Goal: Task Accomplishment & Management: Use online tool/utility

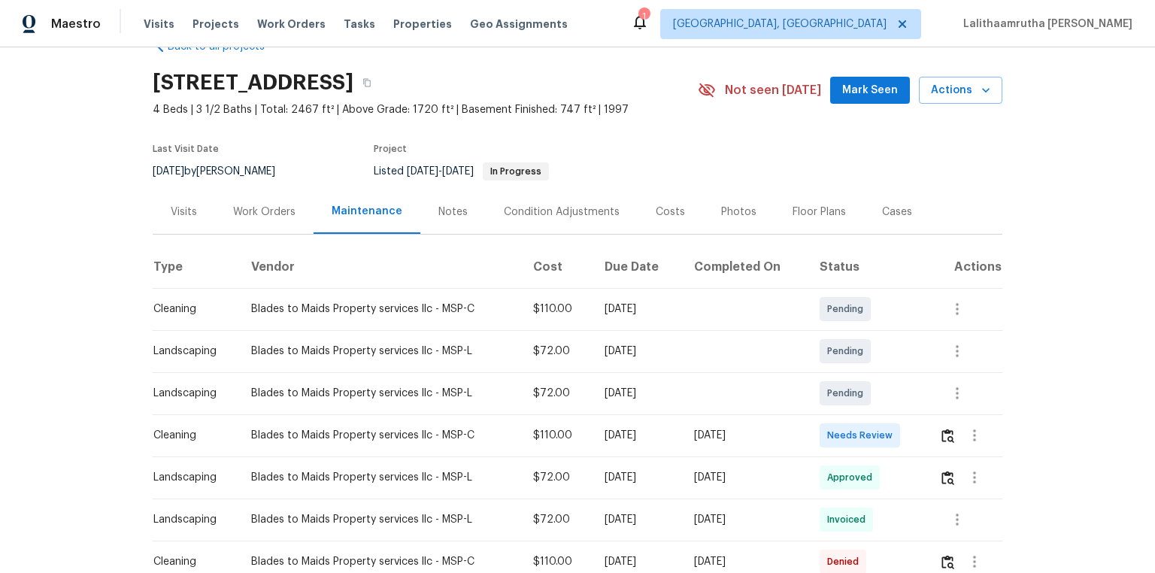
scroll to position [60, 0]
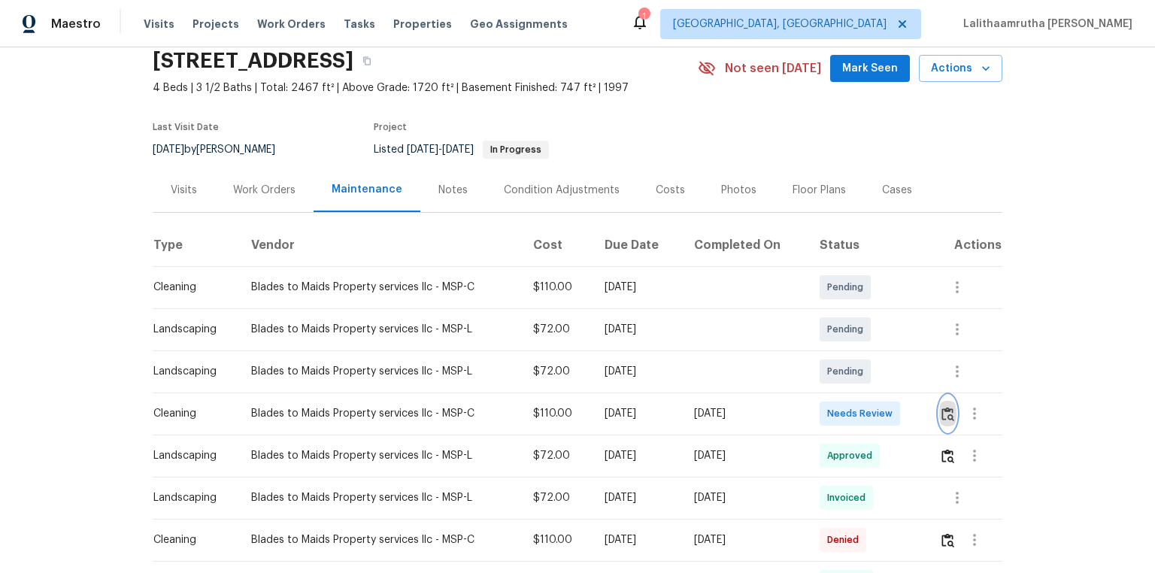
click at [821, 385] on img "button" at bounding box center [948, 414] width 13 height 14
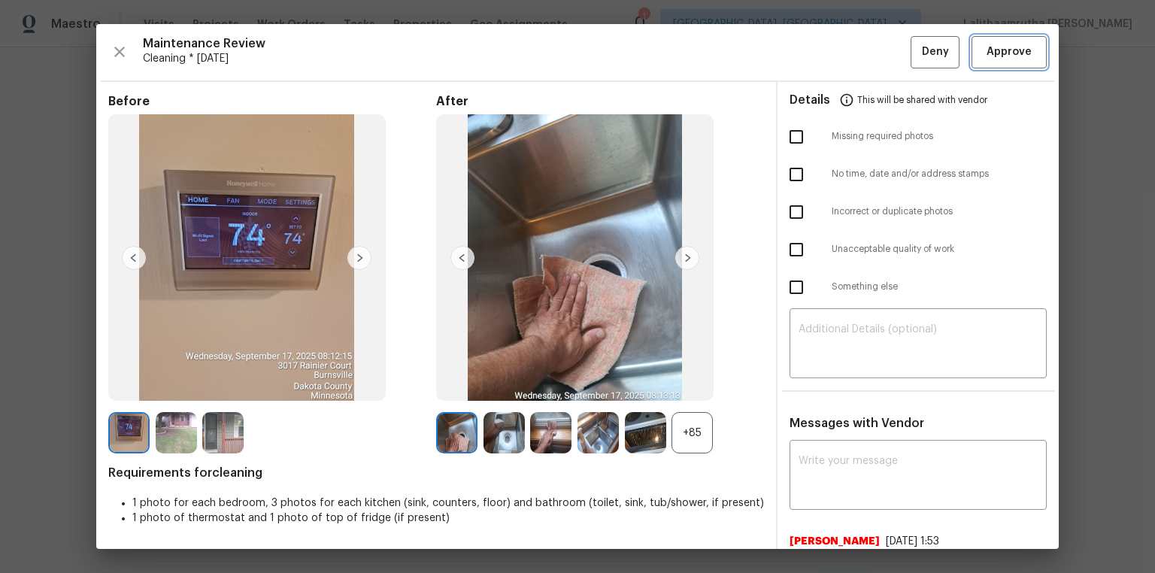
click at [821, 48] on span "Approve" at bounding box center [1009, 52] width 45 height 19
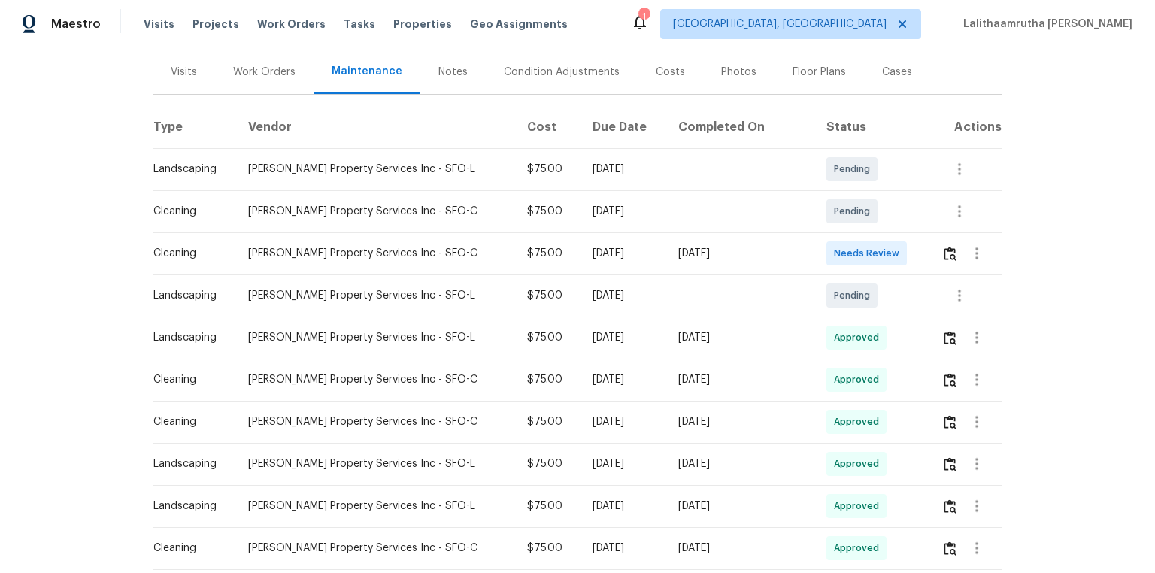
scroll to position [181, 0]
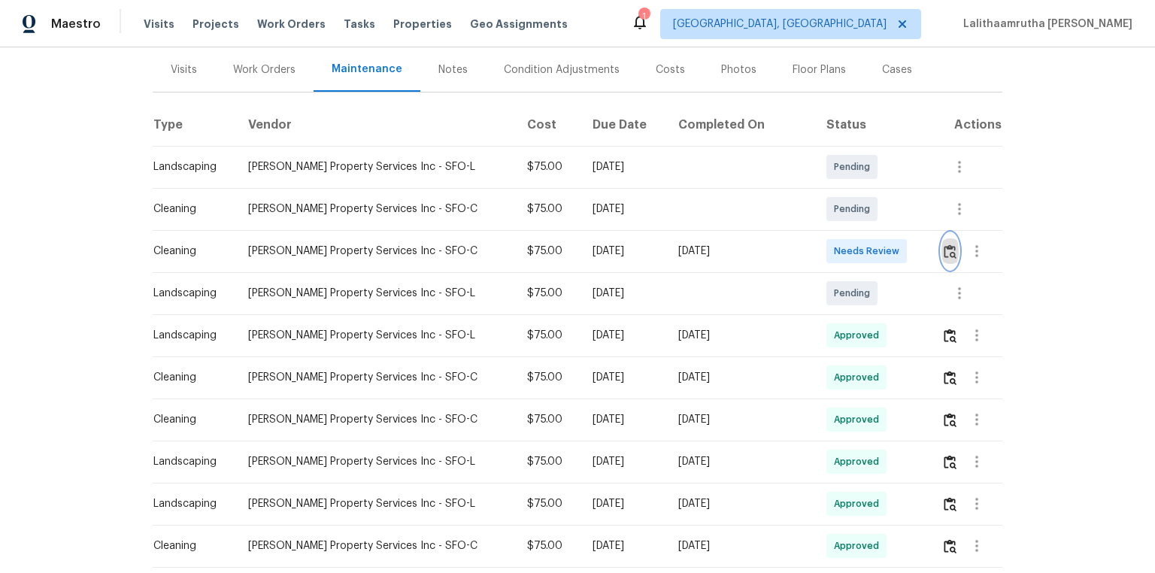
click at [821, 248] on img "button" at bounding box center [950, 251] width 13 height 14
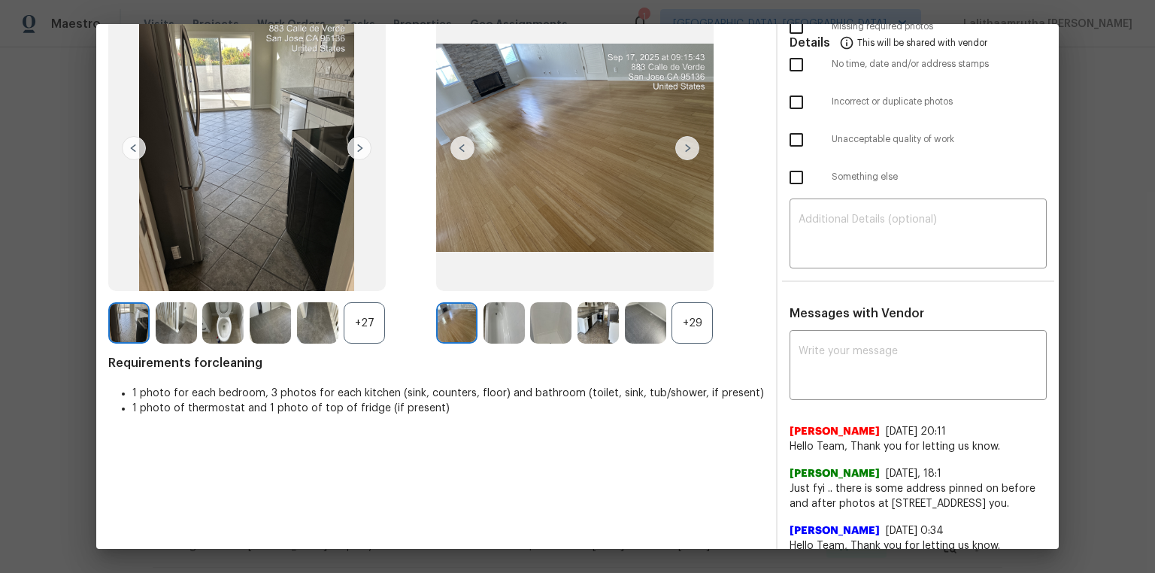
scroll to position [120, 0]
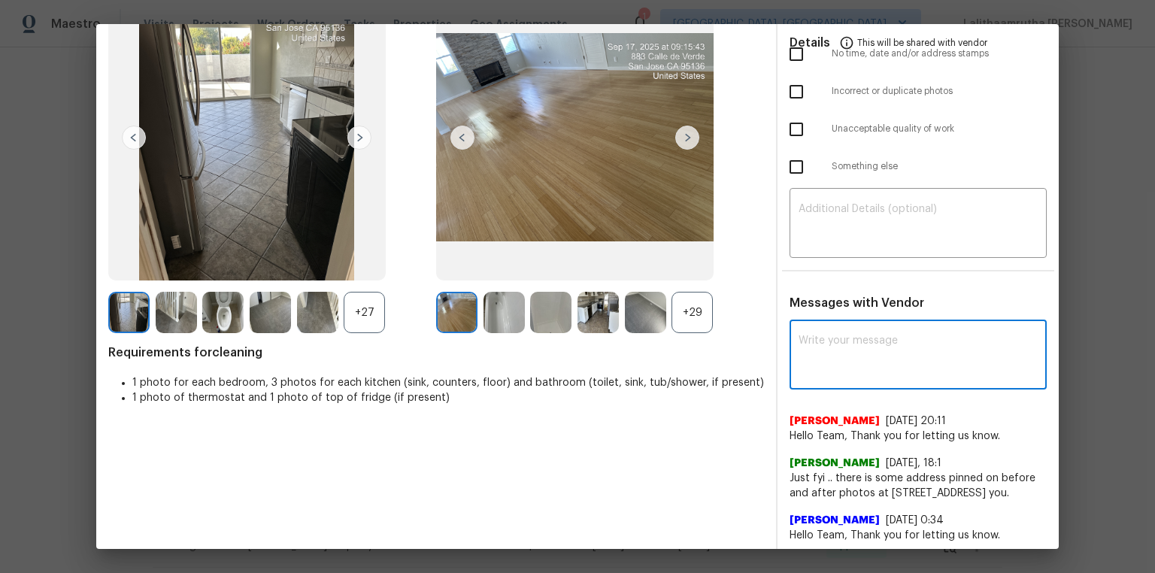
click at [821, 366] on textarea at bounding box center [918, 356] width 239 height 42
paste textarea "Maintenance Audit Team: Hello! Unfortunately, this cleaning visit completed on …"
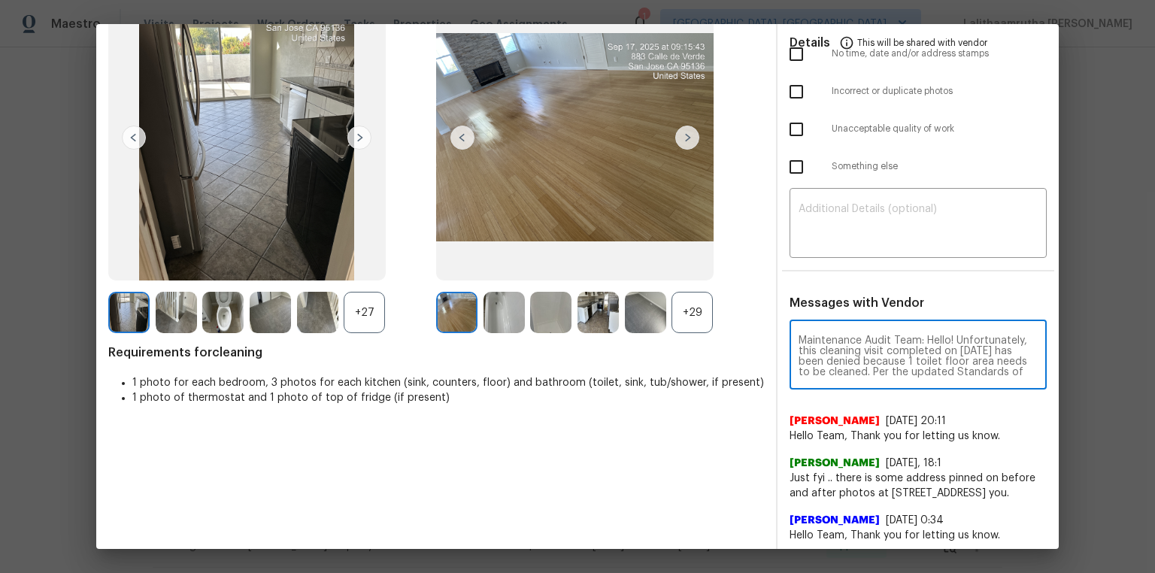
scroll to position [157, 0]
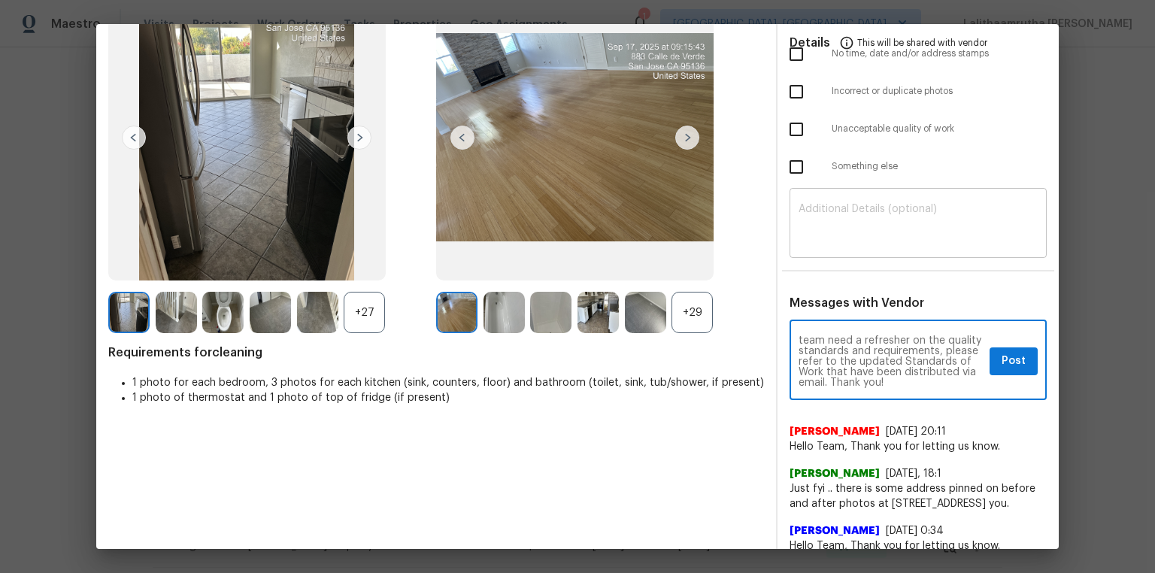
type textarea "Maintenance Audit Team: Hello! Unfortunately, this cleaning visit completed on …"
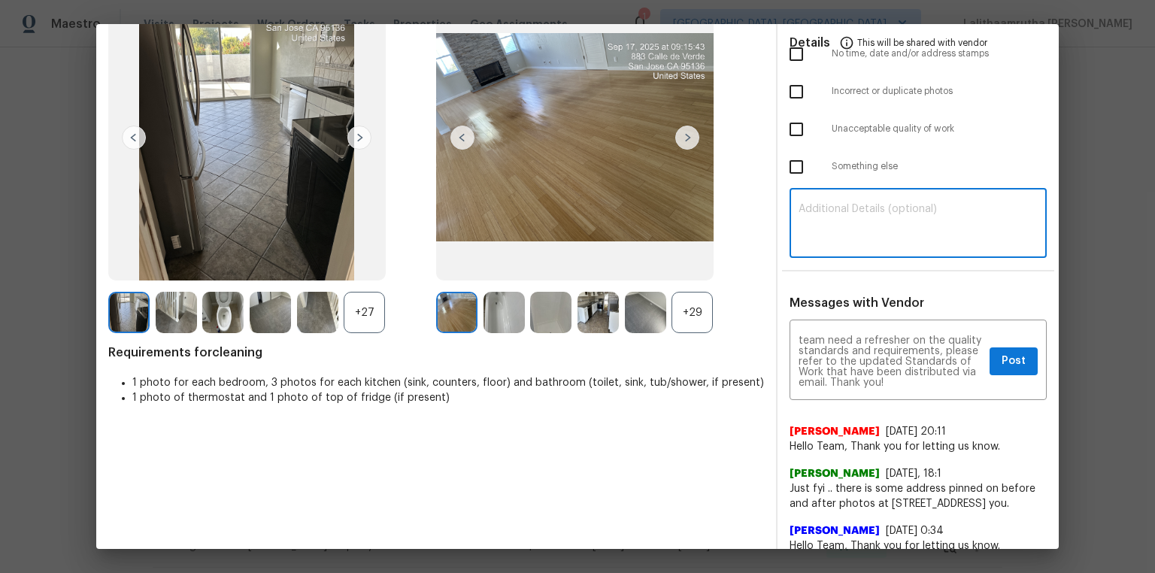
click at [821, 231] on textarea at bounding box center [918, 225] width 239 height 42
paste textarea "Maintenance Audit Team: Hello! Unfortunately, this cleaning visit completed on …"
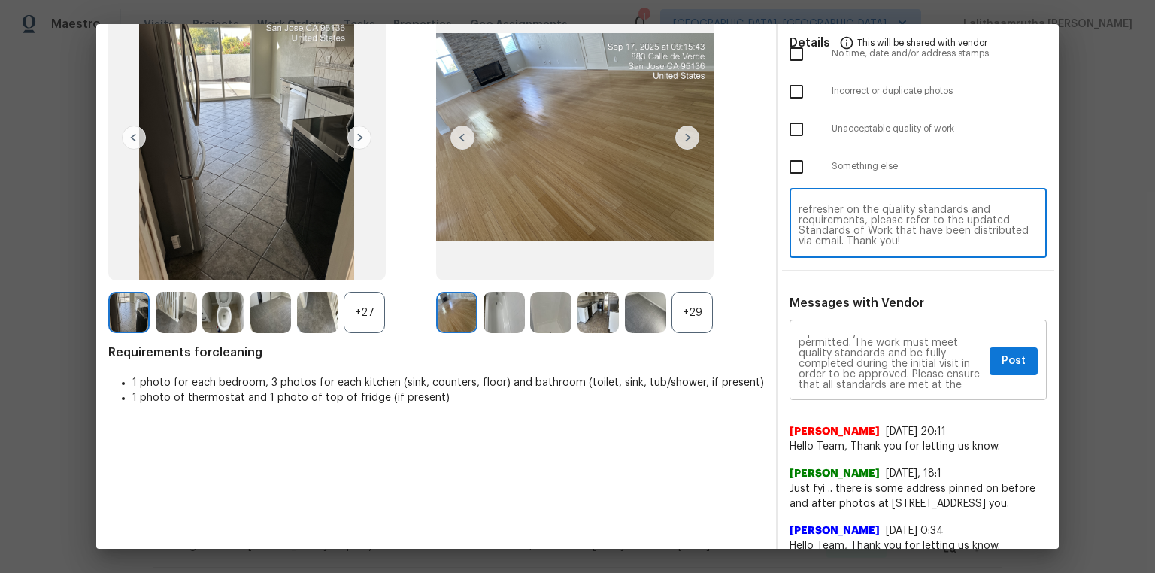
scroll to position [0, 0]
type textarea "Maintenance Audit Team: Hello! Unfortunately, this cleaning visit completed on …"
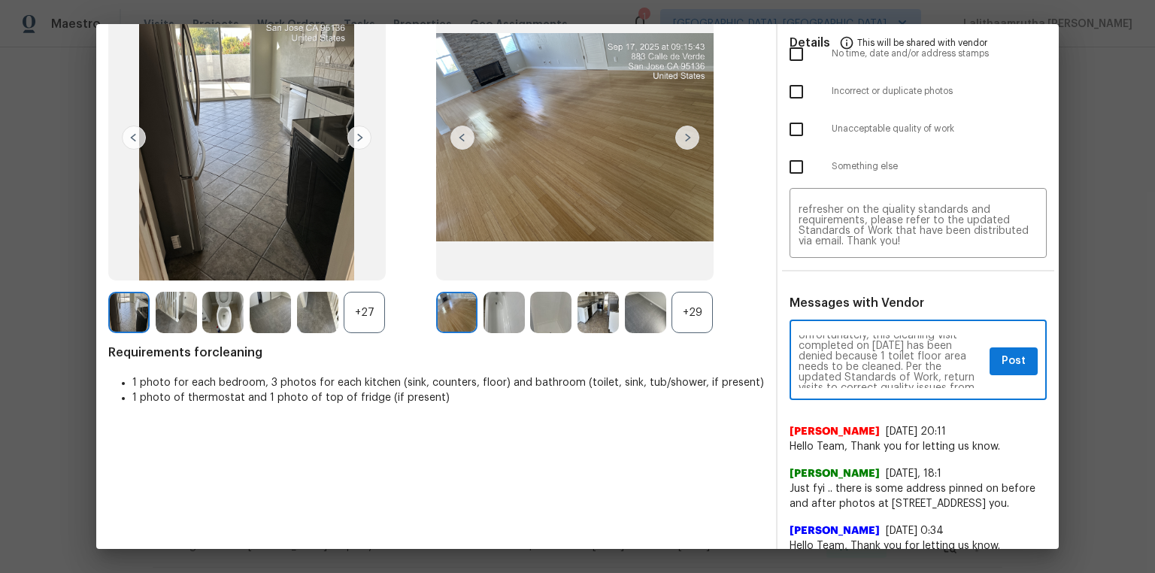
scroll to position [24, 0]
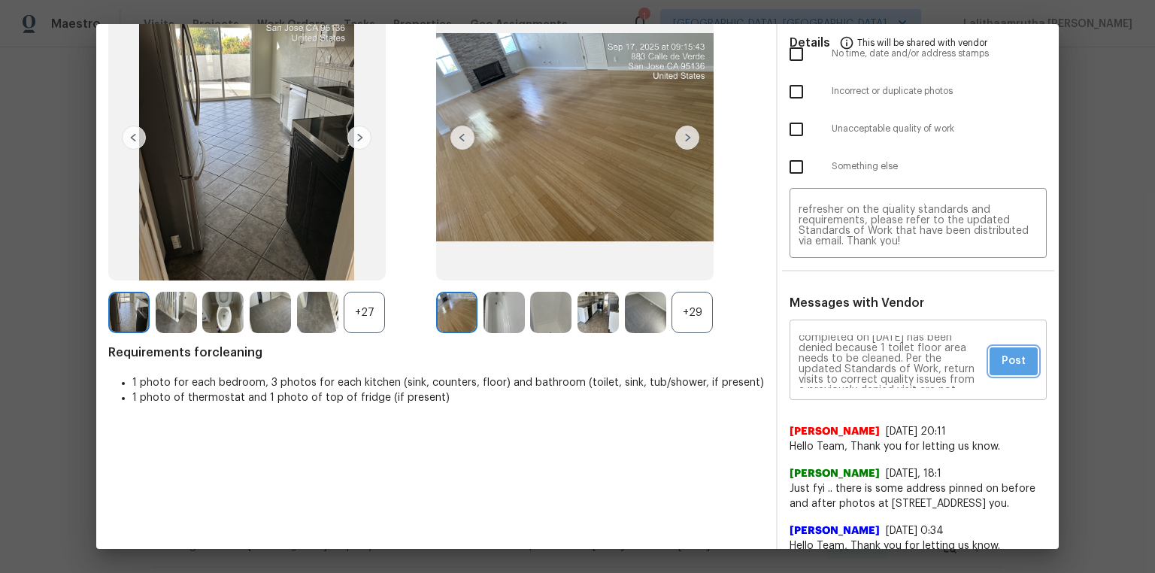
click at [821, 361] on button "Post" at bounding box center [1014, 361] width 48 height 28
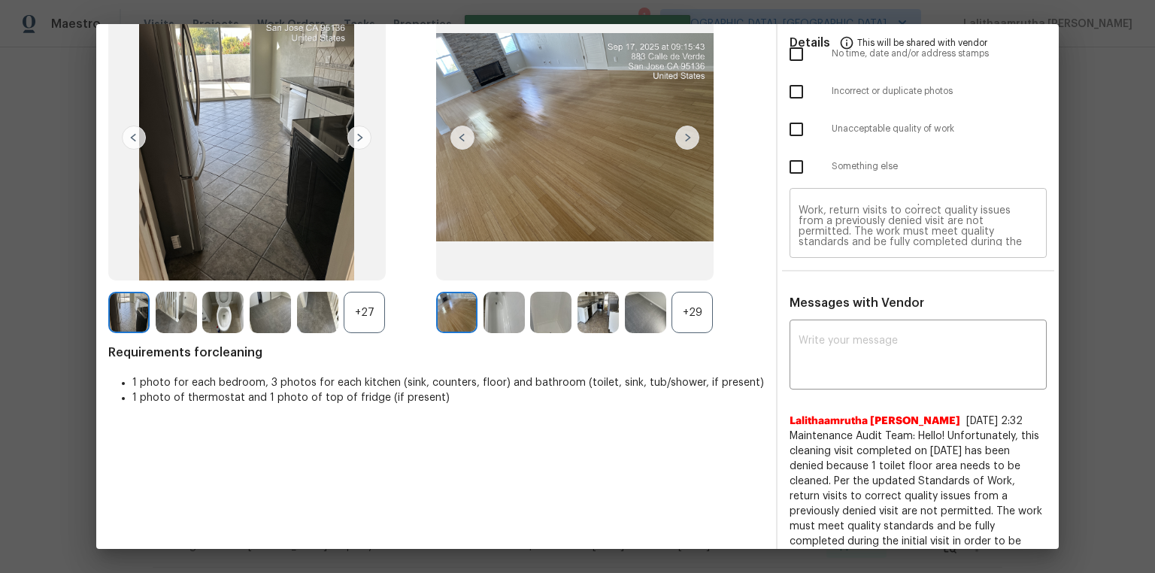
scroll to position [0, 0]
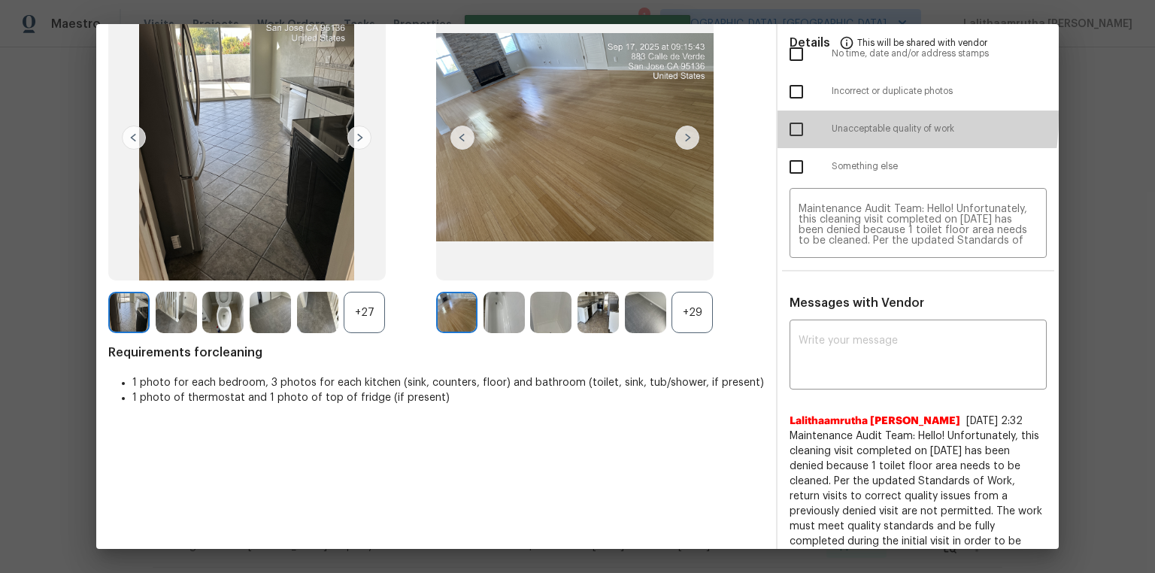
click at [789, 116] on input "checkbox" at bounding box center [797, 130] width 32 height 32
checkbox input "true"
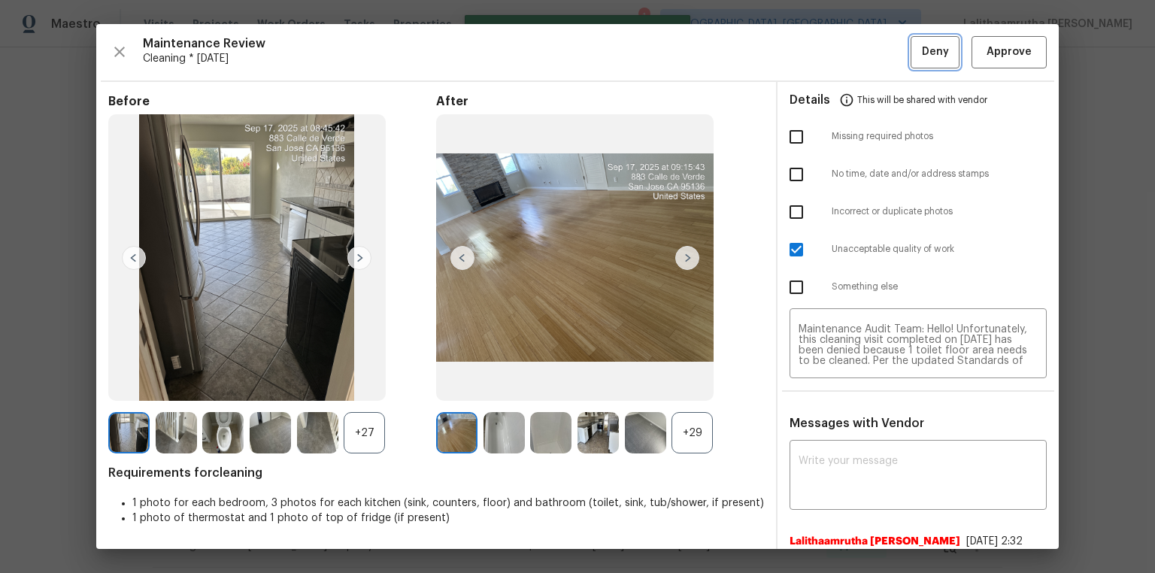
click at [821, 58] on span "Deny" at bounding box center [935, 52] width 27 height 19
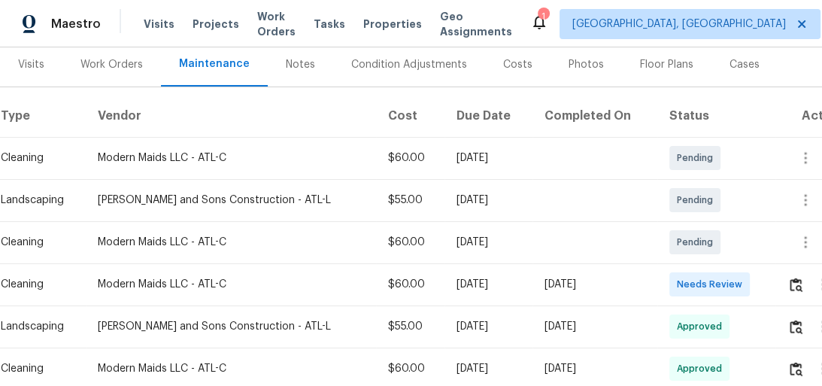
scroll to position [217, 0]
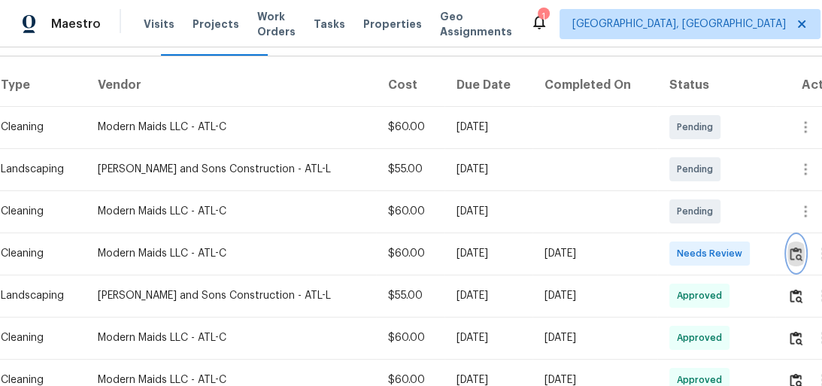
click at [790, 257] on img "button" at bounding box center [796, 254] width 13 height 14
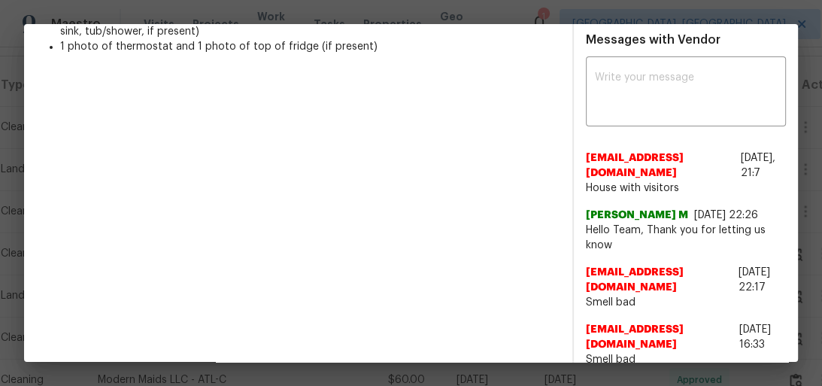
scroll to position [421, 0]
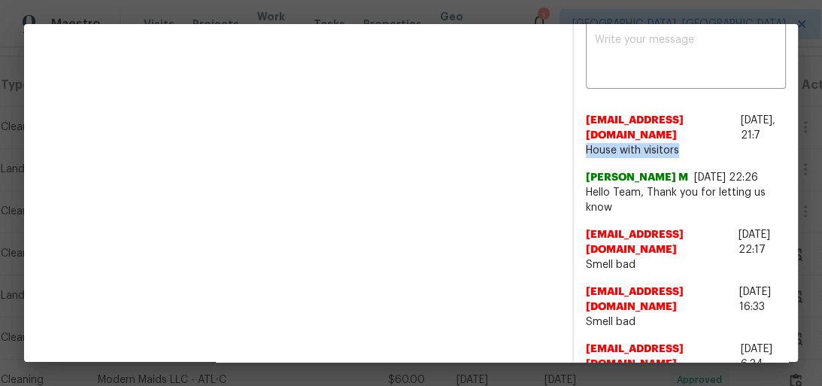
drag, startPoint x: 570, startPoint y: 144, endPoint x: 675, endPoint y: 153, distance: 104.9
copy span "House with visitors"
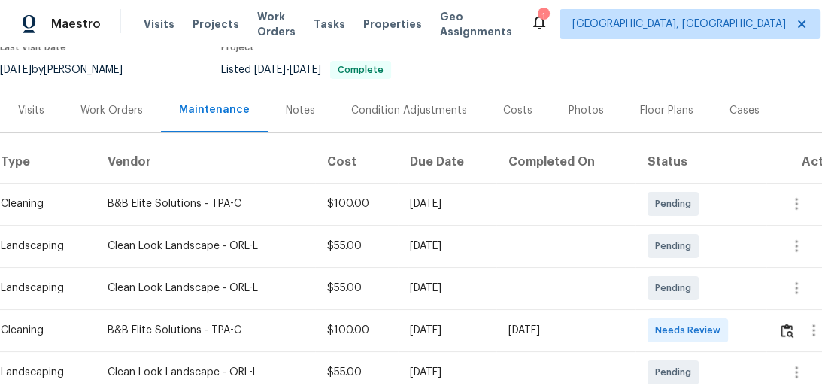
scroll to position [181, 0]
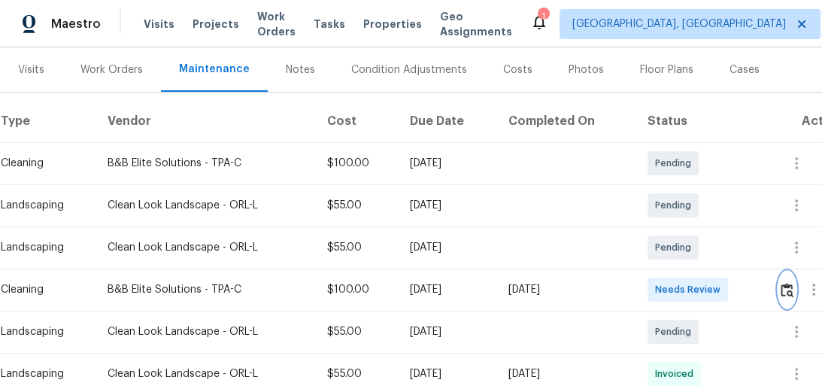
click at [793, 289] on img "button" at bounding box center [787, 290] width 13 height 14
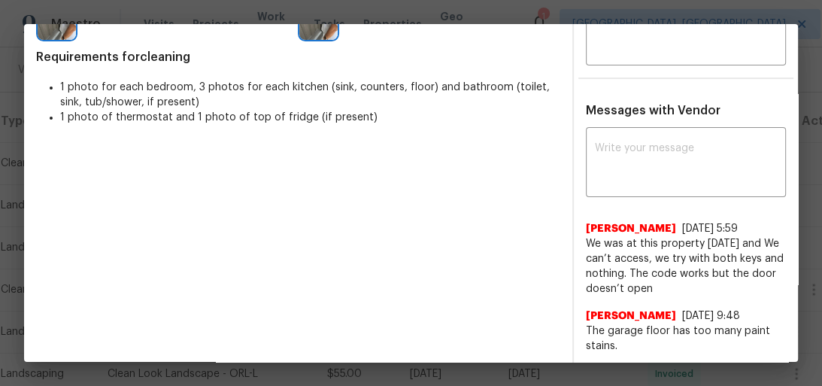
scroll to position [316, 0]
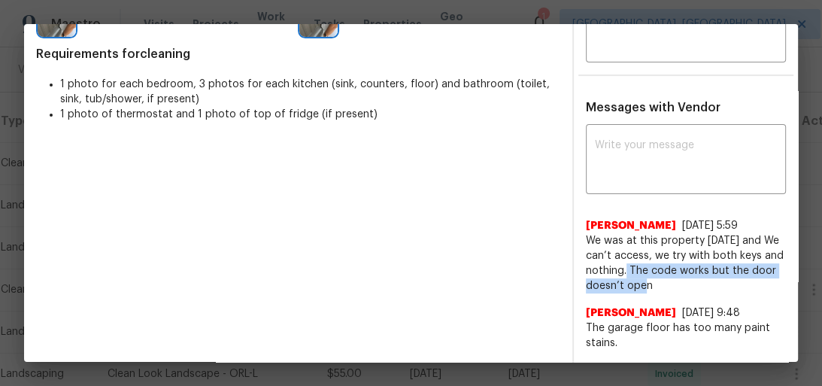
drag, startPoint x: 624, startPoint y: 265, endPoint x: 655, endPoint y: 284, distance: 36.1
click at [655, 284] on span "We was at this property today and We can’t access, we try with both keys and no…" at bounding box center [686, 263] width 201 height 60
copy span "The code works but the door doesn’t open"
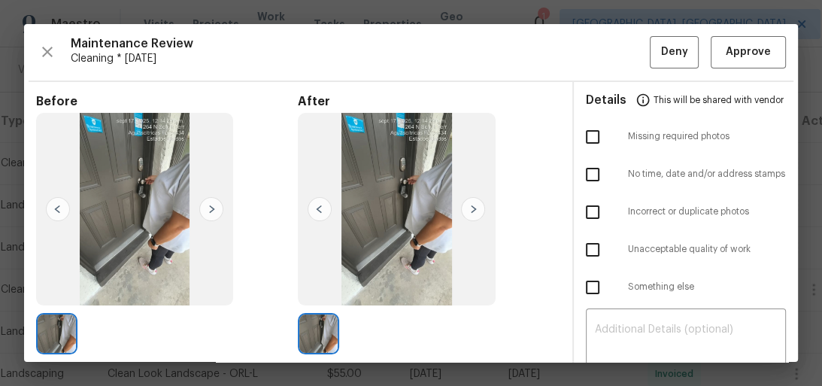
scroll to position [0, 0]
click at [740, 56] on span "Approve" at bounding box center [748, 52] width 45 height 19
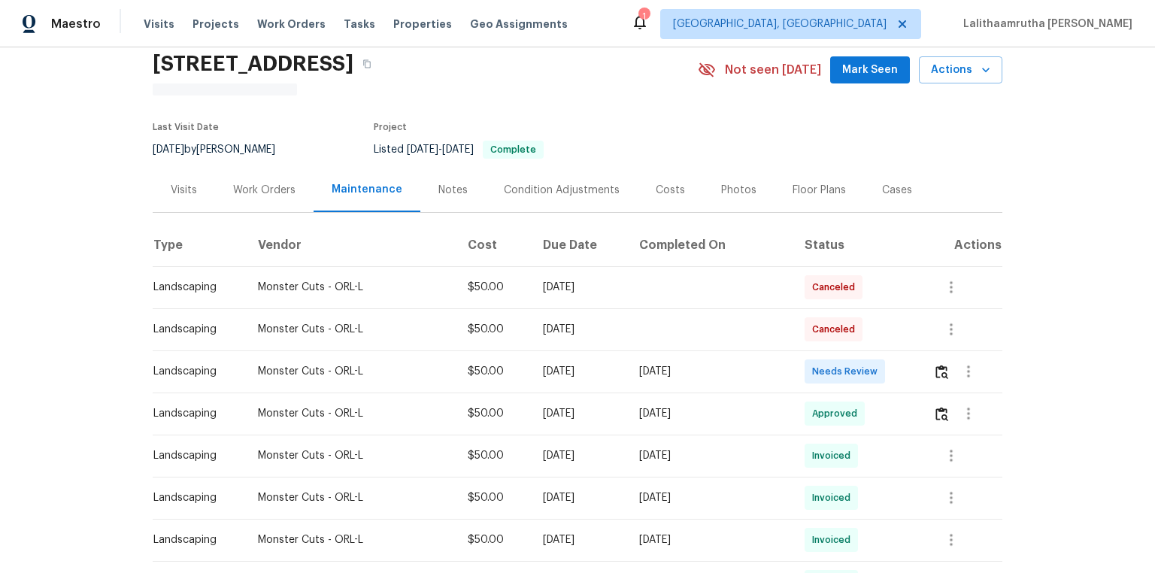
scroll to position [60, 0]
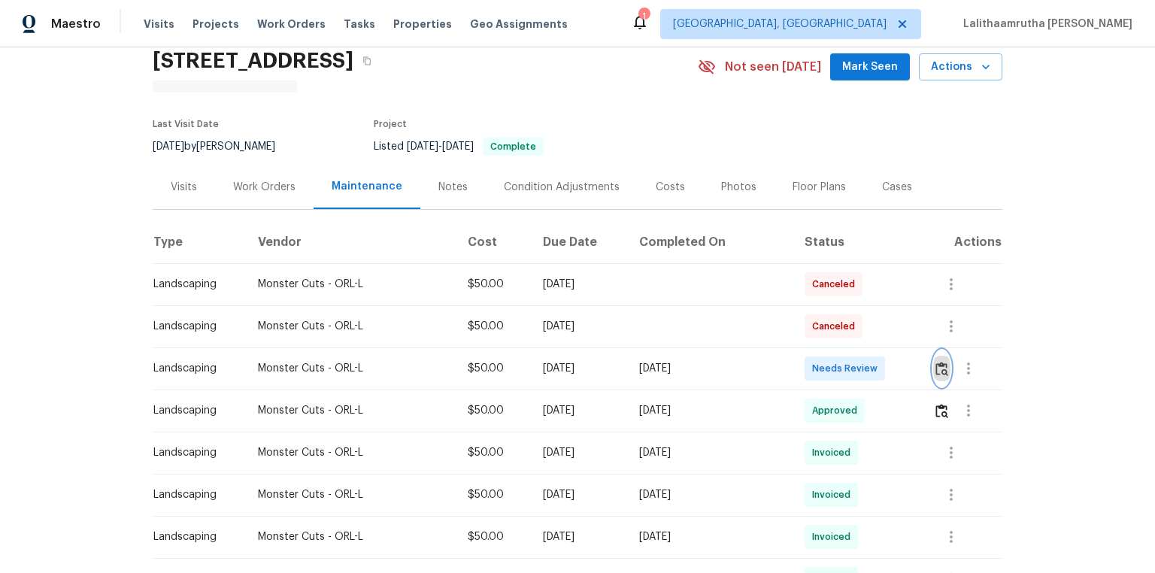
click at [821, 370] on img "button" at bounding box center [942, 369] width 13 height 14
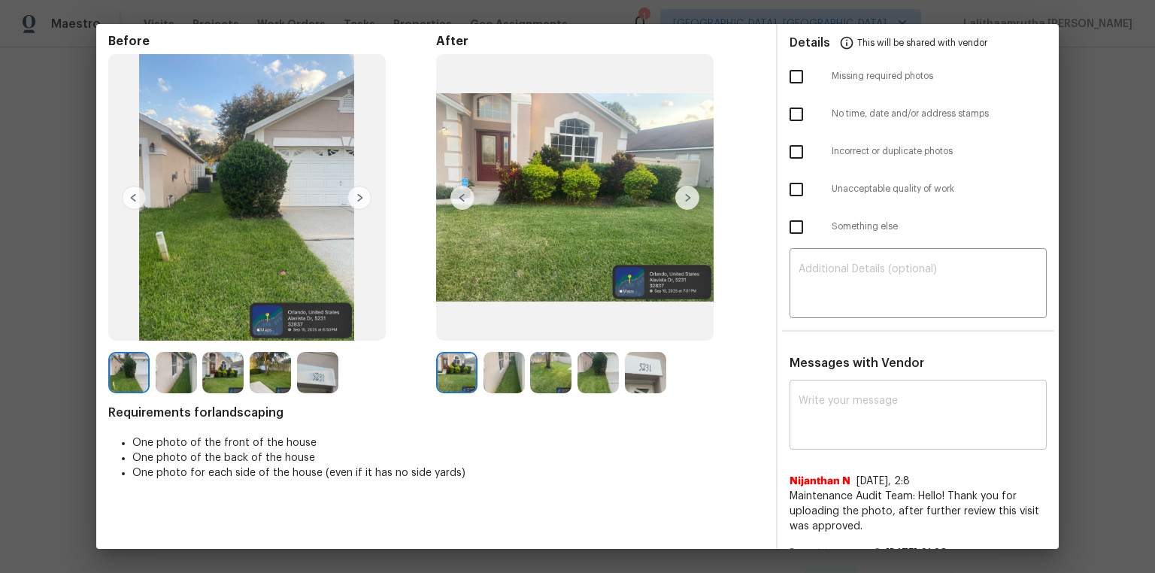
click at [821, 385] on textarea at bounding box center [918, 417] width 239 height 42
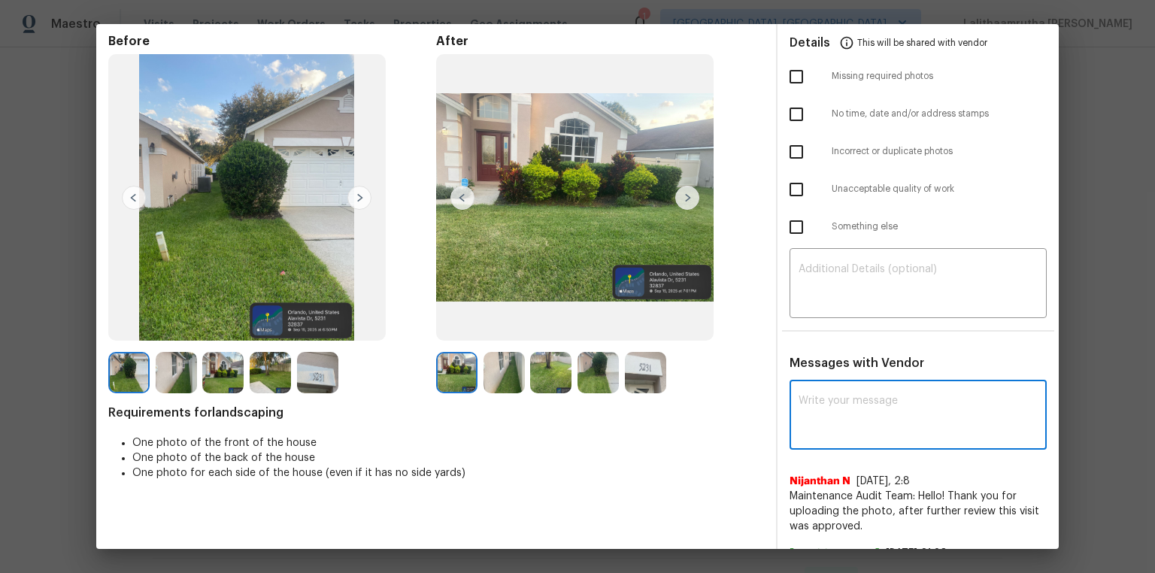
paste textarea "The code works but the door doesn’t open"
drag, startPoint x: 818, startPoint y: 413, endPoint x: 780, endPoint y: 386, distance: 47.0
type textarea "\"
click at [821, 385] on textarea "\" at bounding box center [891, 417] width 185 height 42
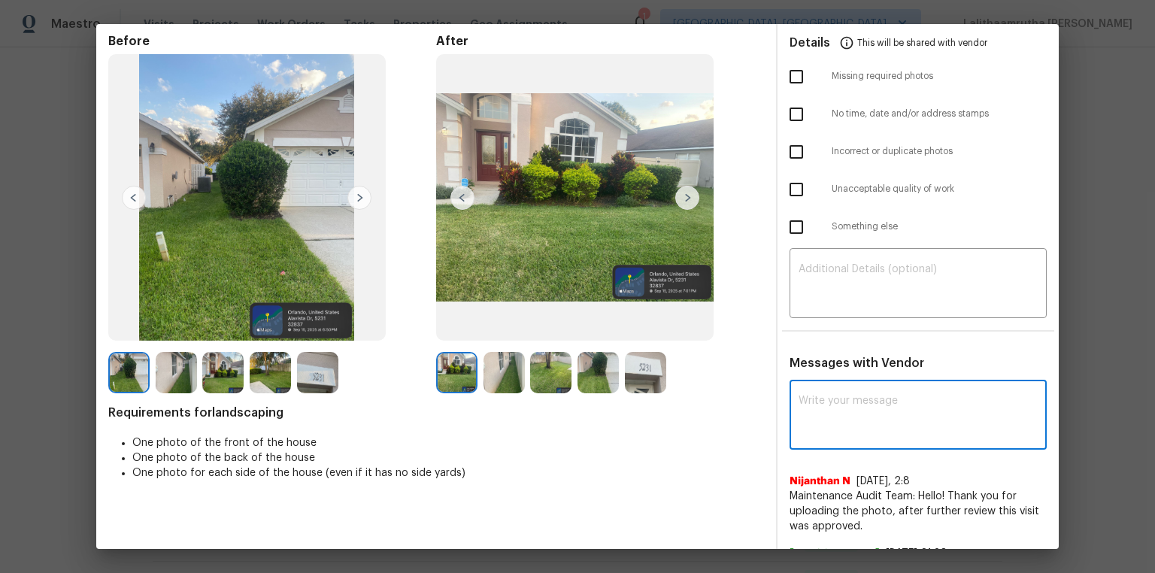
paste textarea "Maintenance Audit Team: Hello! Unfortunately, this landscaping visit completed …"
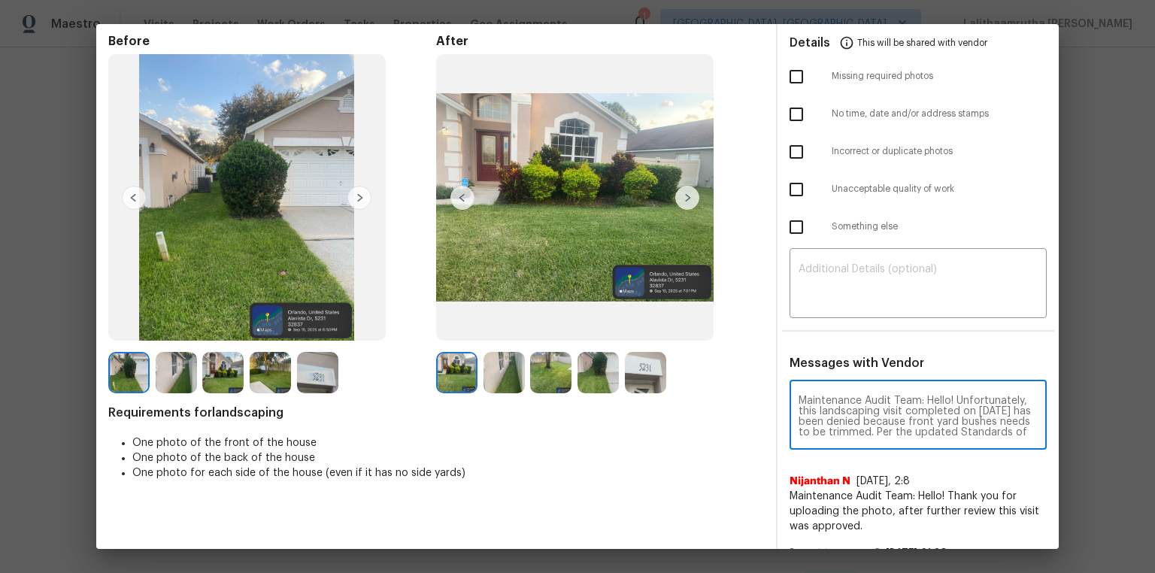
scroll to position [157, 0]
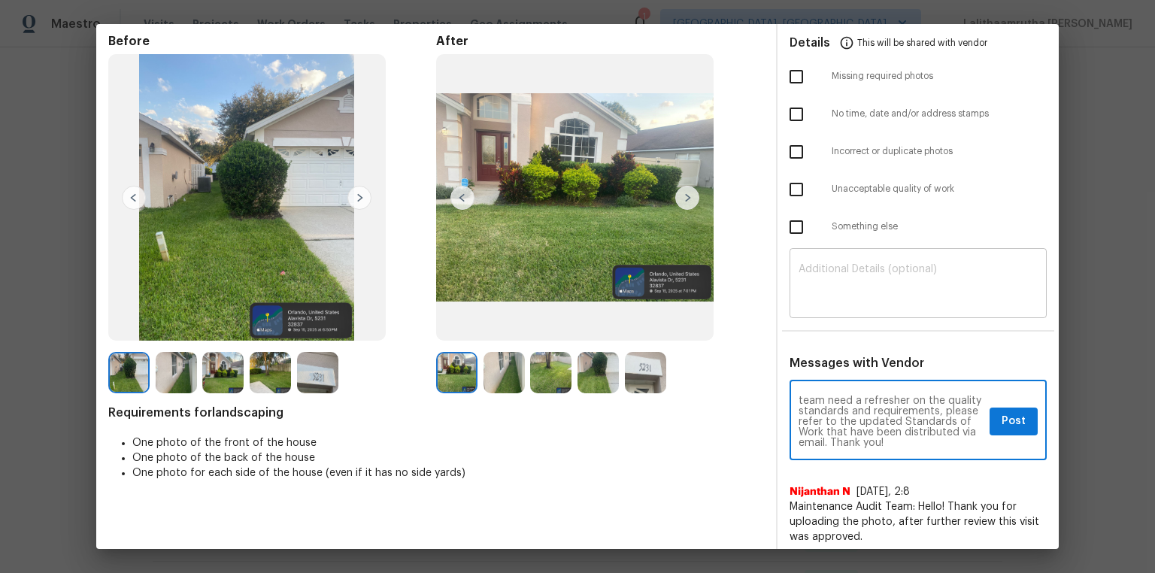
type textarea "Maintenance Audit Team: Hello! Unfortunately, this landscaping visit completed …"
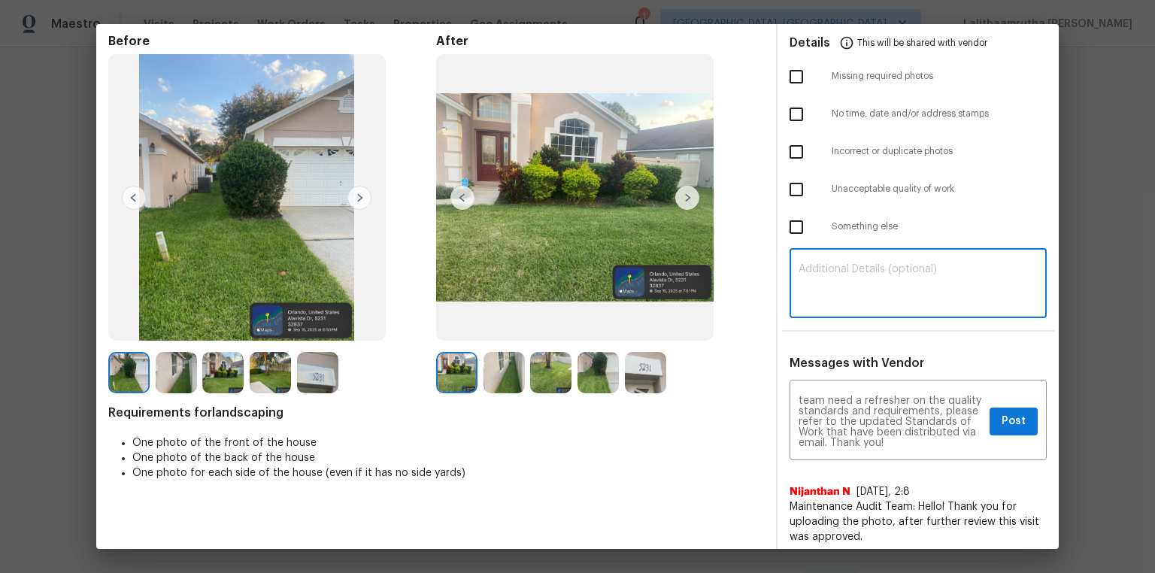
click at [821, 265] on textarea at bounding box center [918, 285] width 239 height 42
paste textarea "Maintenance Audit Team: Hello! Unfortunately, this landscaping visit completed …"
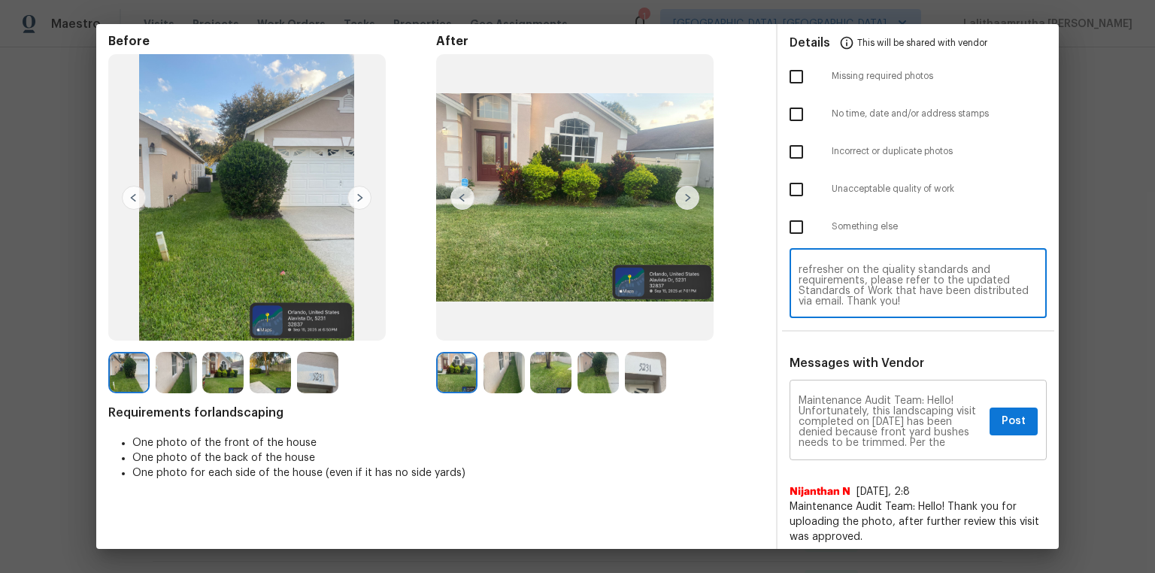
scroll to position [0, 0]
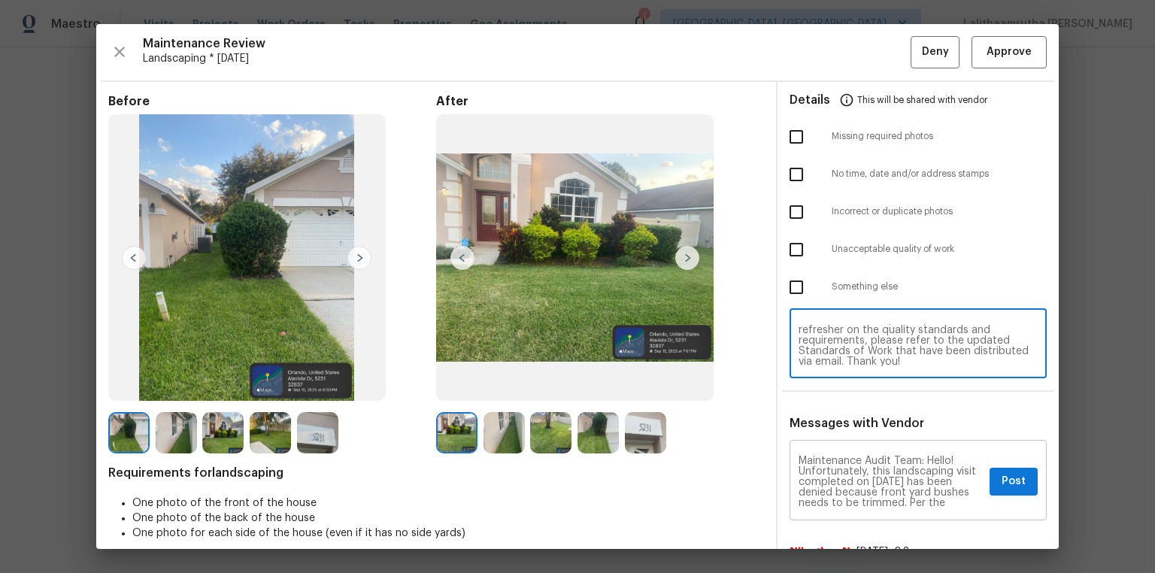
type textarea "Maintenance Audit Team: Hello! Unfortunately, this landscaping visit completed …"
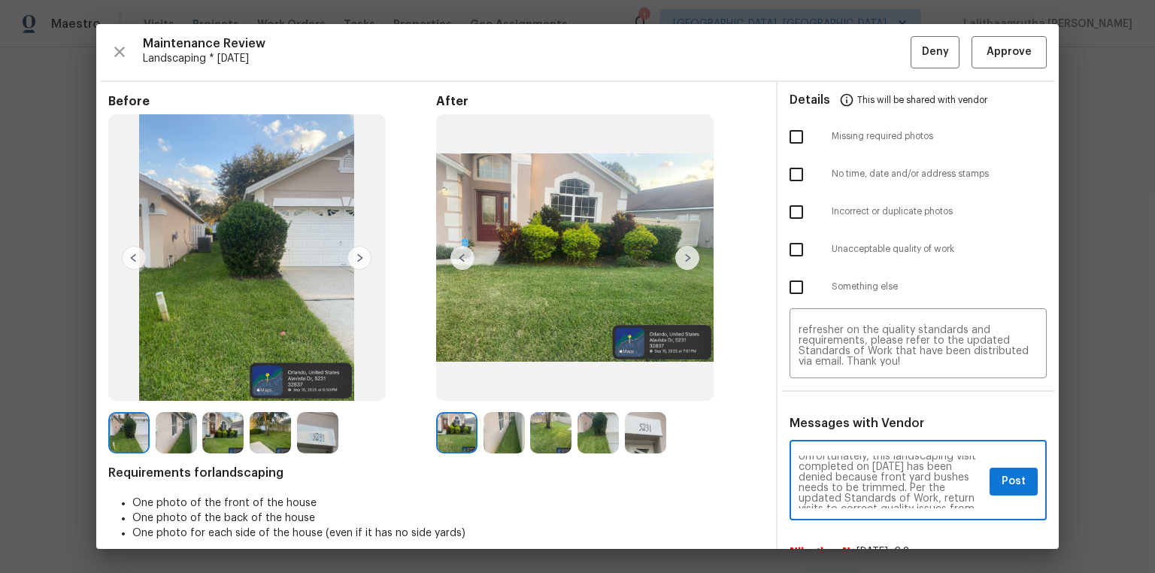
scroll to position [24, 0]
click at [821, 385] on span "Post" at bounding box center [1014, 481] width 24 height 19
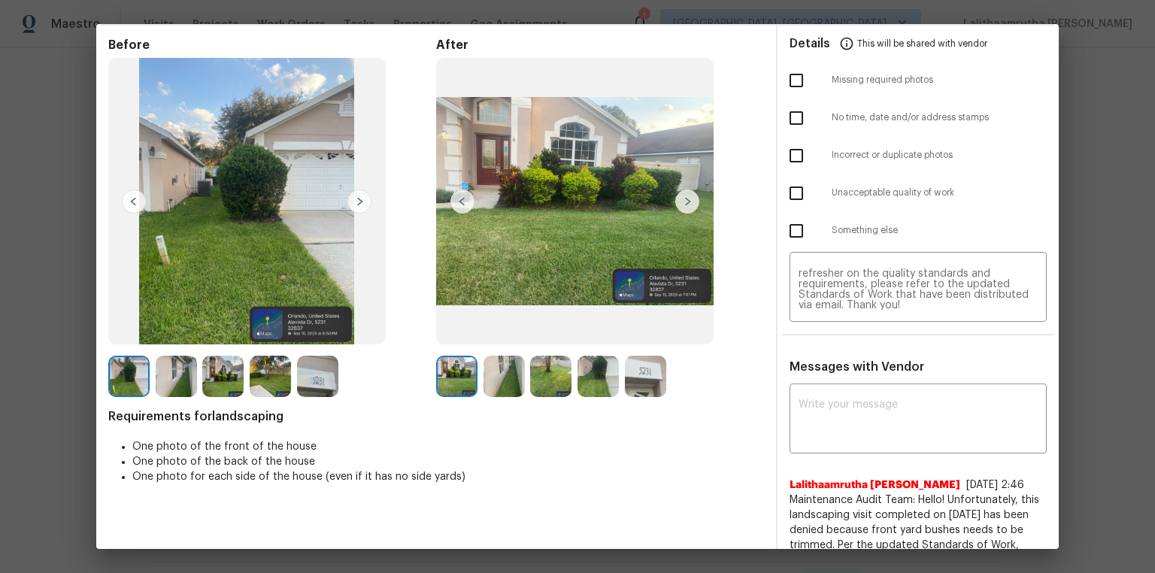
scroll to position [0, 0]
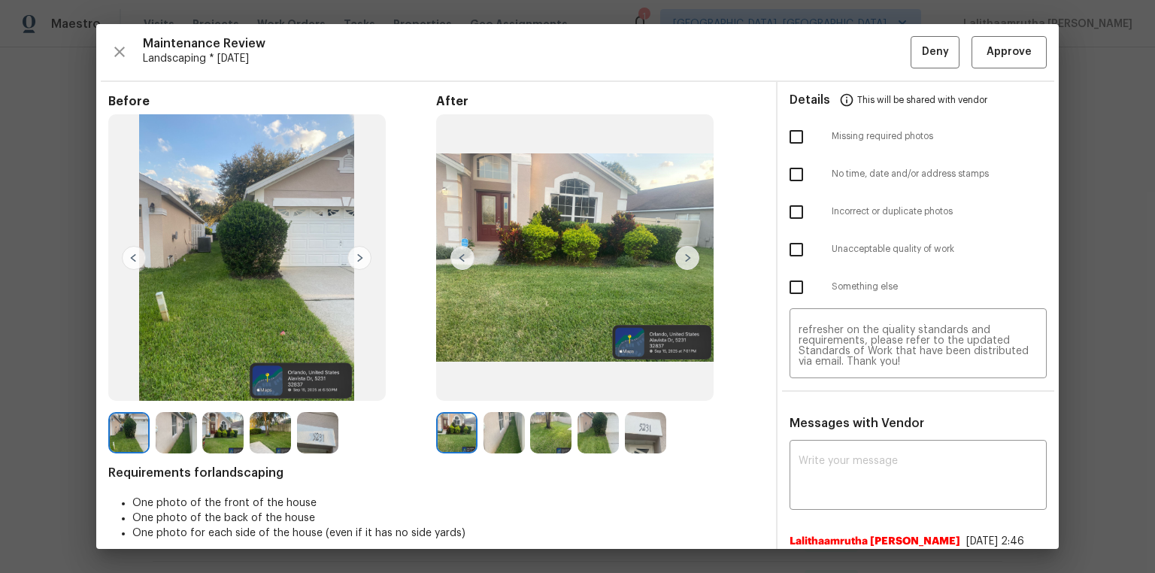
click at [794, 247] on input "checkbox" at bounding box center [797, 250] width 32 height 32
checkbox input "true"
click at [821, 51] on span "Deny" at bounding box center [935, 52] width 27 height 19
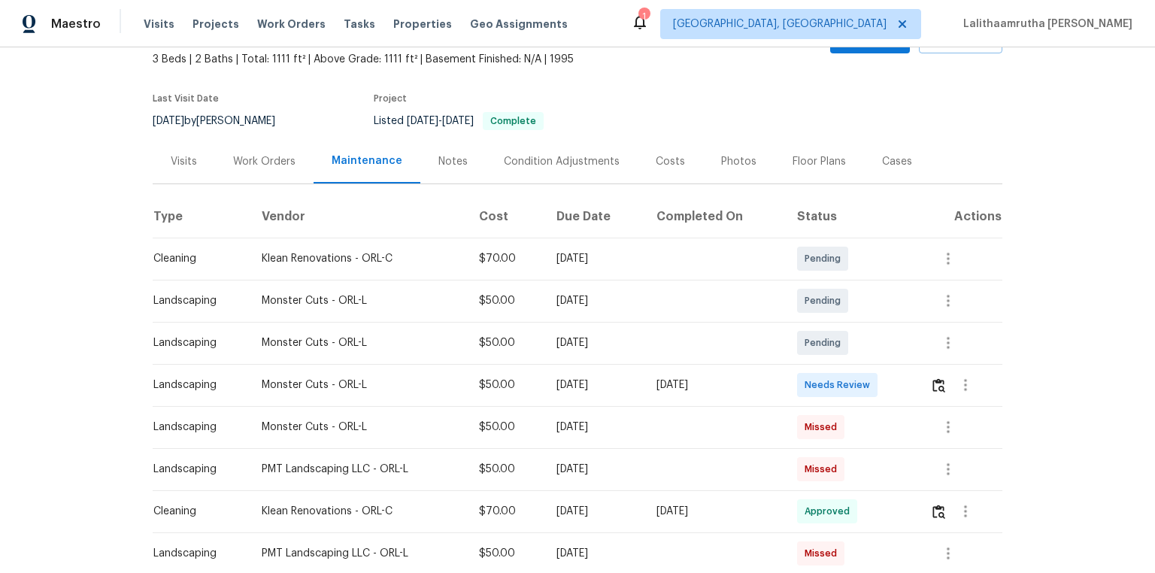
scroll to position [120, 0]
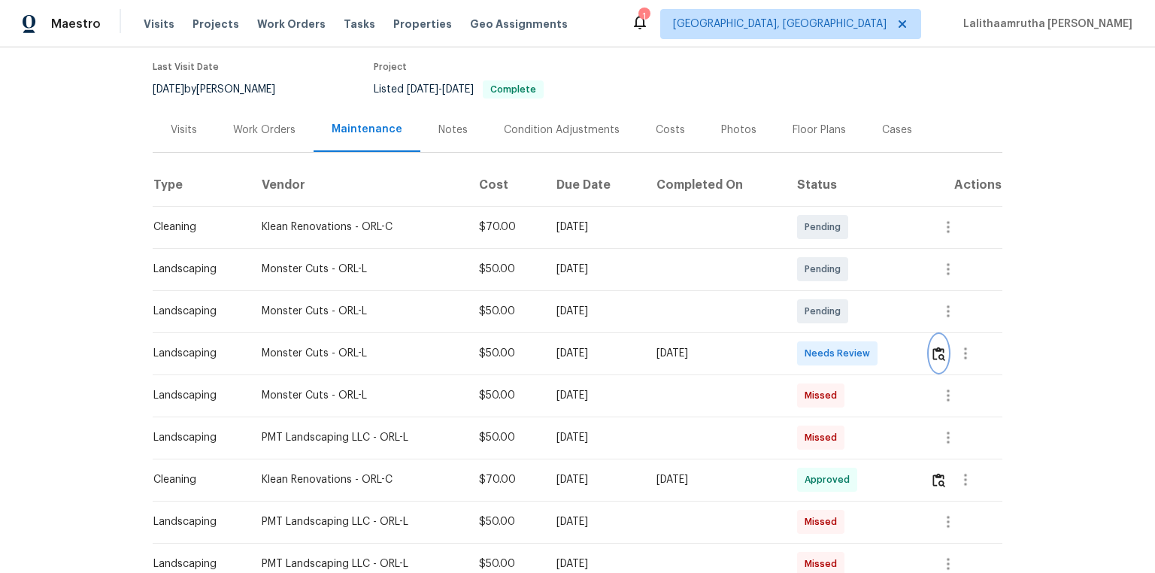
click at [821, 349] on img "button" at bounding box center [939, 354] width 13 height 14
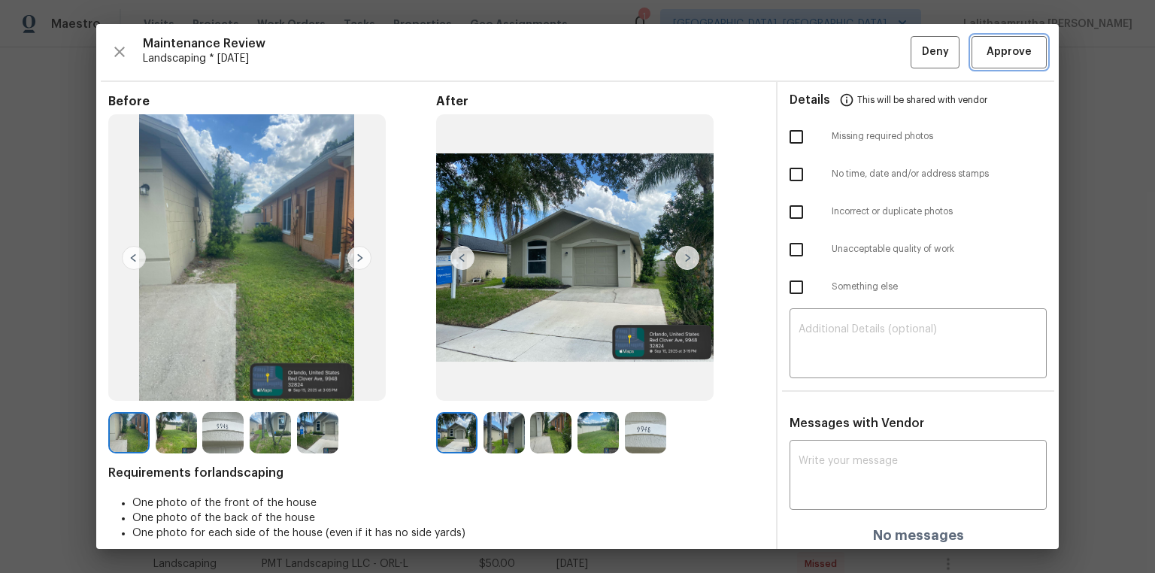
click at [821, 46] on span "Approve" at bounding box center [1009, 52] width 45 height 19
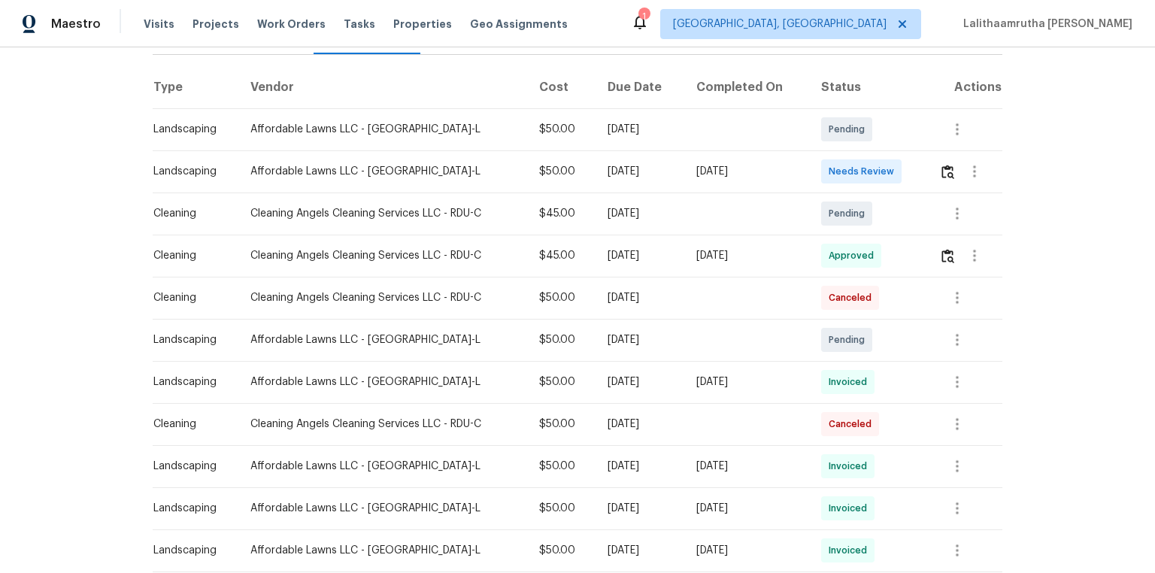
scroll to position [241, 0]
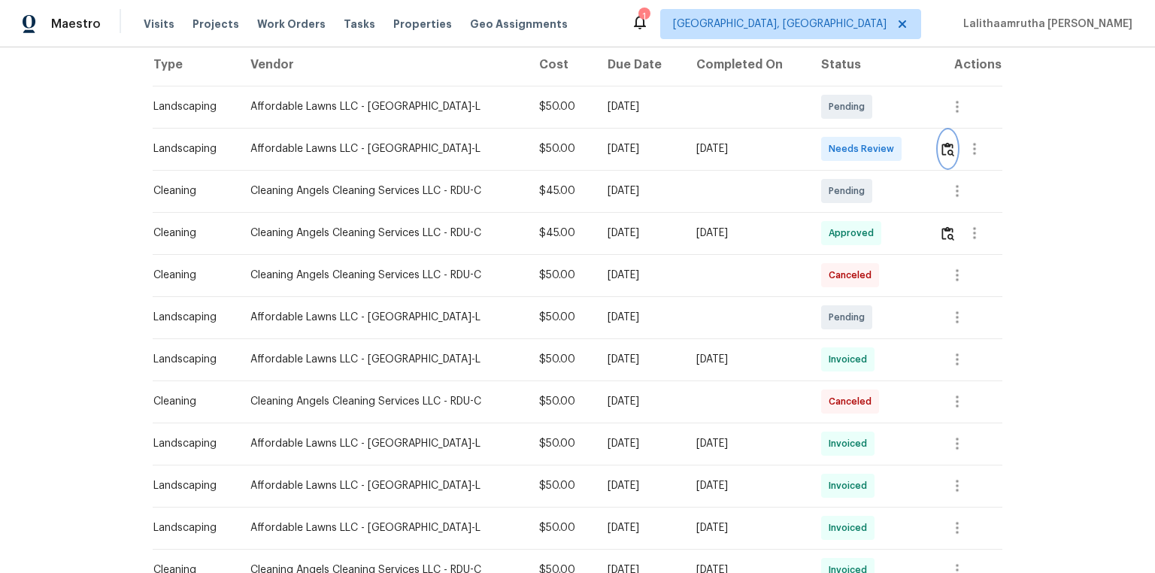
click at [821, 144] on img "button" at bounding box center [948, 149] width 13 height 14
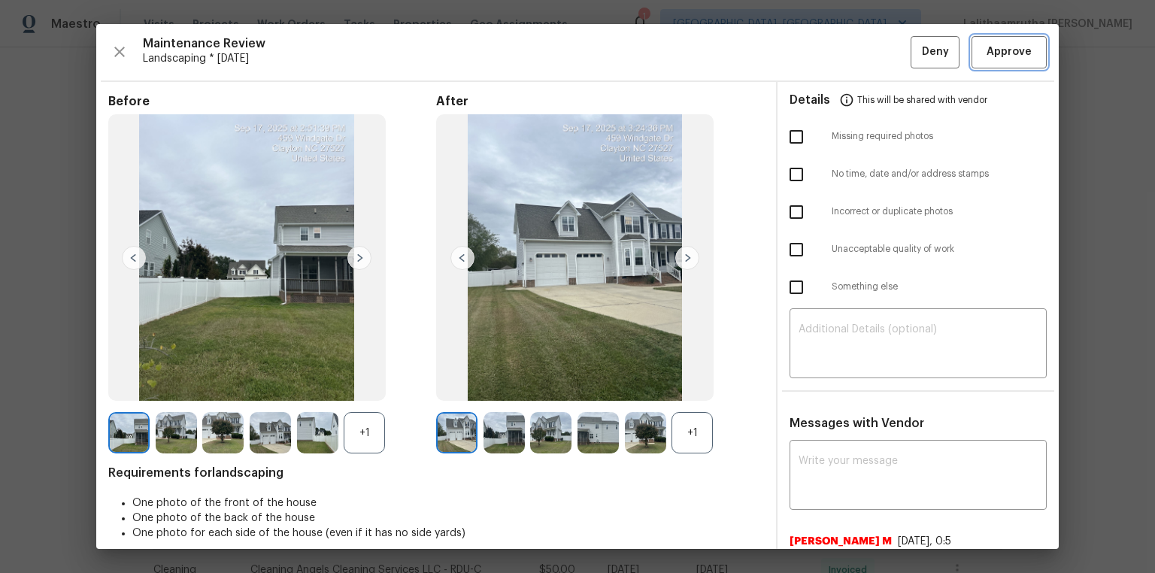
click at [821, 53] on span "Approve" at bounding box center [1009, 52] width 45 height 19
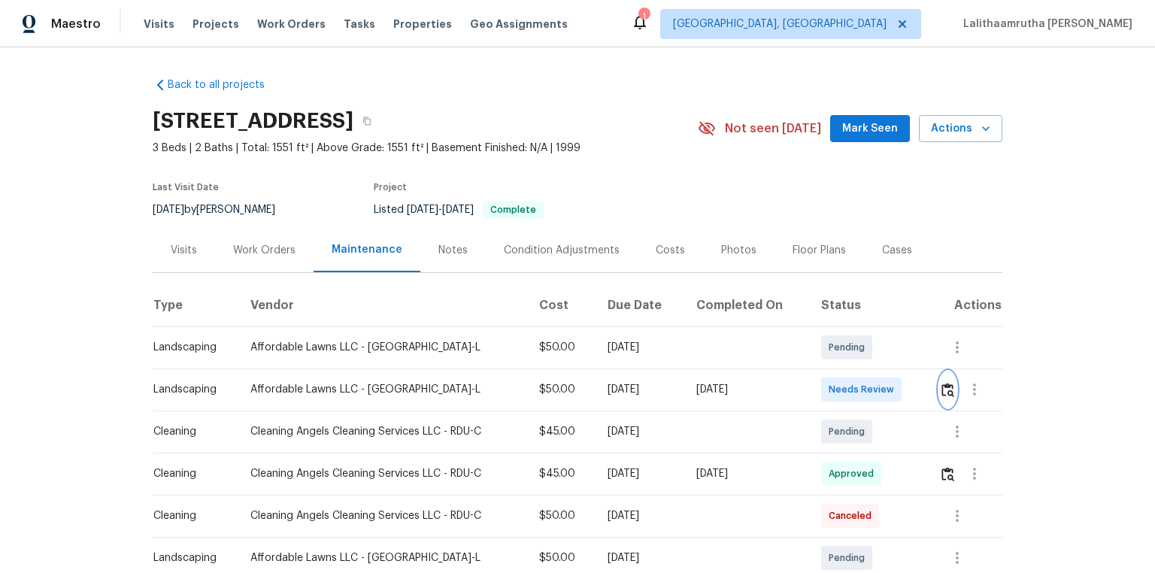
click at [821, 384] on img "button" at bounding box center [948, 390] width 13 height 14
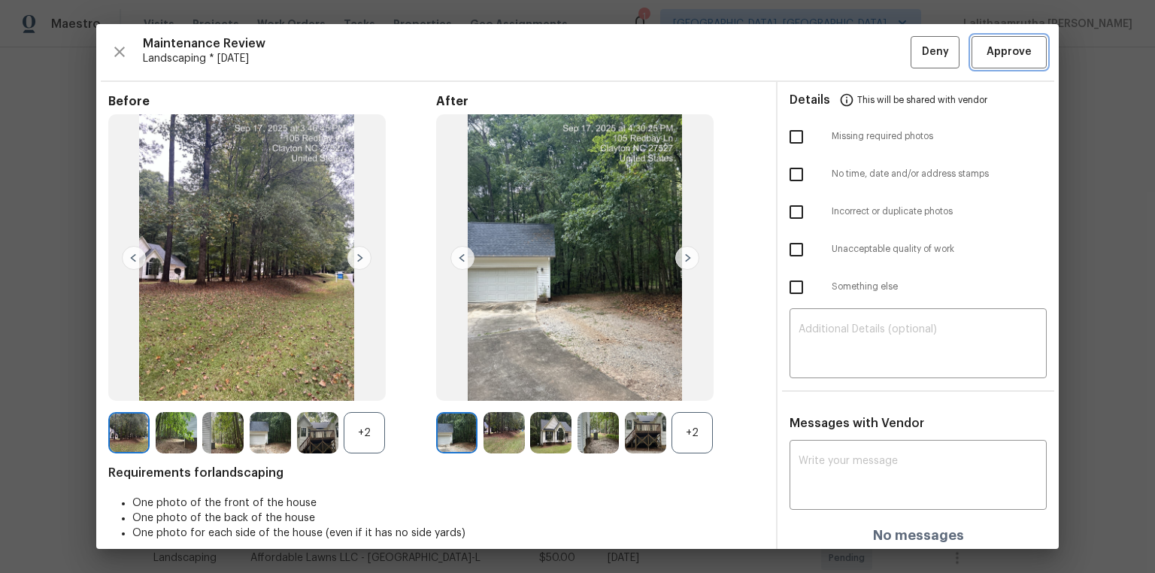
click at [821, 54] on span "Approve" at bounding box center [1009, 52] width 45 height 19
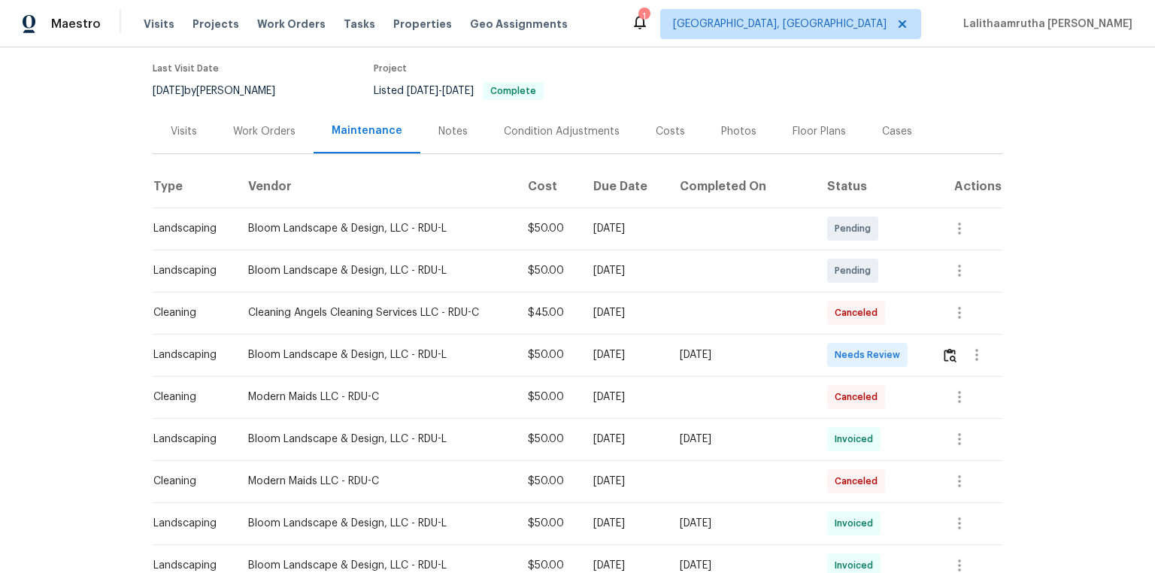
scroll to position [120, 0]
click at [821, 351] on img "button" at bounding box center [950, 354] width 13 height 14
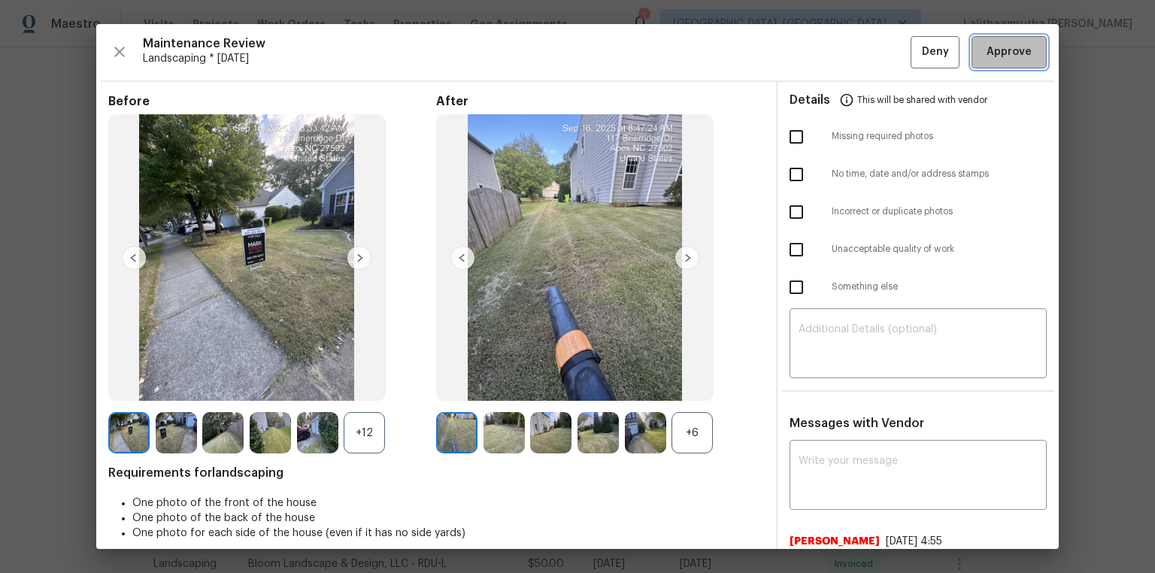
click at [821, 46] on span "Approve" at bounding box center [1009, 52] width 45 height 19
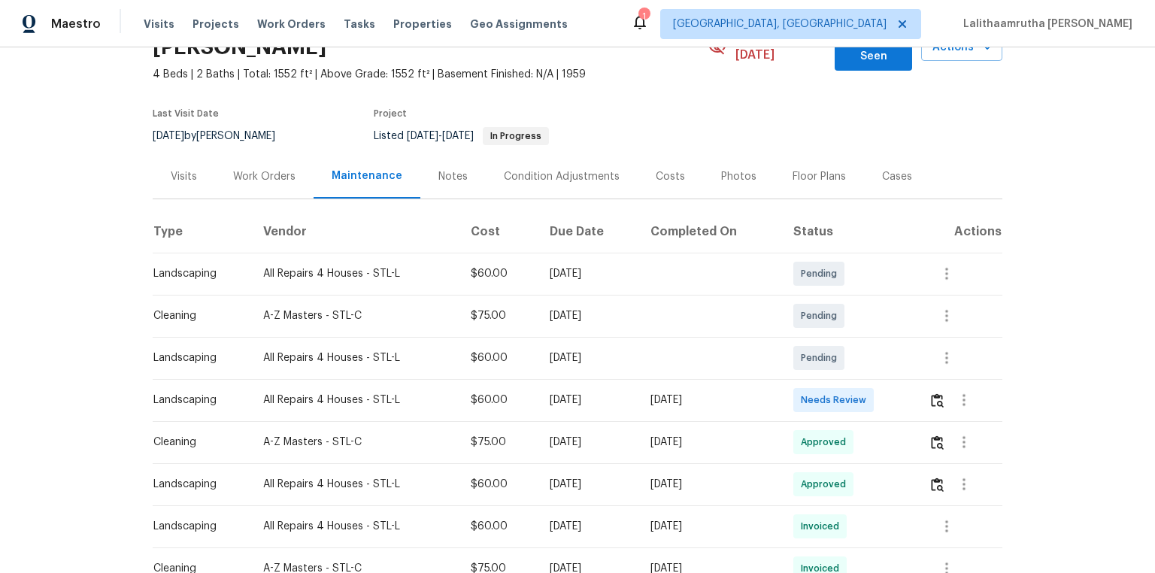
scroll to position [181, 0]
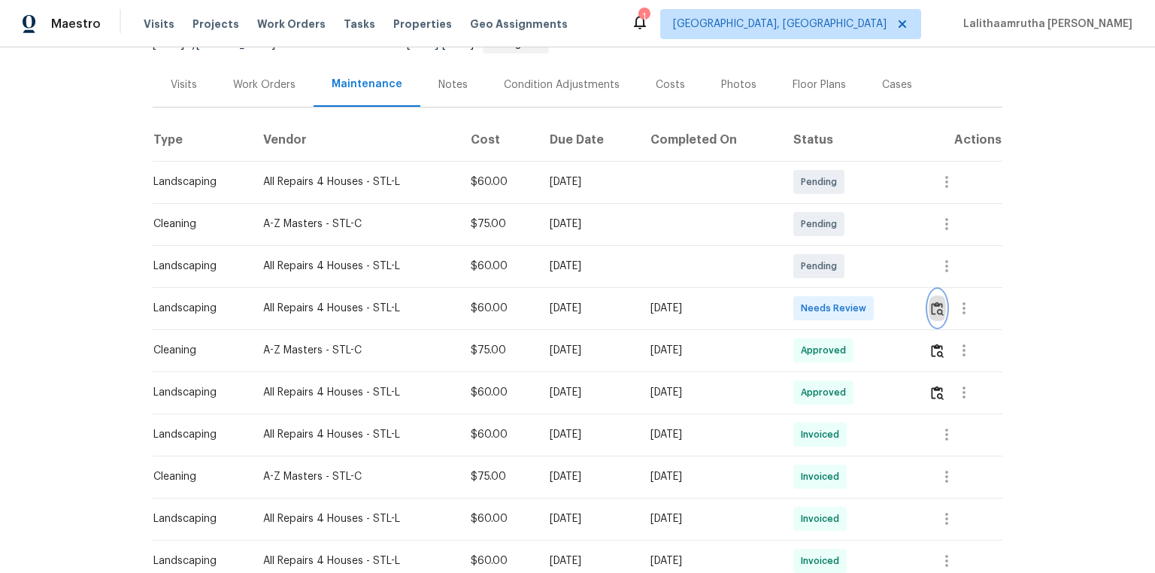
click at [821, 302] on img "button" at bounding box center [937, 309] width 13 height 14
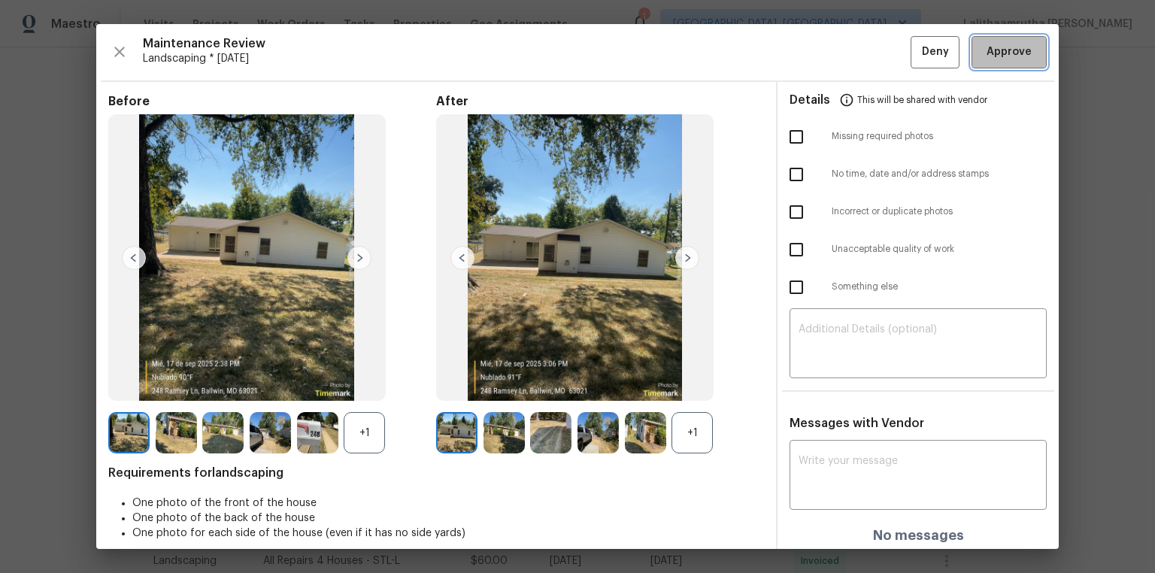
click at [821, 51] on span "Approve" at bounding box center [1009, 52] width 45 height 19
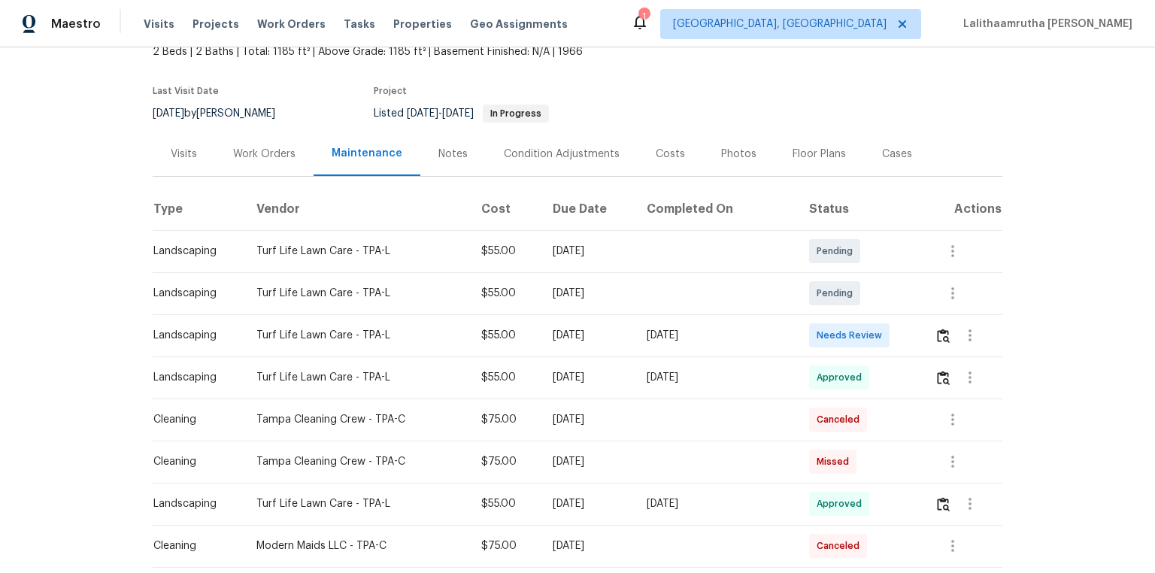
scroll to position [181, 0]
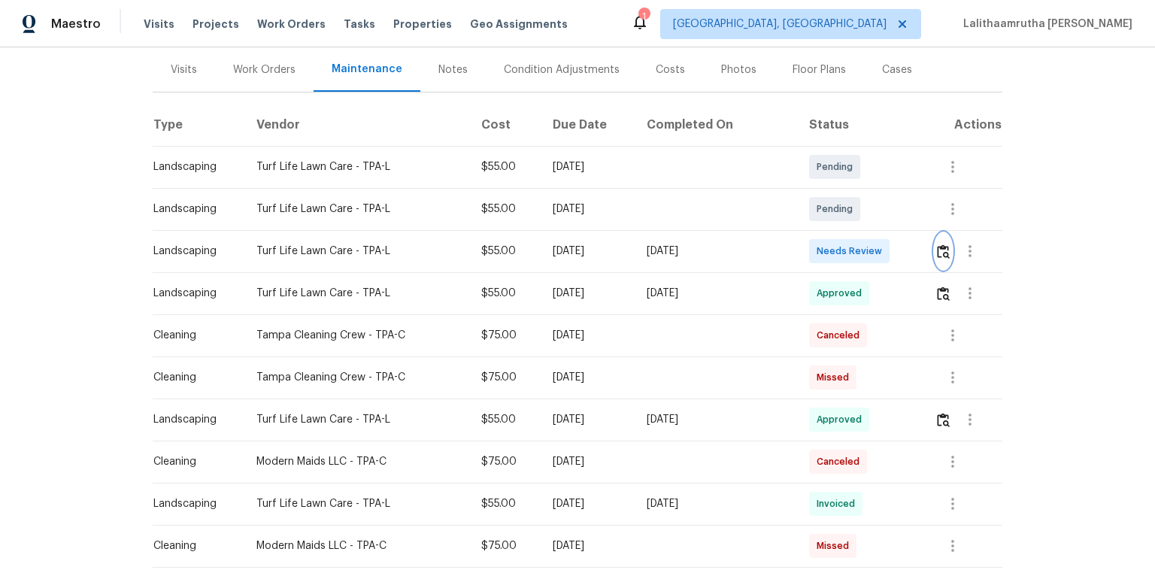
click at [821, 244] on img "button" at bounding box center [943, 251] width 13 height 14
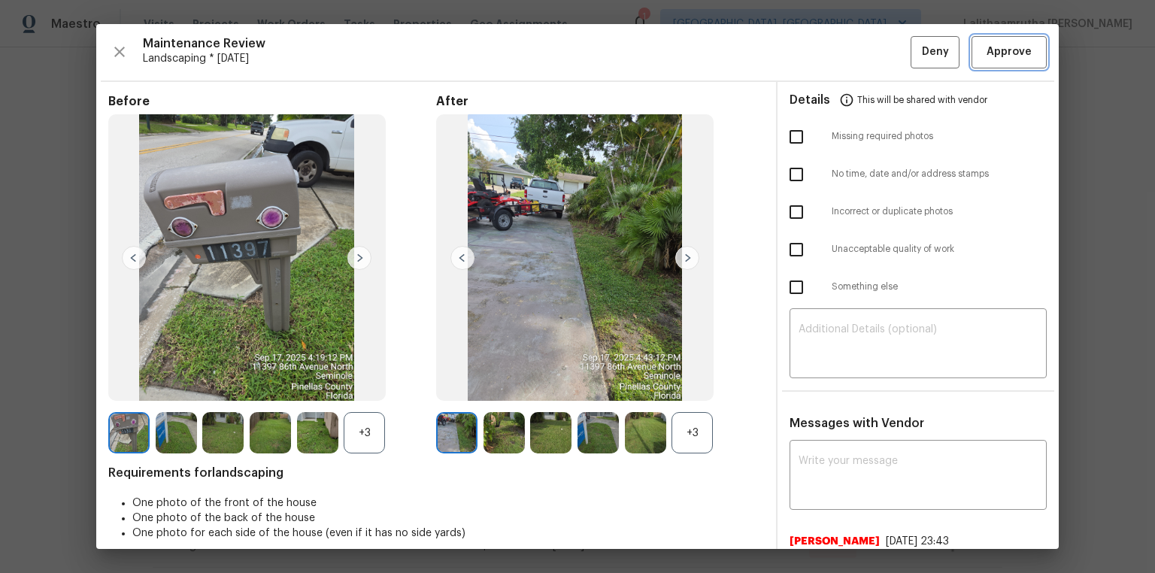
click at [821, 50] on span "Approve" at bounding box center [1009, 52] width 45 height 19
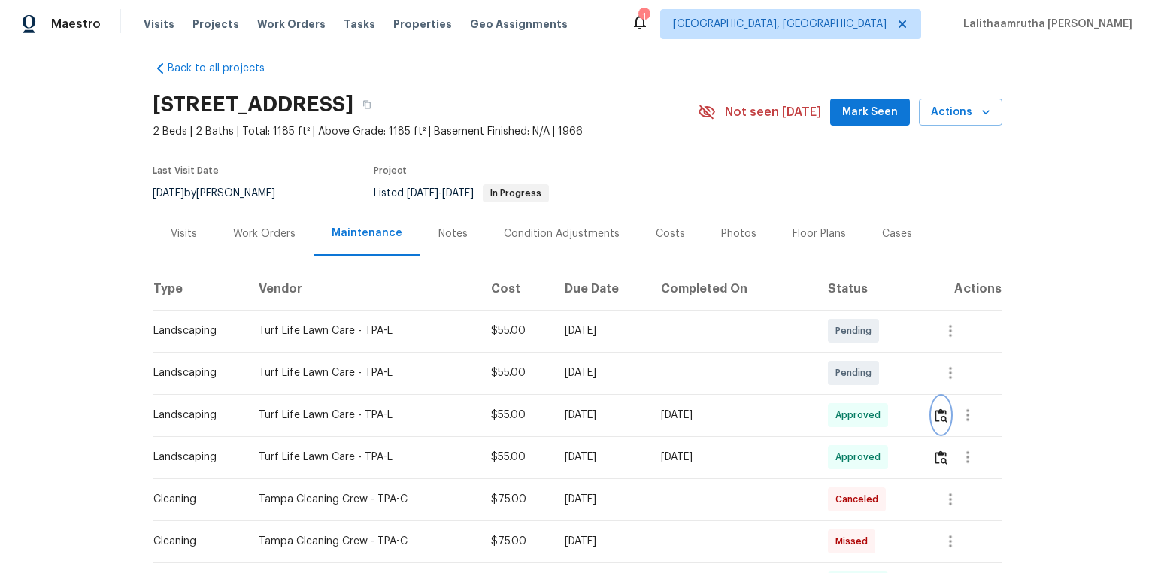
scroll to position [0, 0]
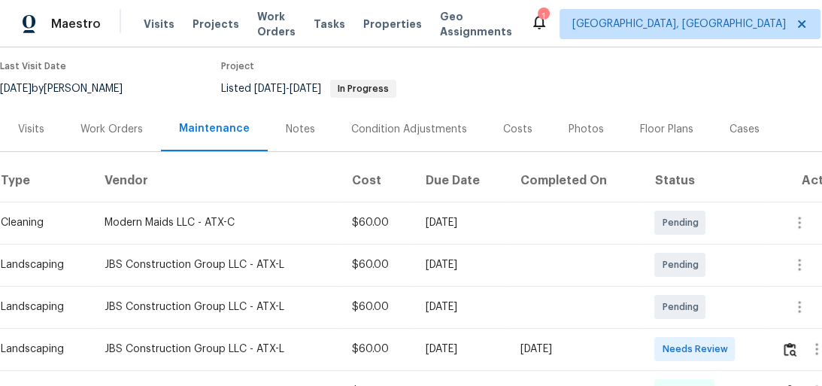
scroll to position [156, 0]
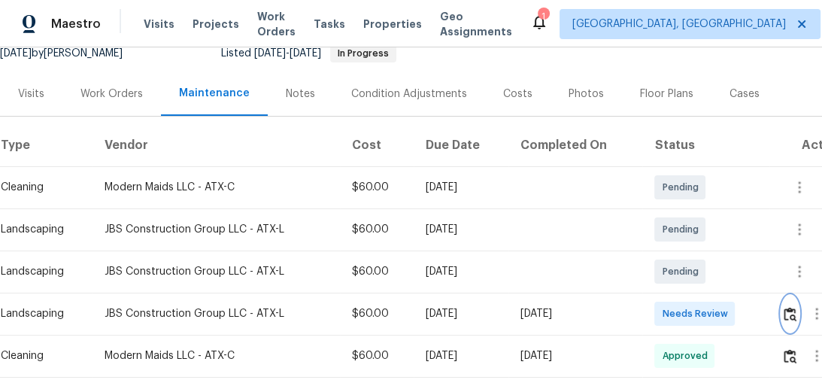
click at [794, 311] on img "button" at bounding box center [790, 314] width 13 height 14
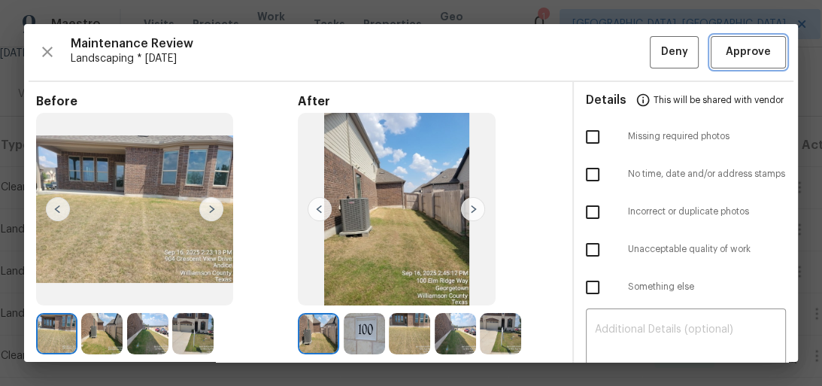
click at [761, 51] on span "Approve" at bounding box center [748, 52] width 51 height 19
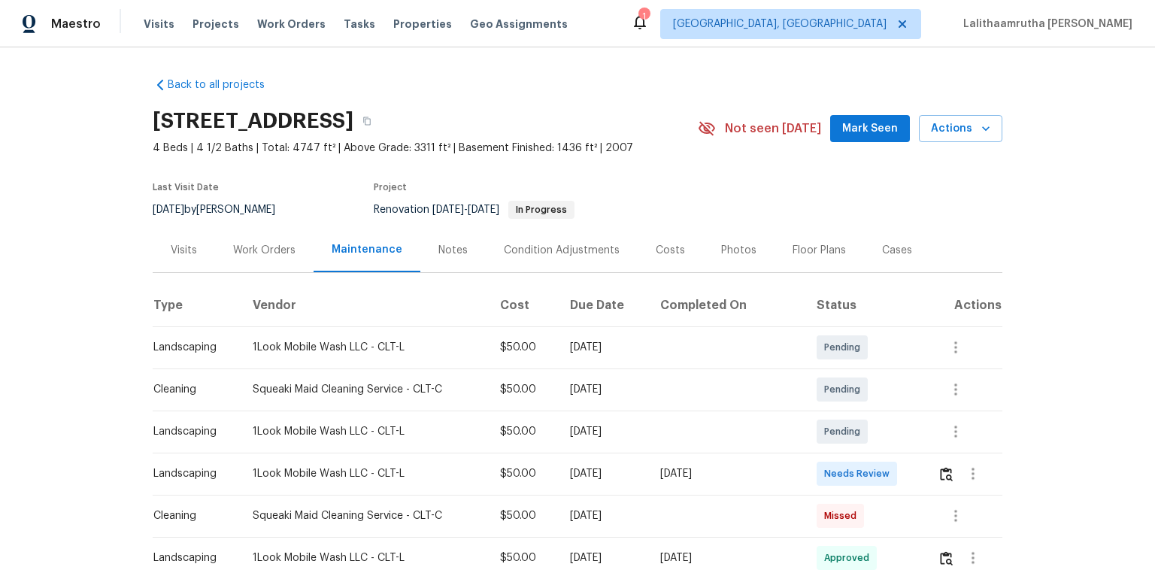
scroll to position [120, 0]
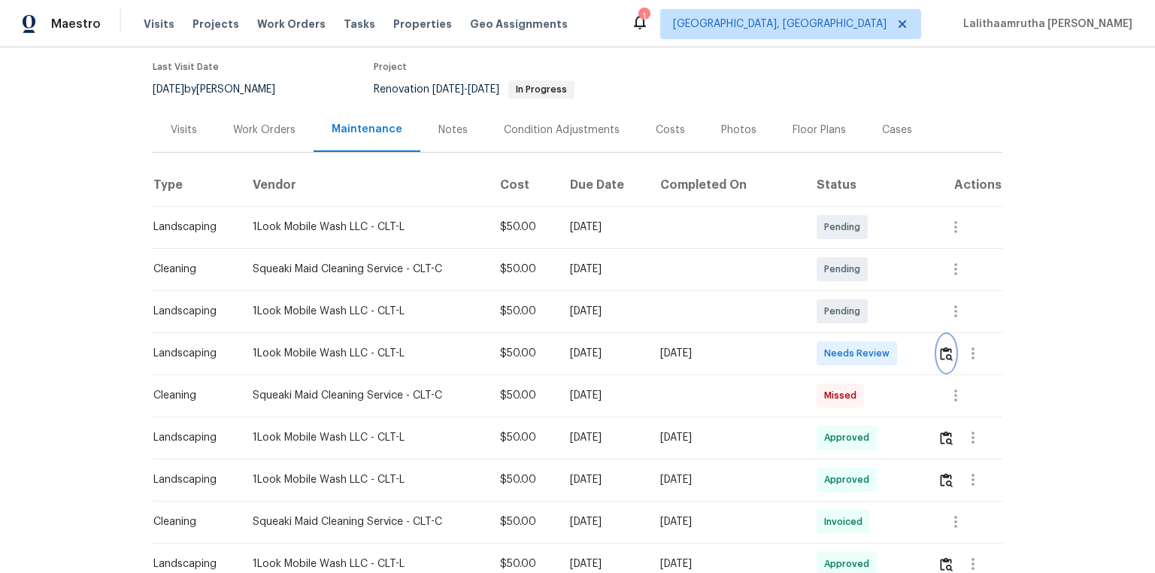
click at [821, 354] on img "button" at bounding box center [946, 354] width 13 height 14
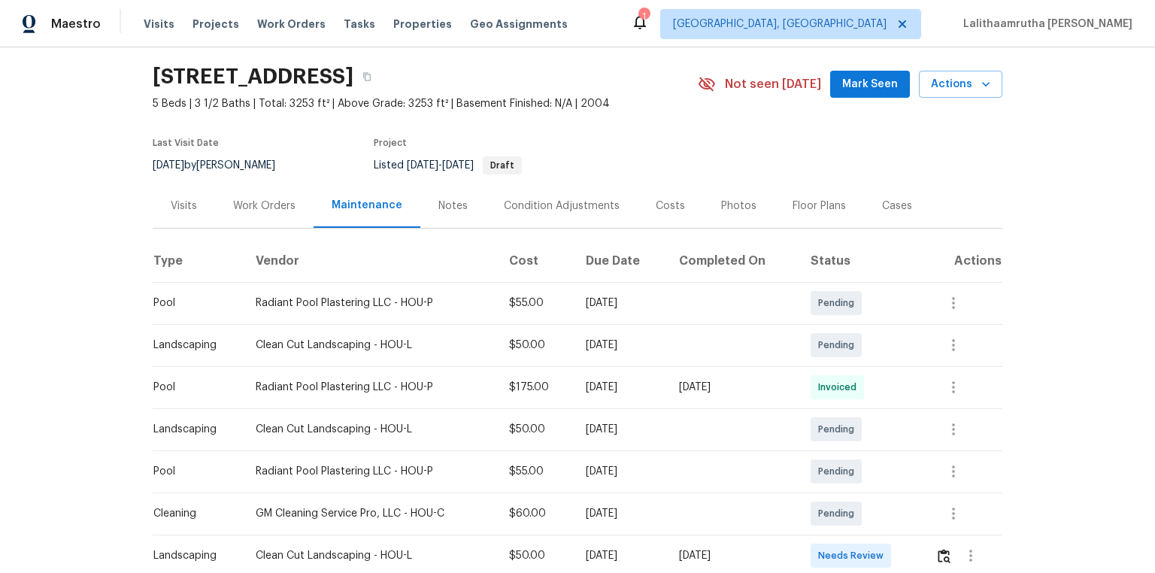
scroll to position [181, 0]
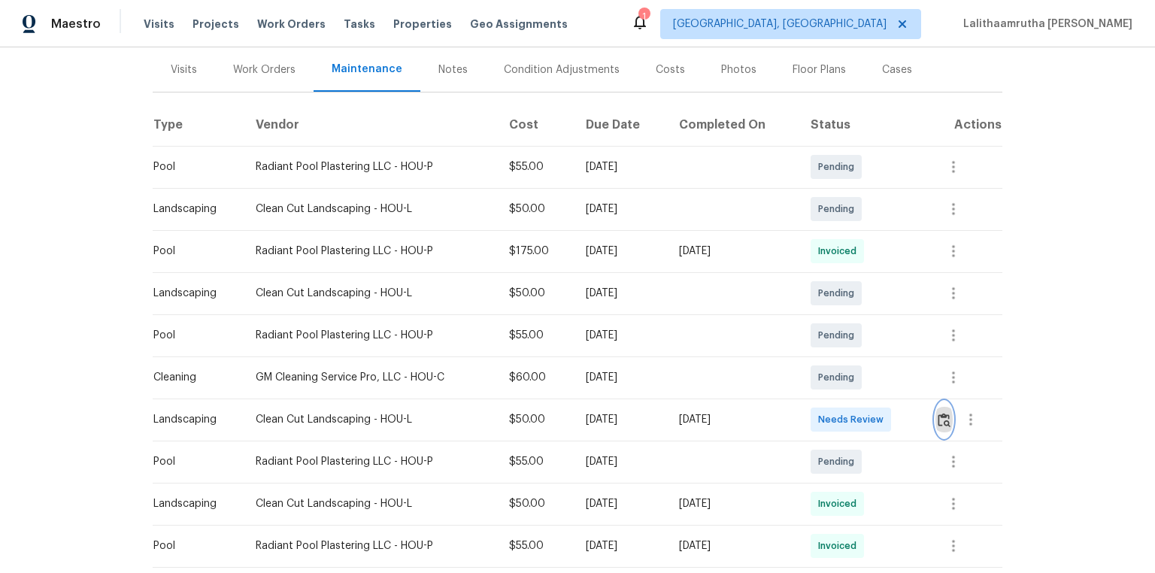
click at [821, 385] on img "button" at bounding box center [944, 420] width 13 height 14
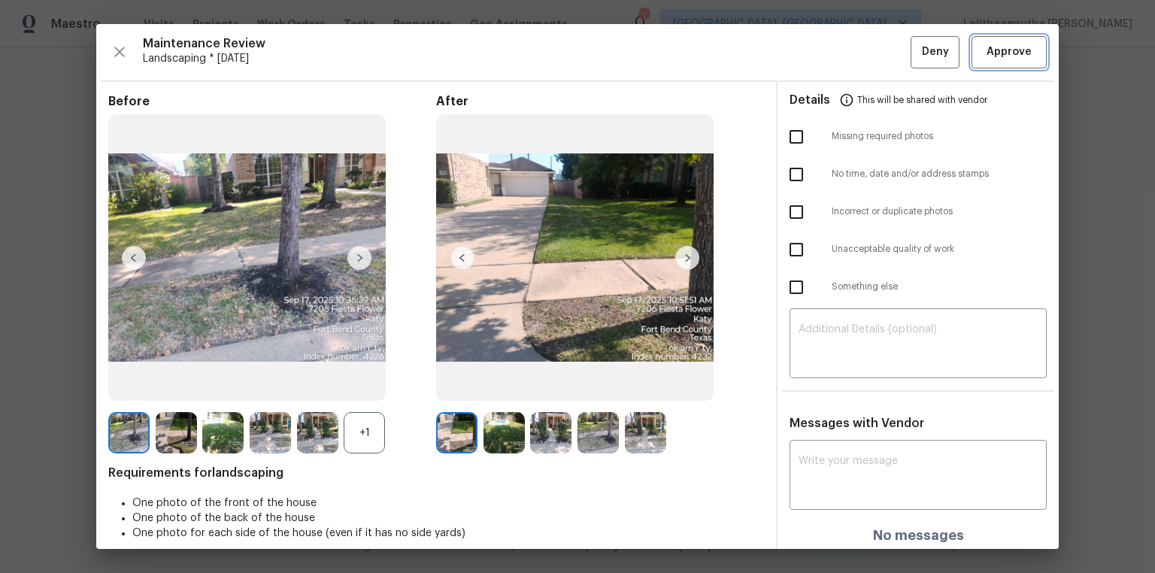
click at [821, 48] on span "Approve" at bounding box center [1009, 52] width 45 height 19
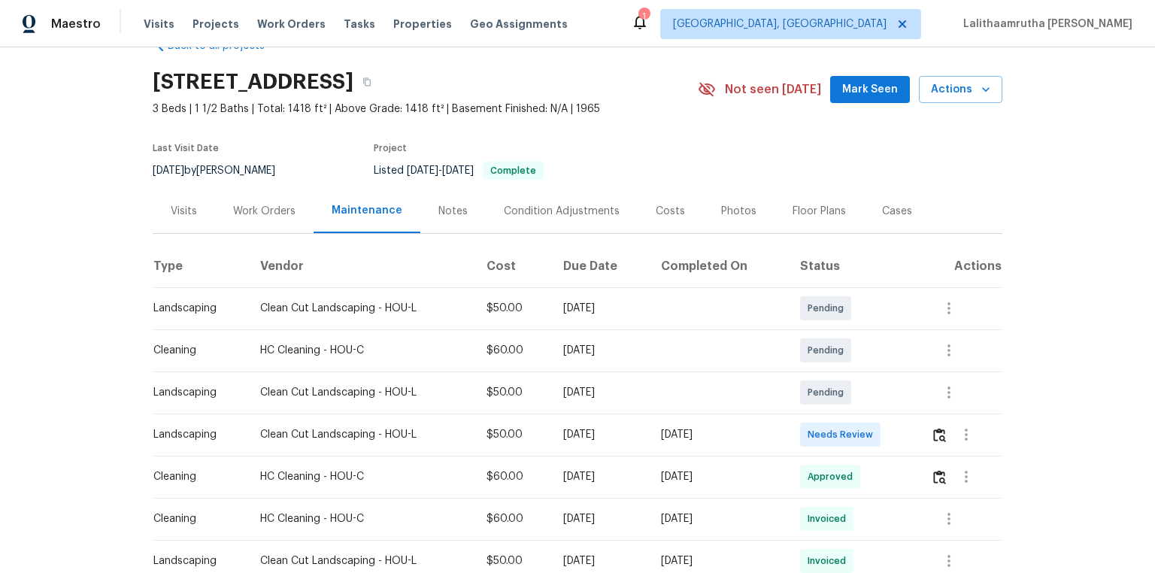
scroll to position [60, 0]
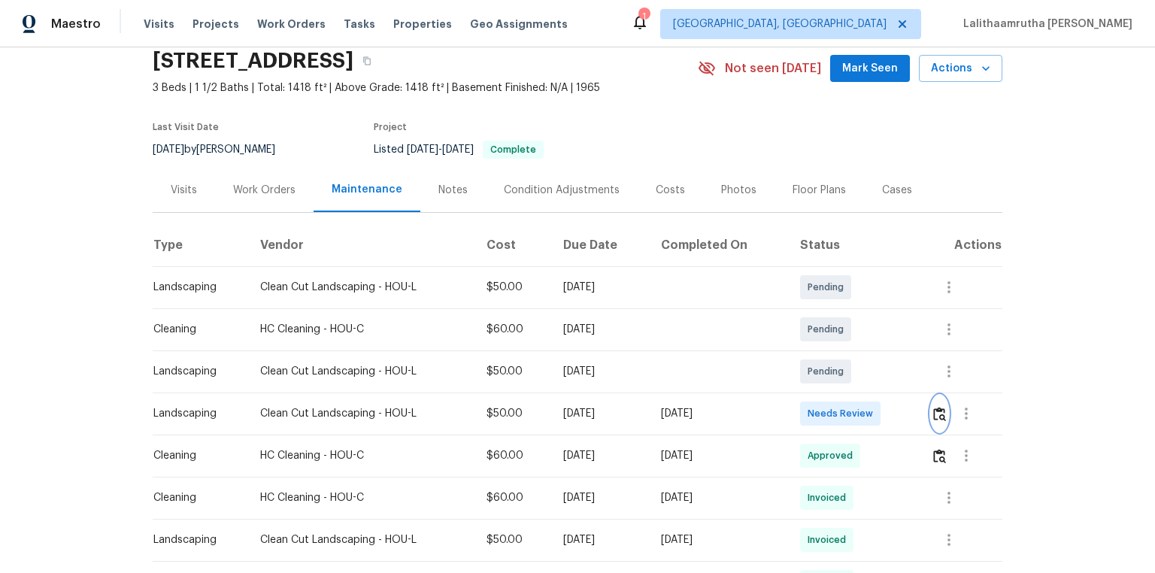
click at [821, 385] on img "button" at bounding box center [939, 414] width 13 height 14
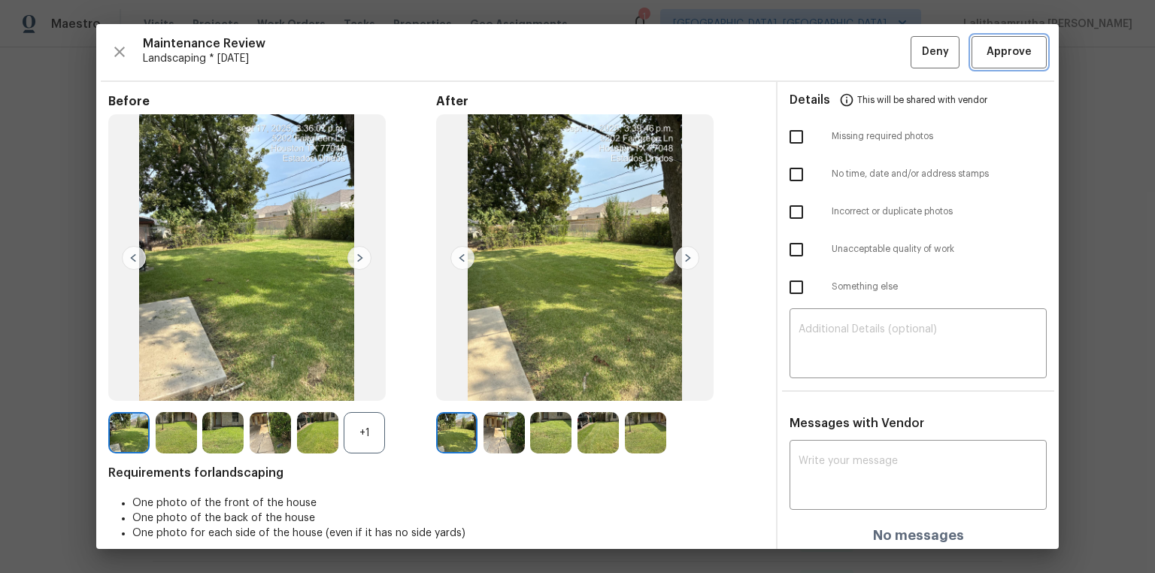
click at [821, 47] on span "Approve" at bounding box center [1009, 52] width 45 height 19
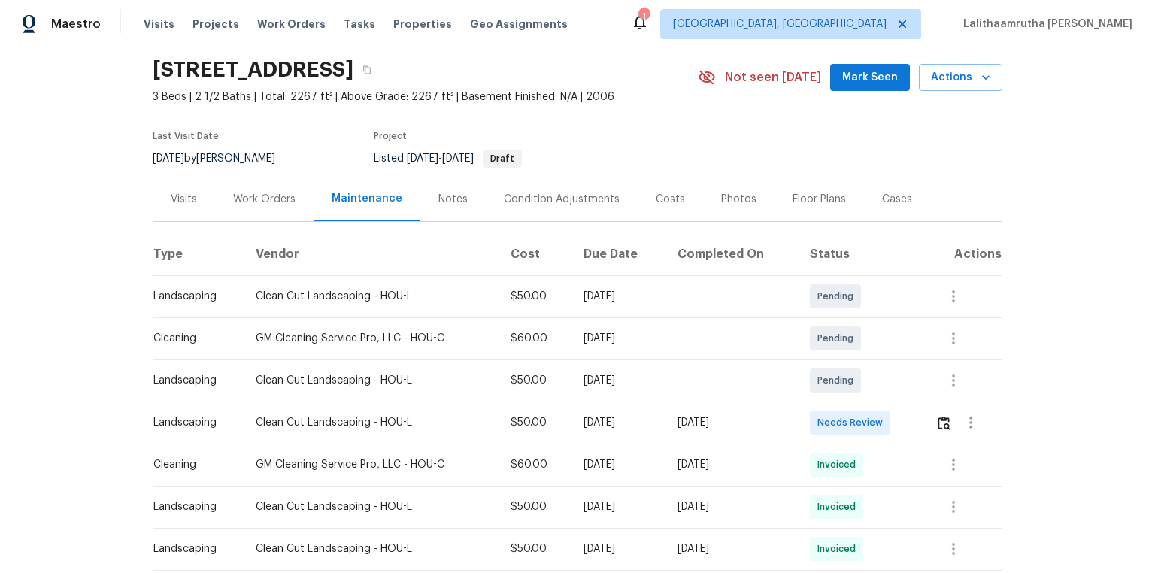
scroll to position [120, 0]
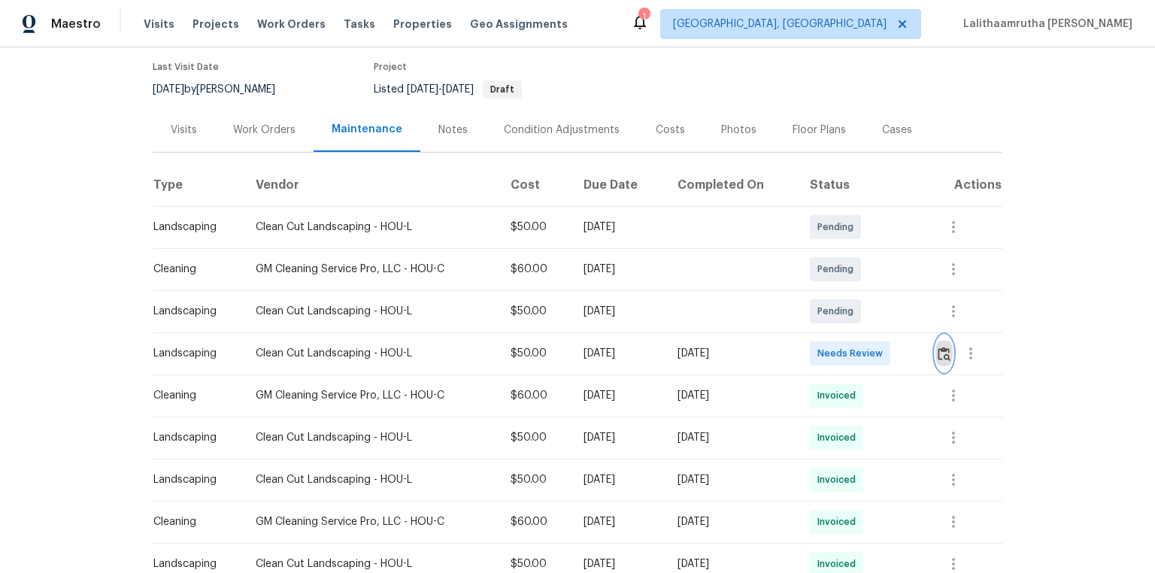
click at [821, 347] on img "button" at bounding box center [944, 354] width 13 height 14
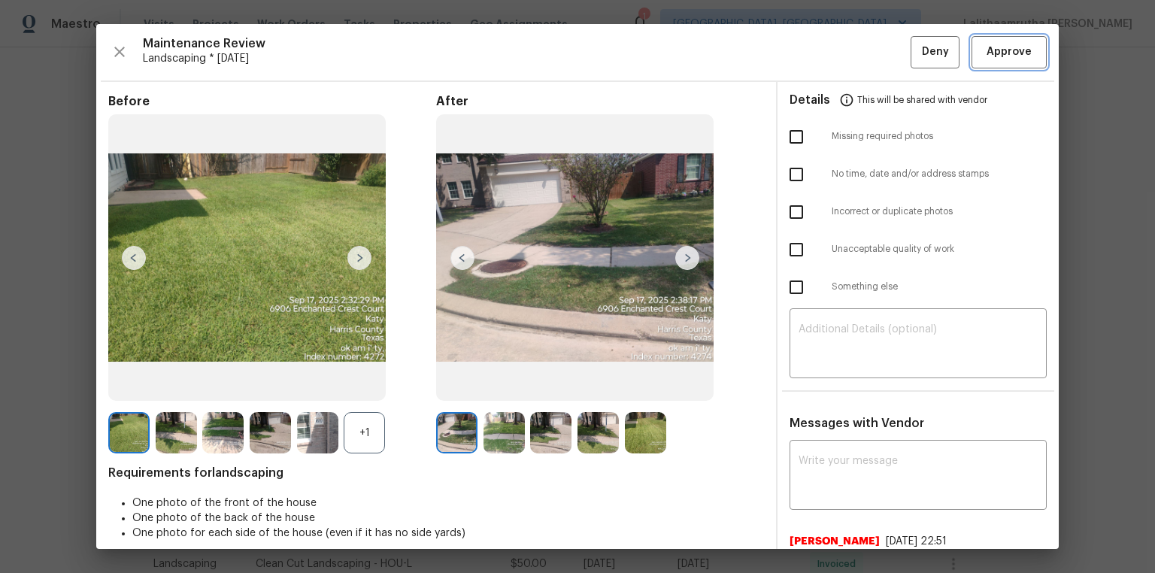
click at [821, 53] on span "Approve" at bounding box center [1009, 52] width 45 height 19
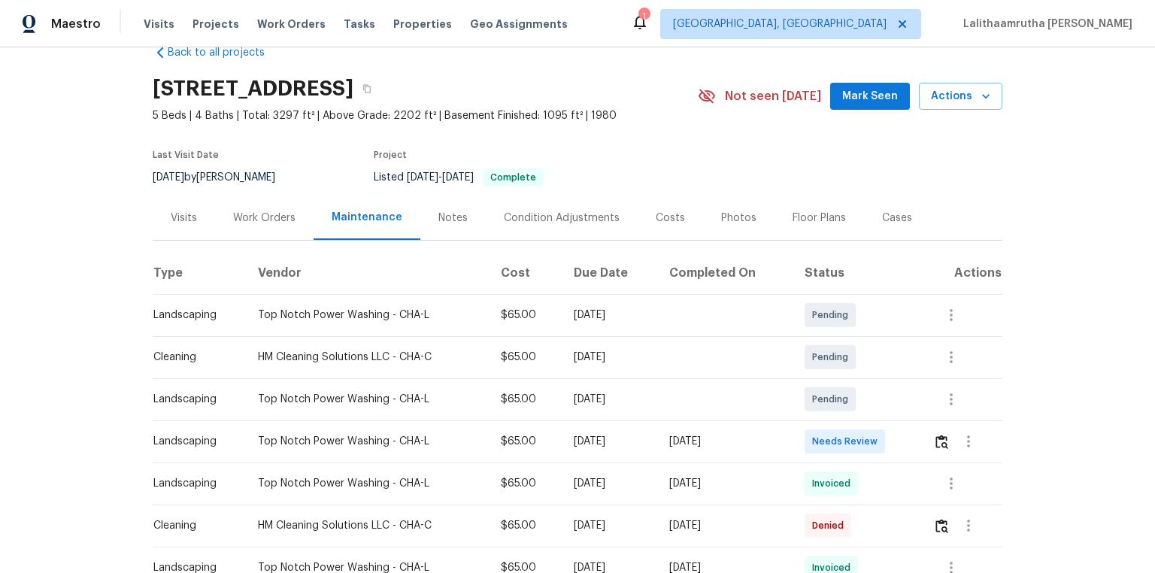
scroll to position [60, 0]
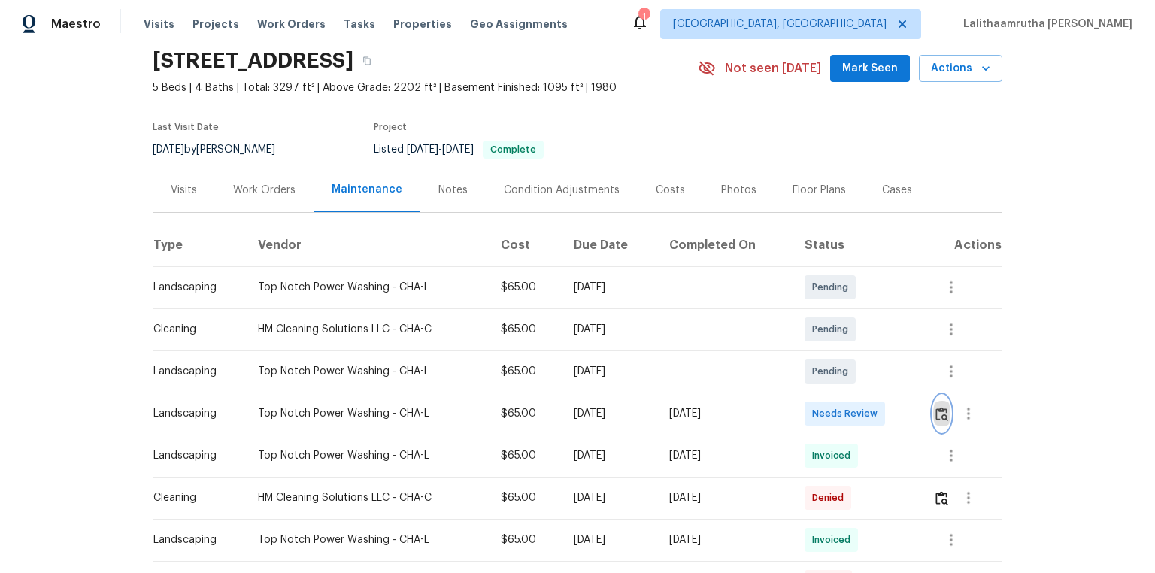
click at [821, 385] on button "button" at bounding box center [941, 414] width 17 height 36
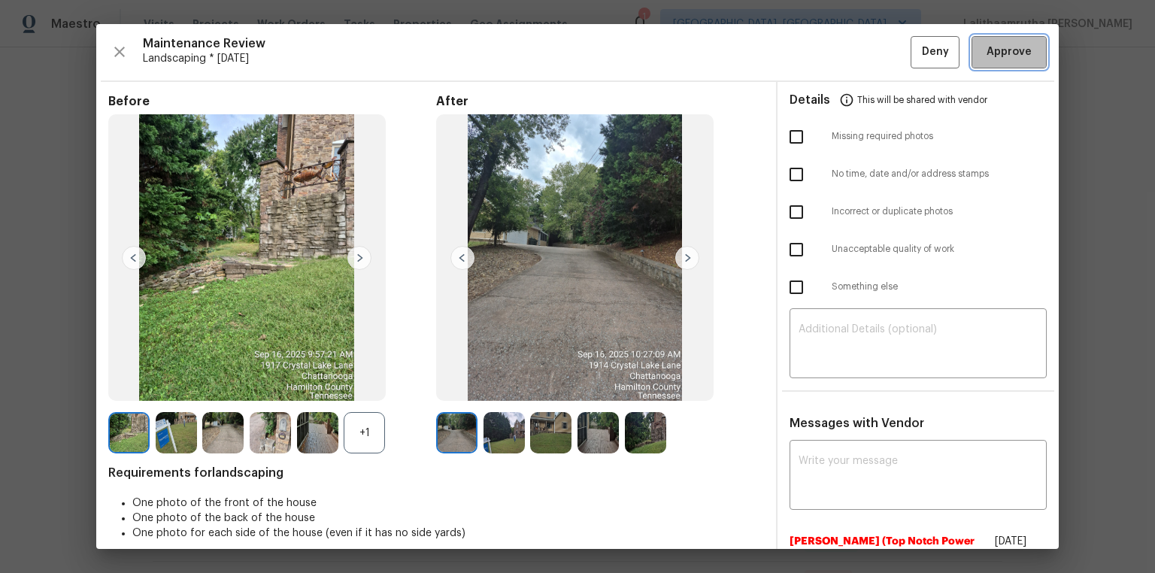
click at [821, 42] on button "Approve" at bounding box center [1009, 52] width 75 height 32
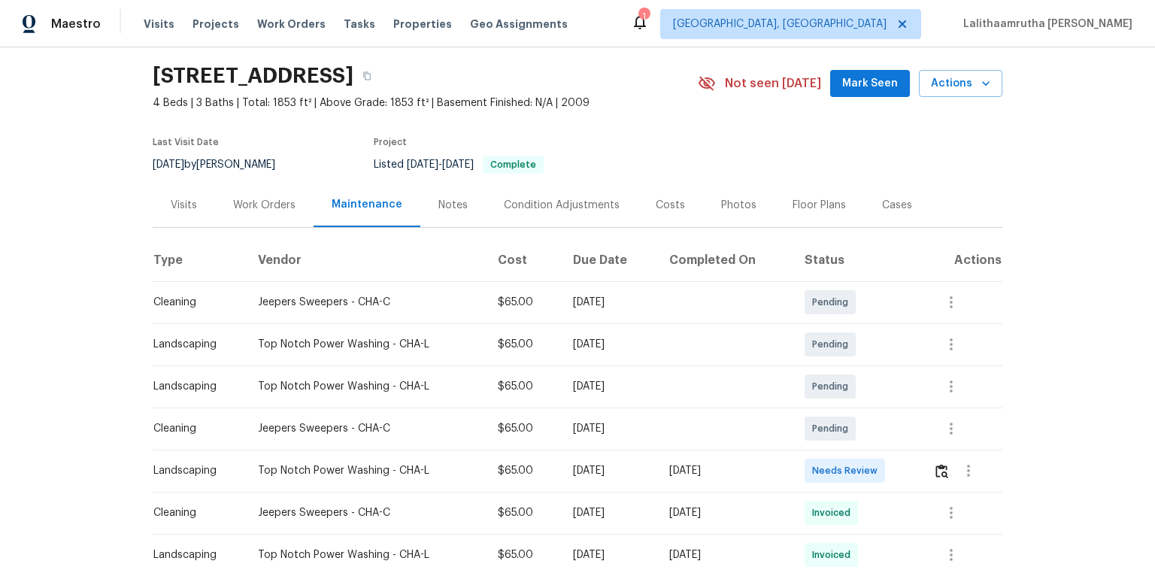
scroll to position [120, 0]
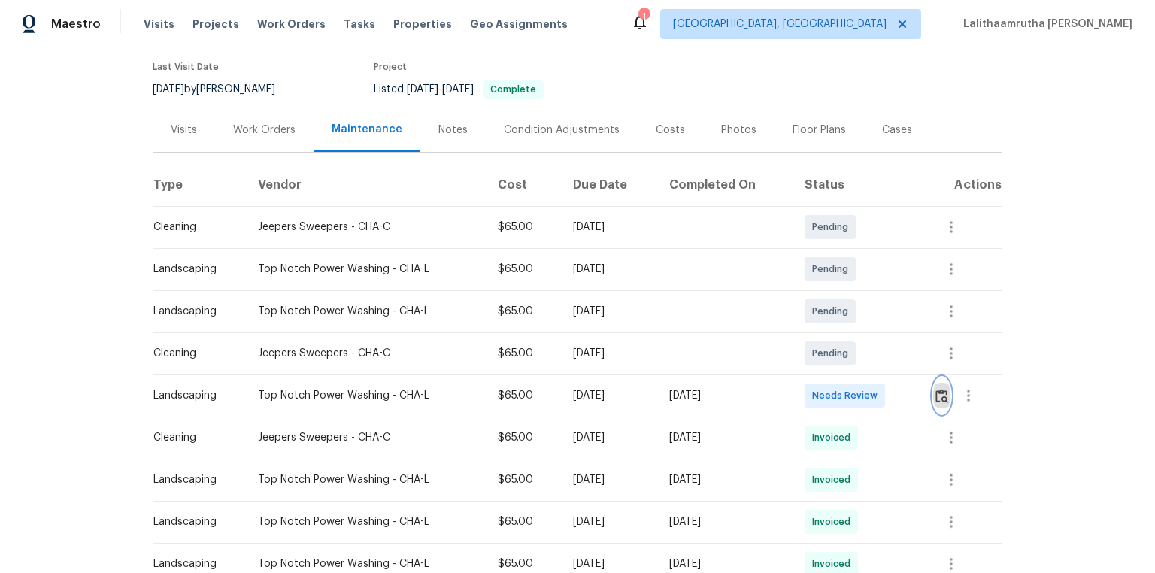
click at [821, 385] on img "button" at bounding box center [942, 396] width 13 height 14
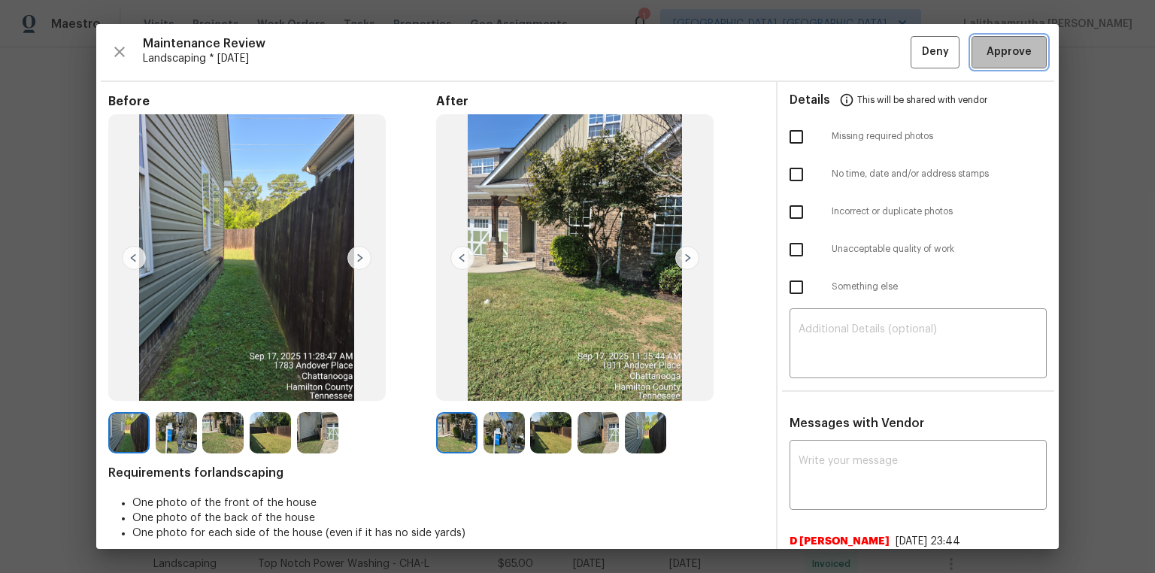
click at [821, 42] on button "Approve" at bounding box center [1009, 52] width 75 height 32
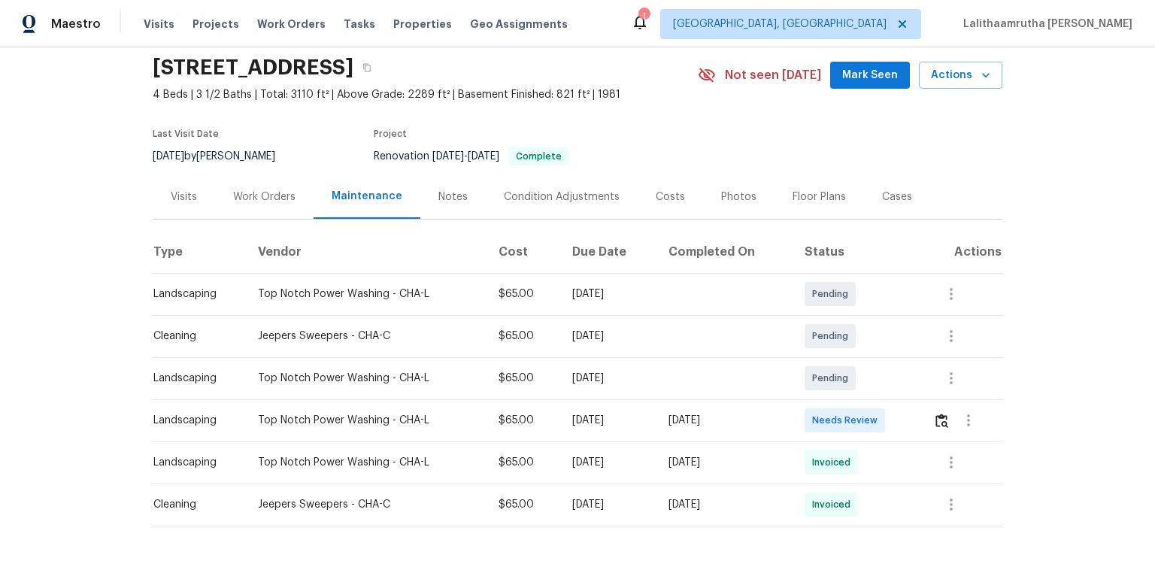
scroll to position [105, 0]
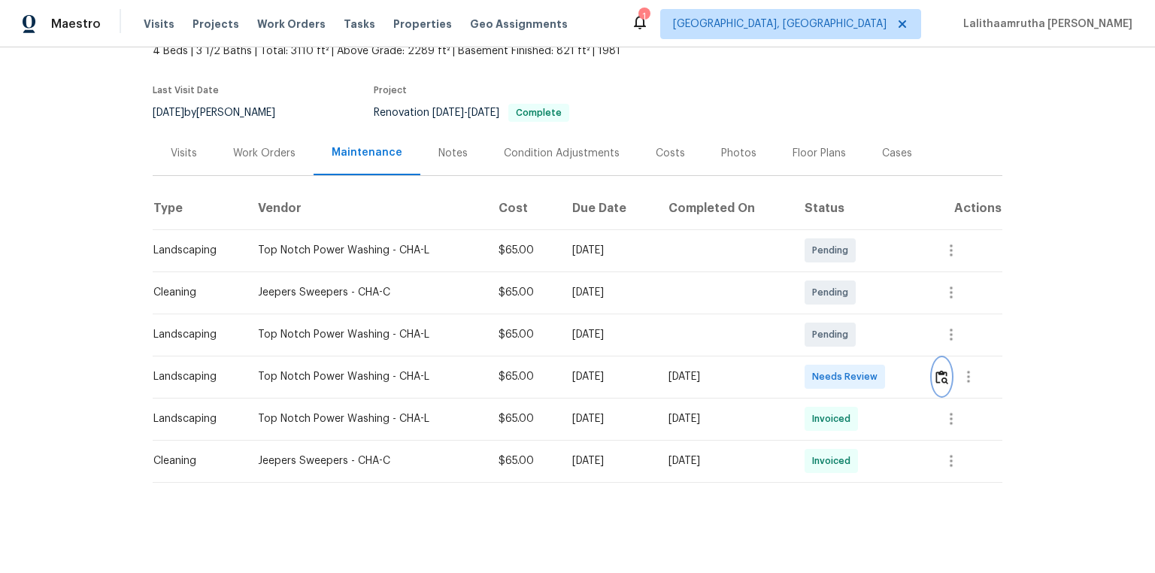
click at [821, 370] on img "button" at bounding box center [942, 377] width 13 height 14
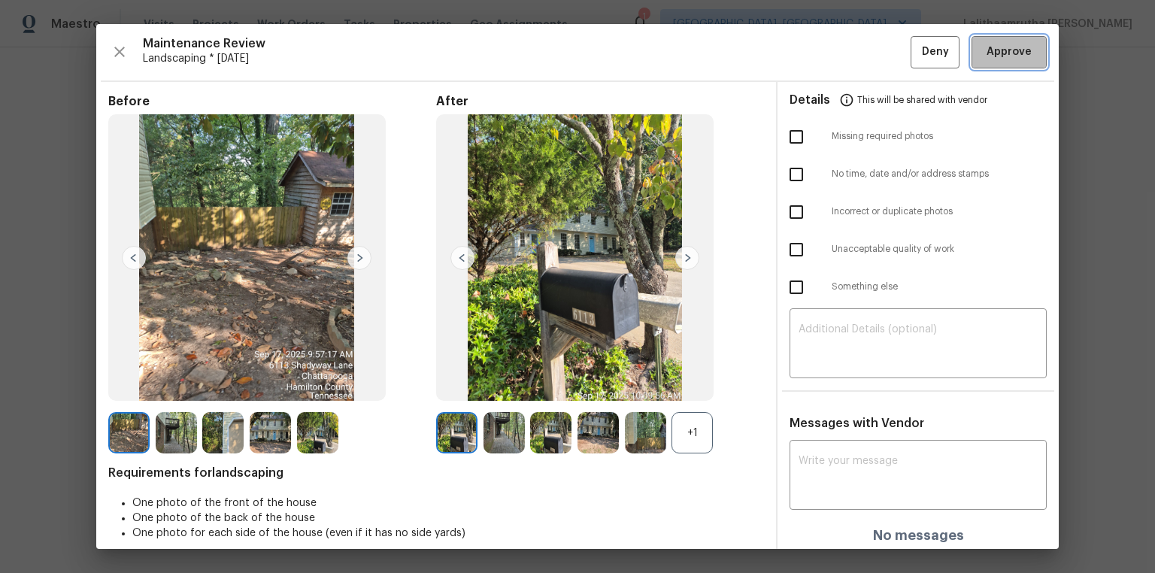
click at [821, 59] on span "Approve" at bounding box center [1009, 52] width 45 height 19
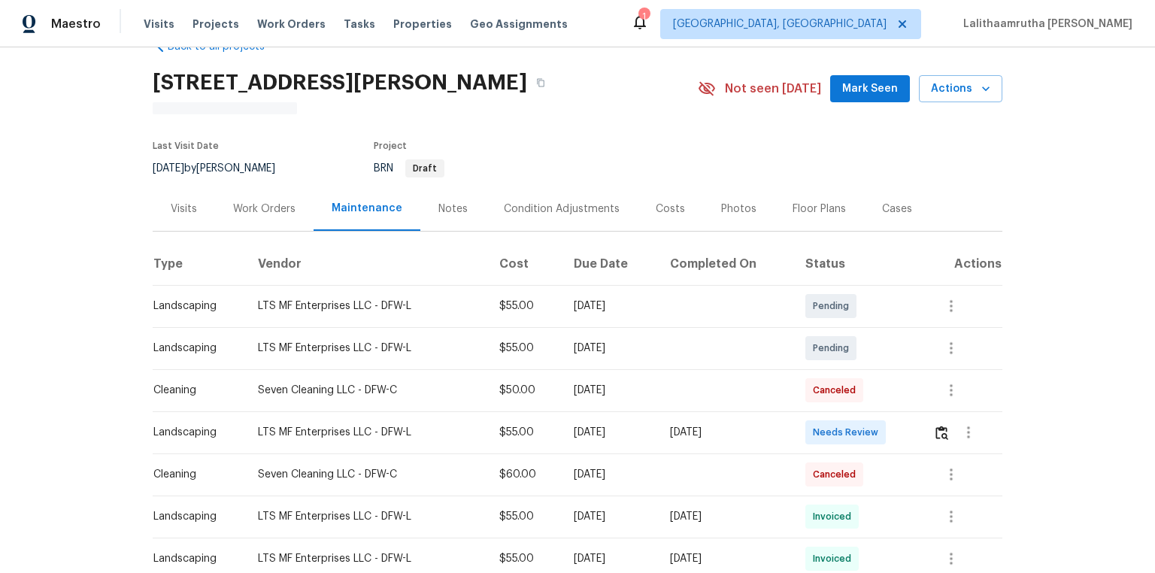
scroll to position [60, 0]
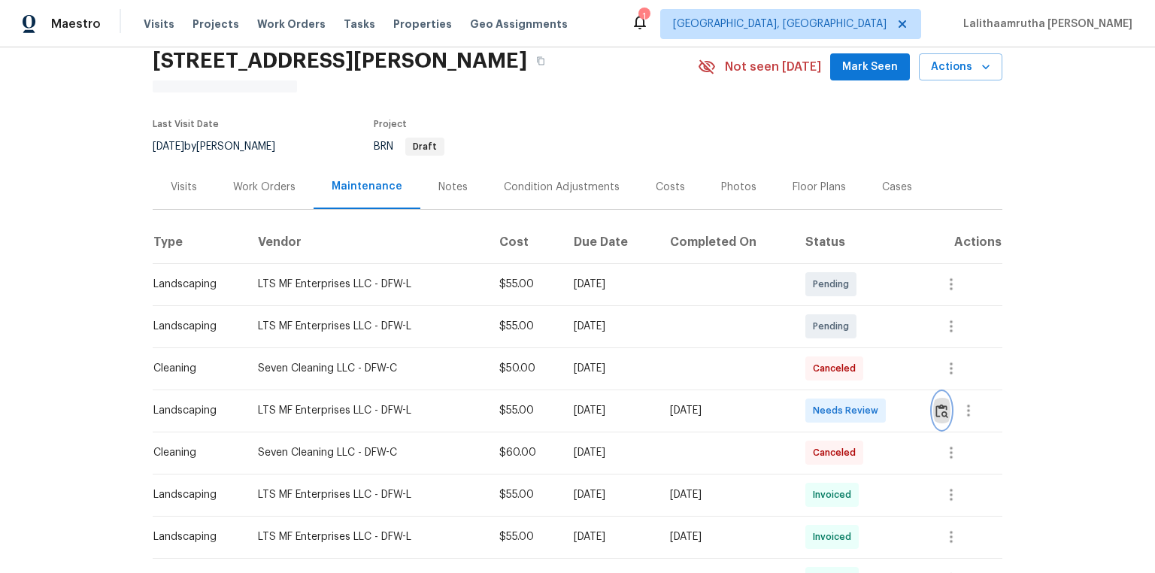
click at [821, 385] on img "button" at bounding box center [942, 411] width 13 height 14
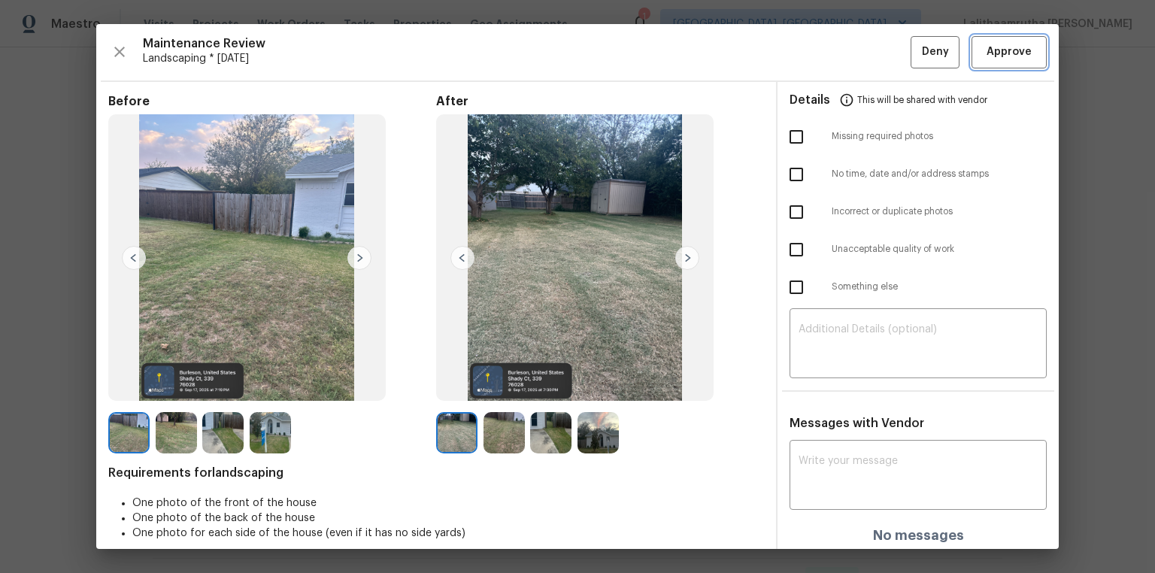
click at [821, 49] on span "Approve" at bounding box center [1009, 52] width 45 height 19
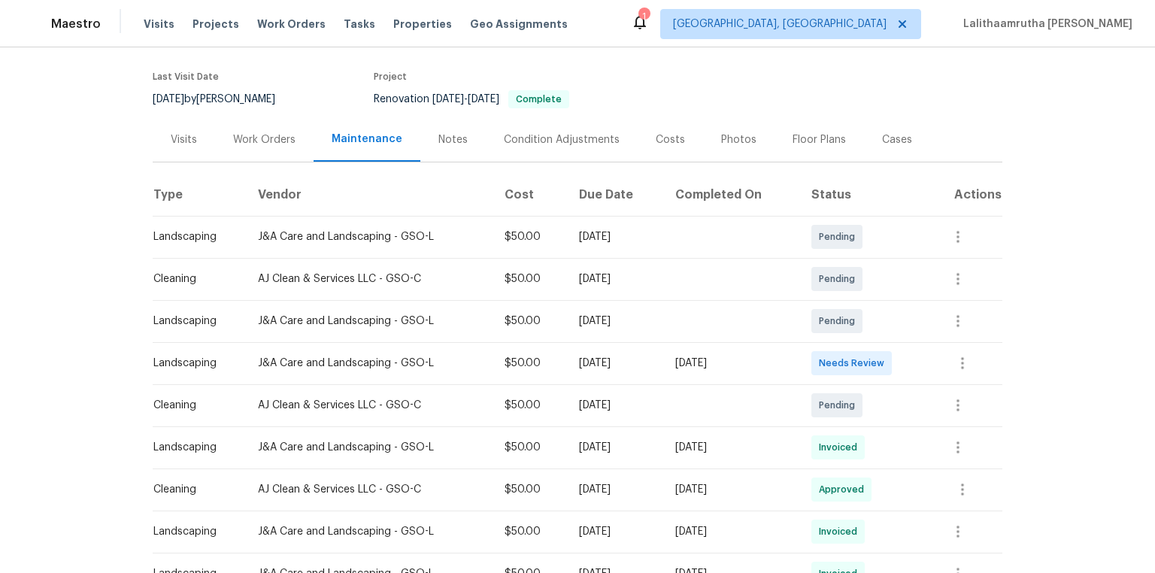
scroll to position [120, 0]
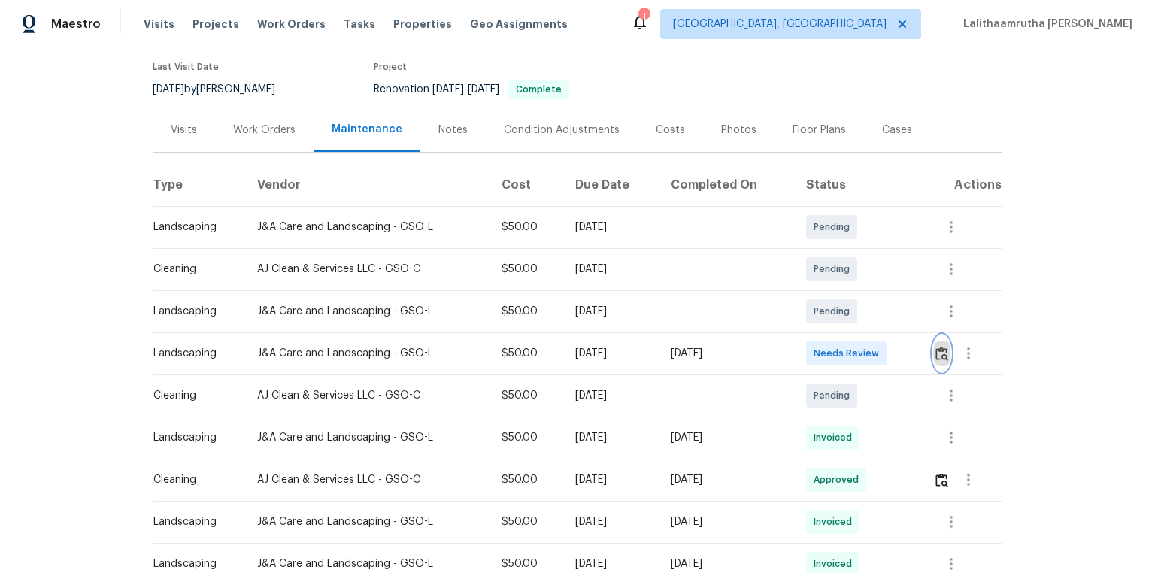
click at [821, 348] on img "button" at bounding box center [942, 354] width 13 height 14
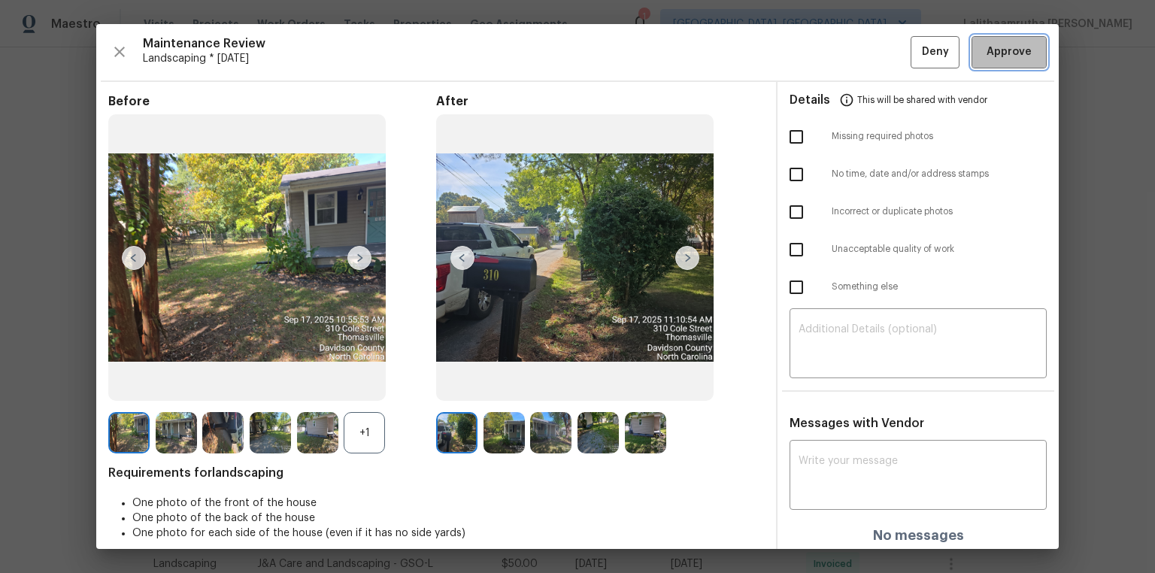
click at [821, 56] on span "Approve" at bounding box center [1009, 52] width 45 height 19
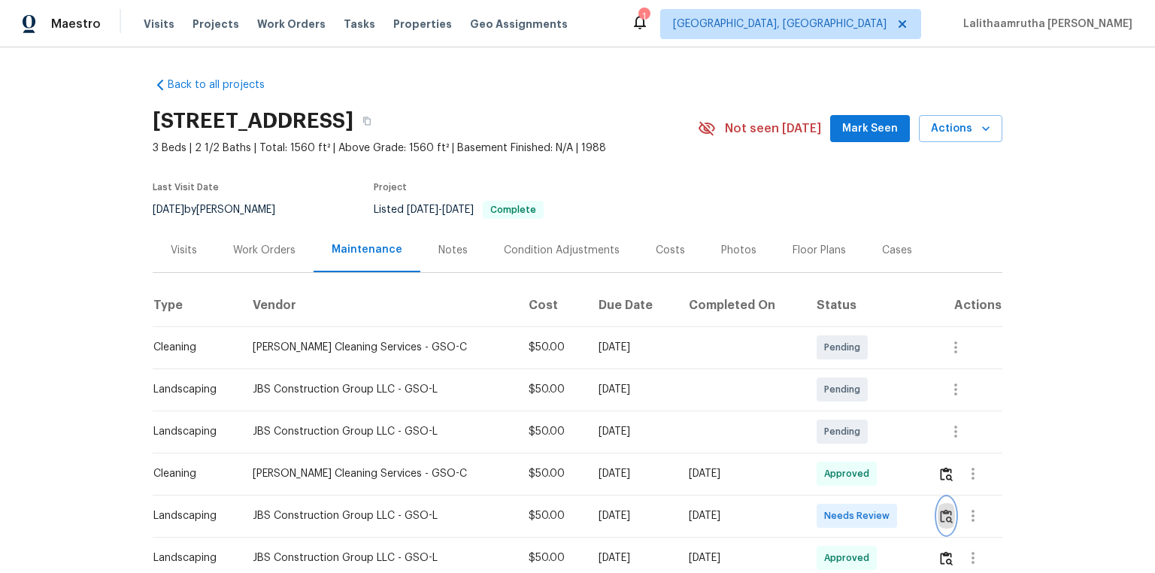
click at [821, 385] on button "button" at bounding box center [946, 516] width 17 height 36
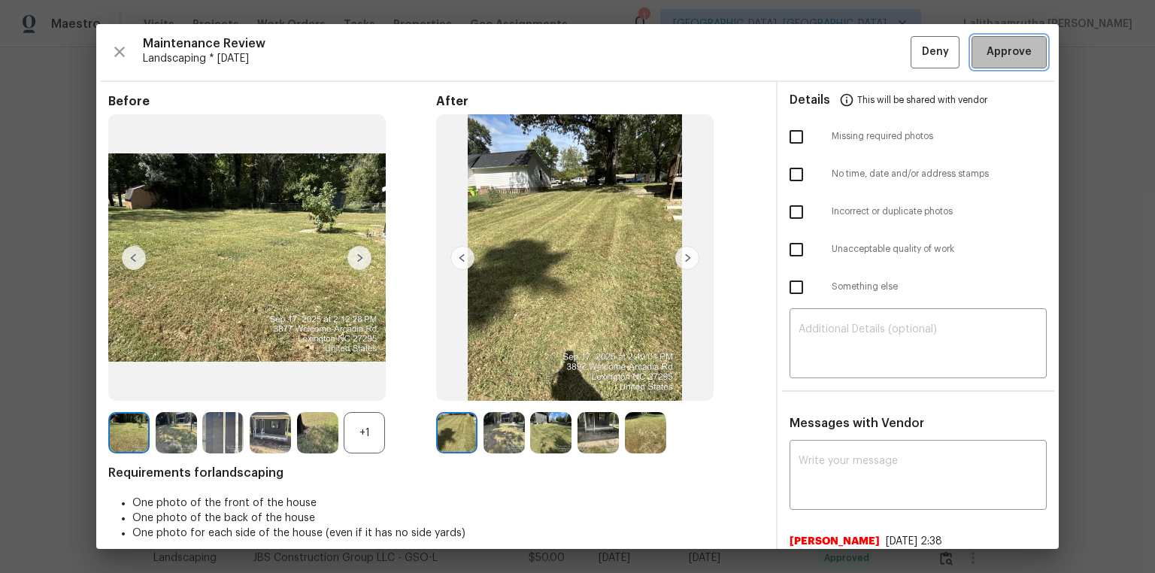
click at [821, 53] on span "Approve" at bounding box center [1009, 52] width 45 height 19
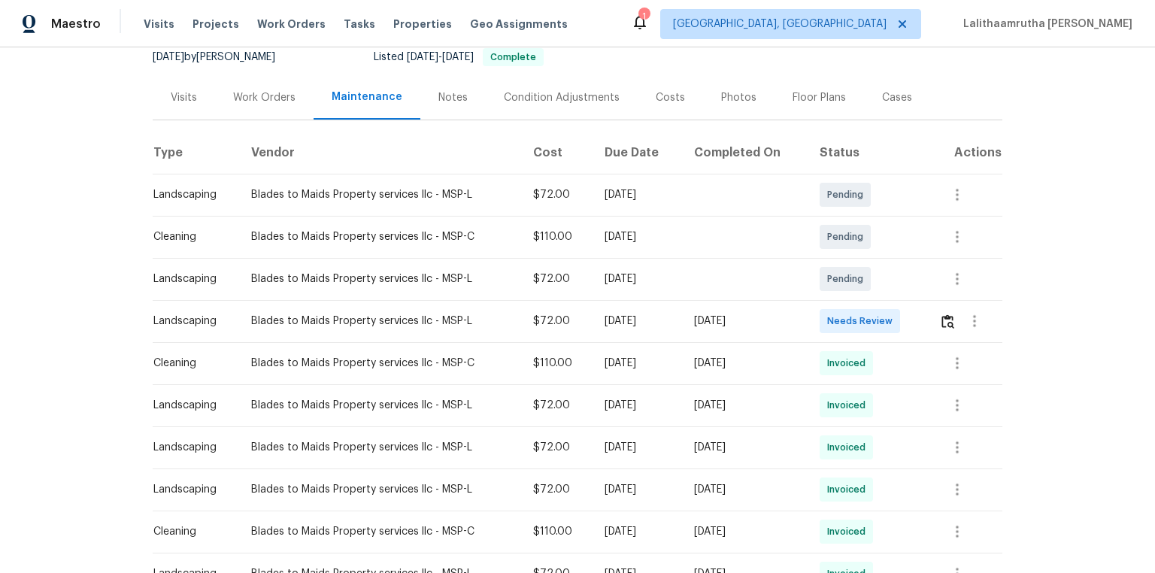
scroll to position [241, 0]
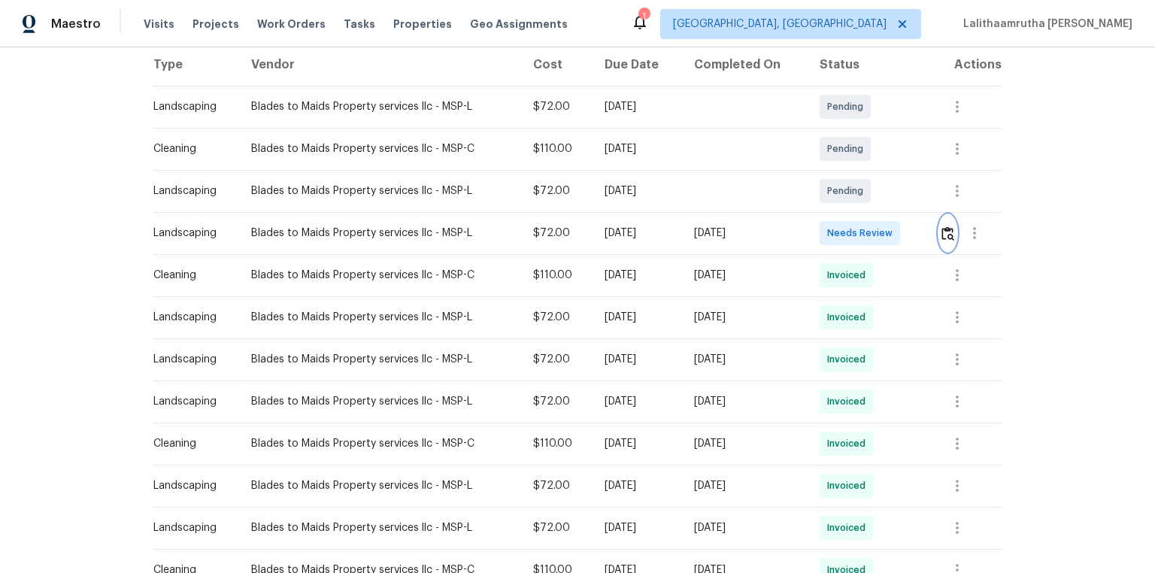
click at [821, 235] on img "button" at bounding box center [948, 233] width 13 height 14
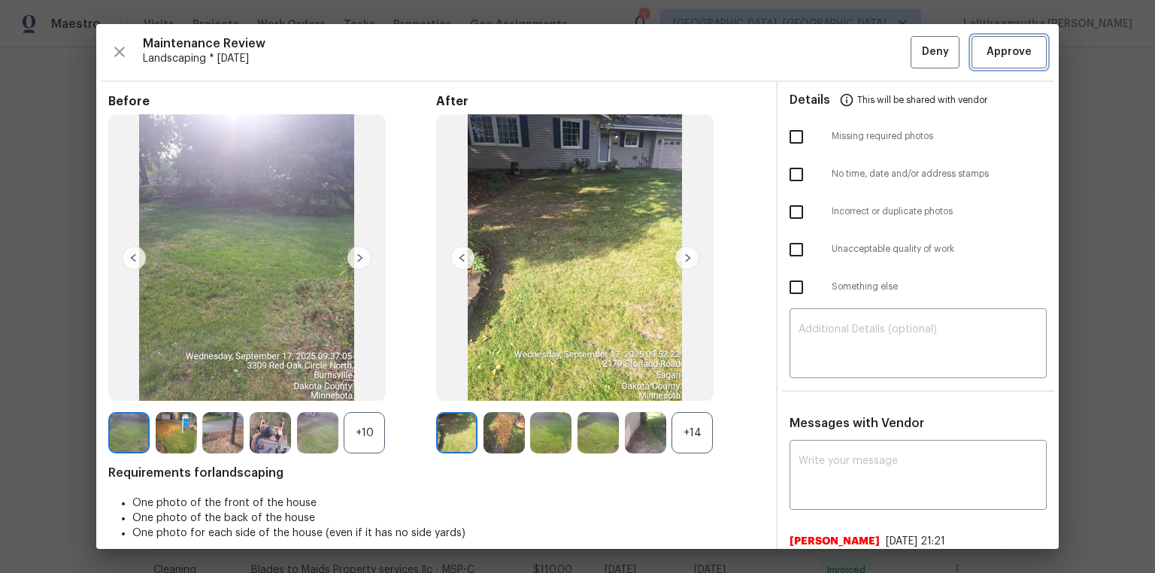
click at [821, 45] on span "Approve" at bounding box center [1009, 52] width 45 height 19
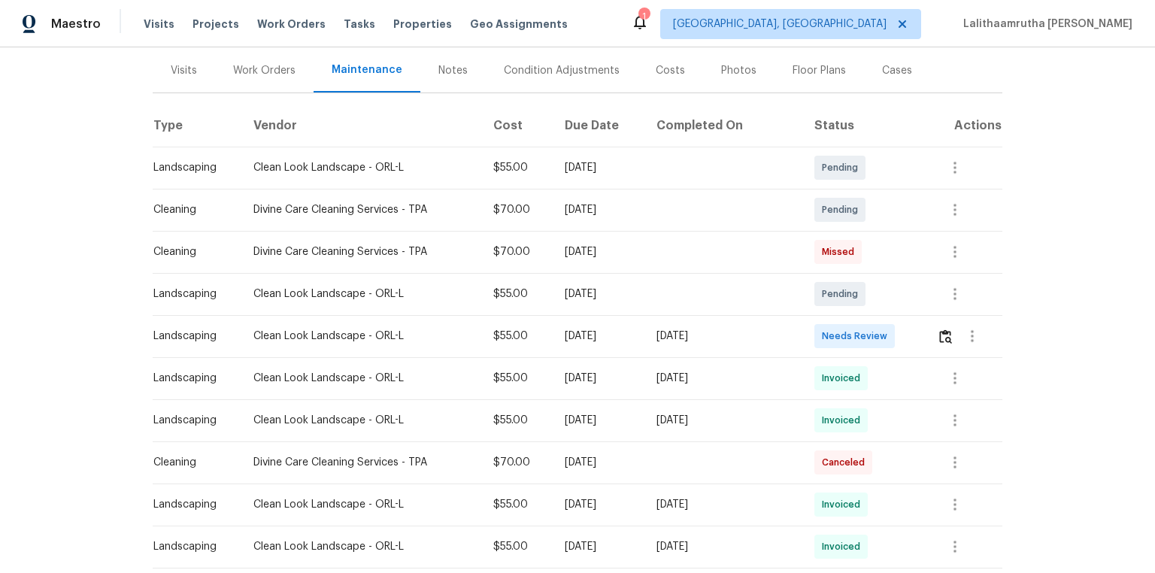
scroll to position [181, 0]
click at [821, 331] on img "button" at bounding box center [945, 336] width 13 height 14
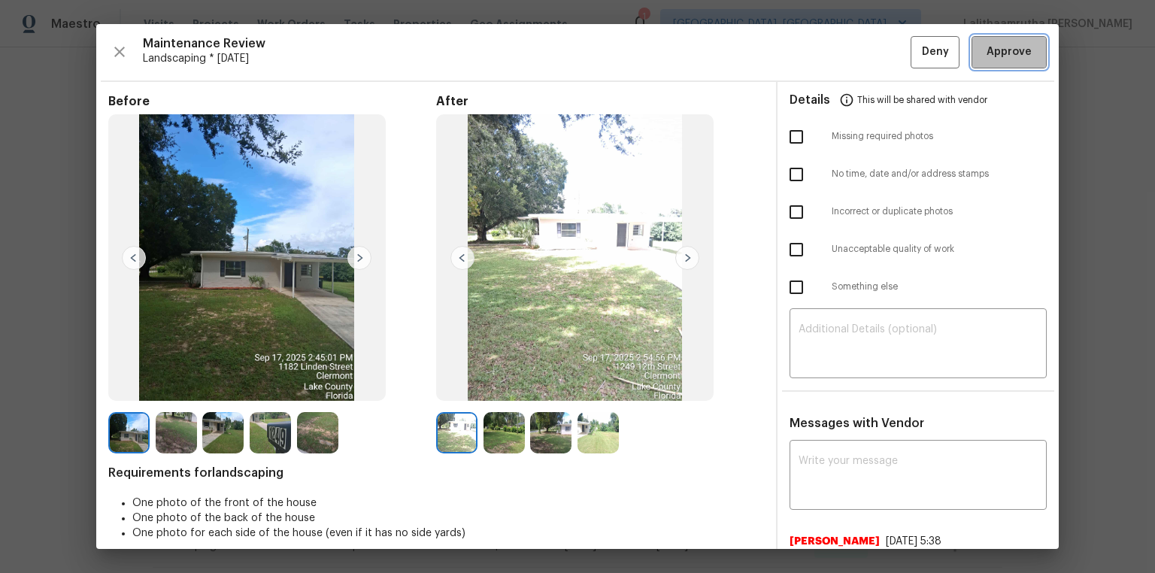
click at [821, 50] on span "Approve" at bounding box center [1009, 52] width 45 height 19
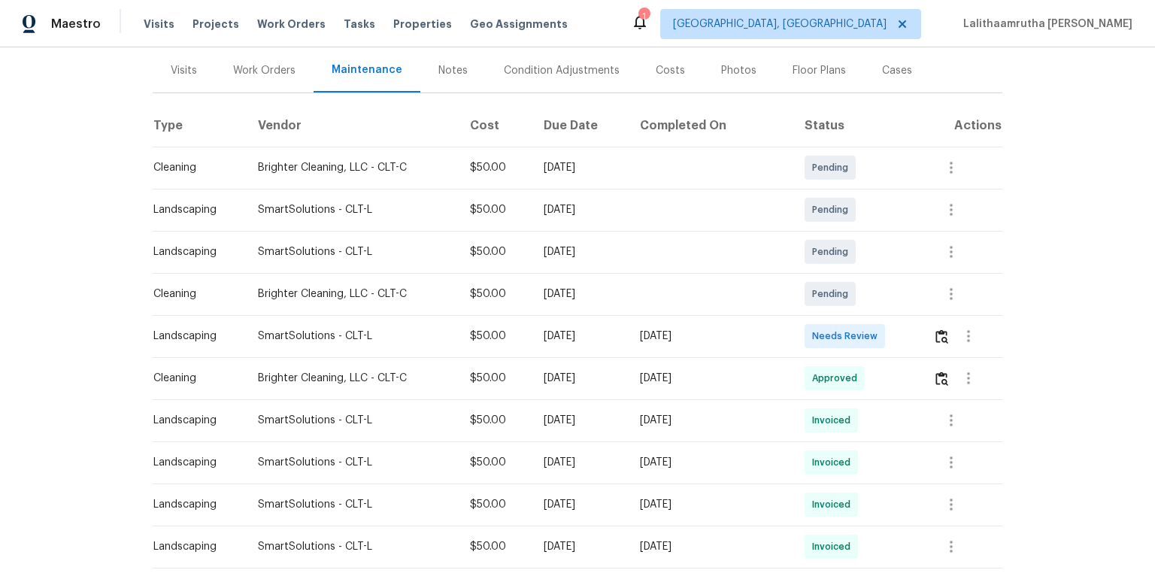
scroll to position [181, 0]
click at [821, 340] on img "button" at bounding box center [942, 336] width 13 height 14
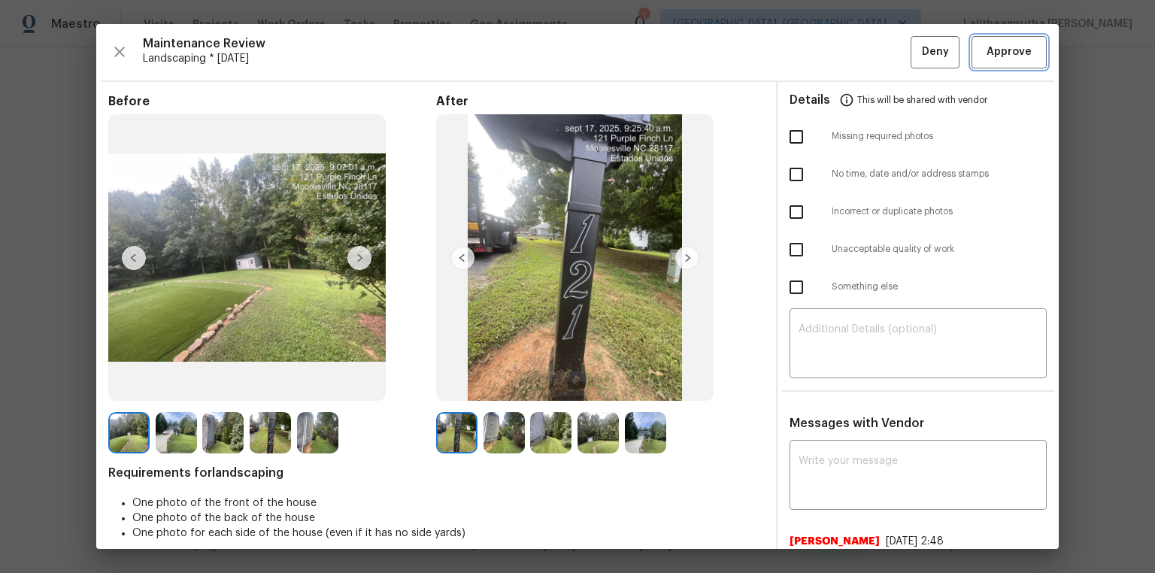
click at [821, 51] on span "Approve" at bounding box center [1009, 52] width 45 height 19
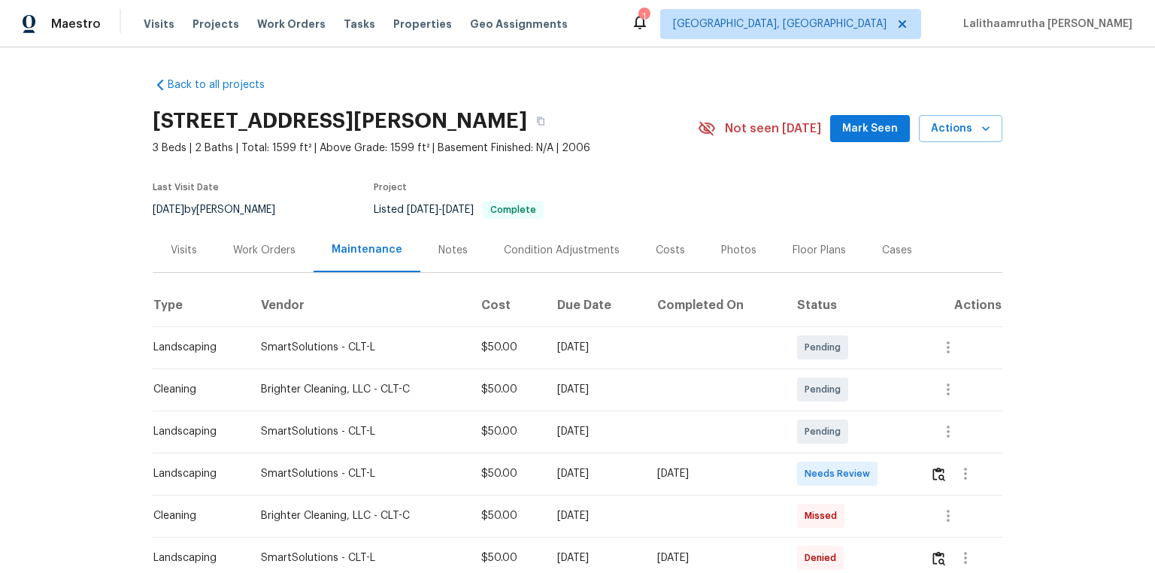
scroll to position [181, 0]
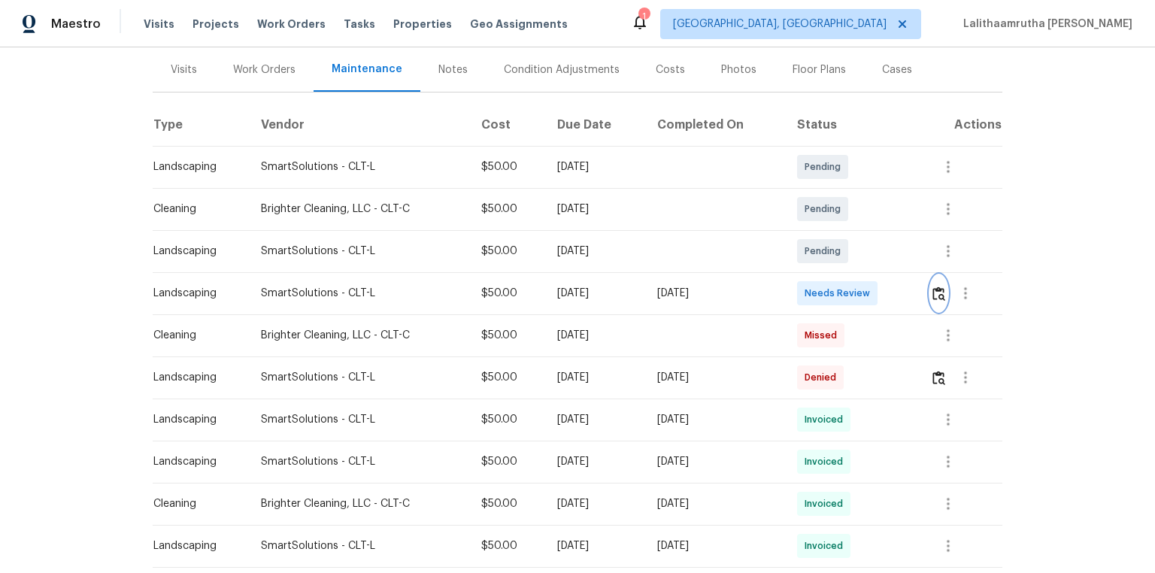
click at [821, 287] on img "button" at bounding box center [939, 294] width 13 height 14
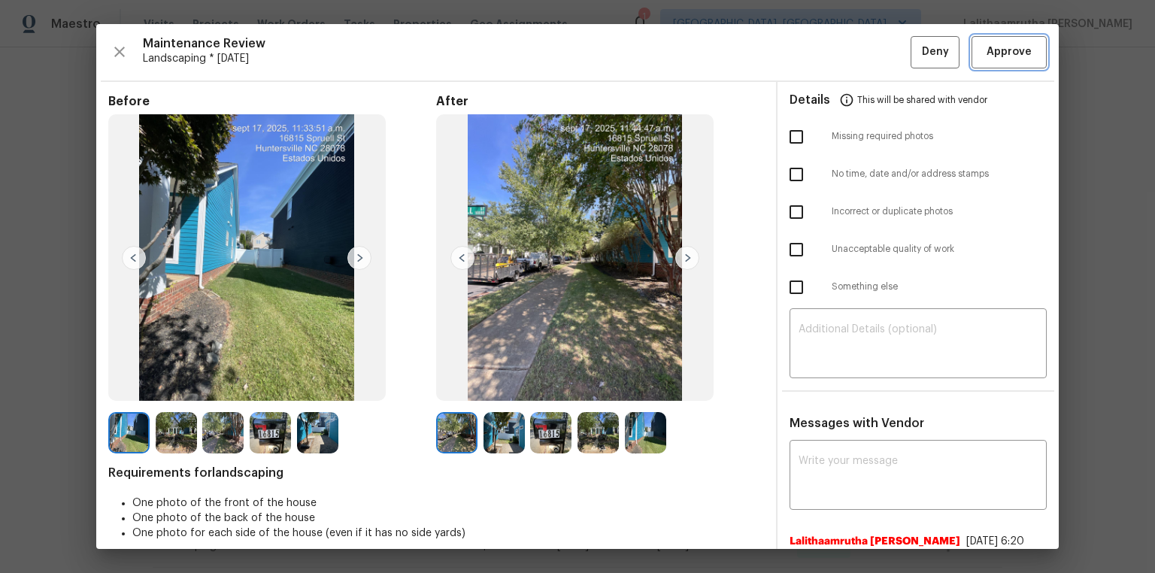
click at [821, 57] on span "Approve" at bounding box center [1009, 52] width 45 height 19
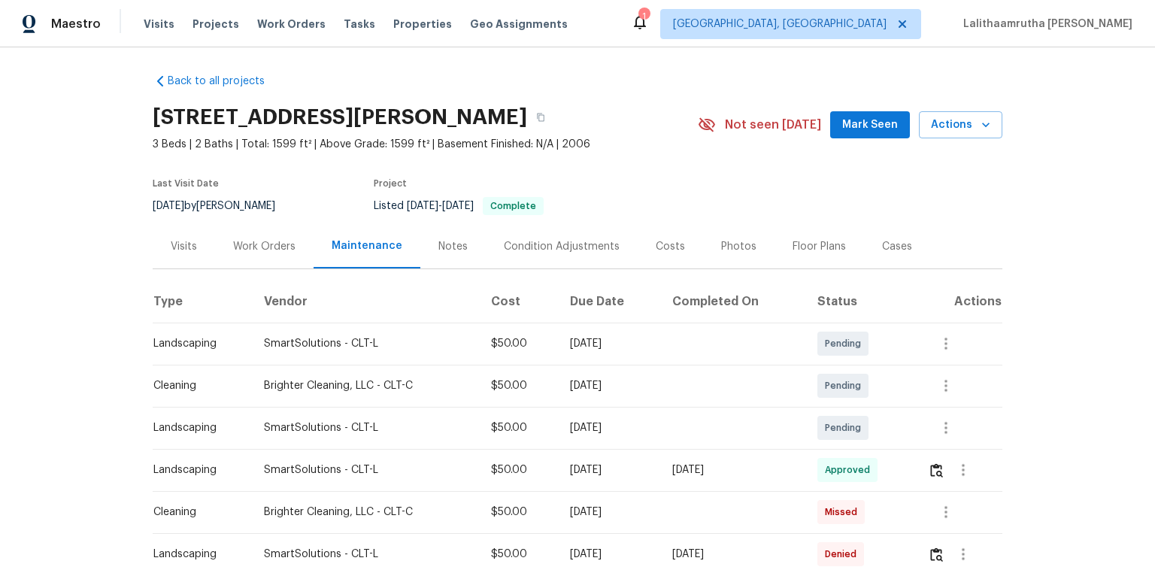
scroll to position [0, 0]
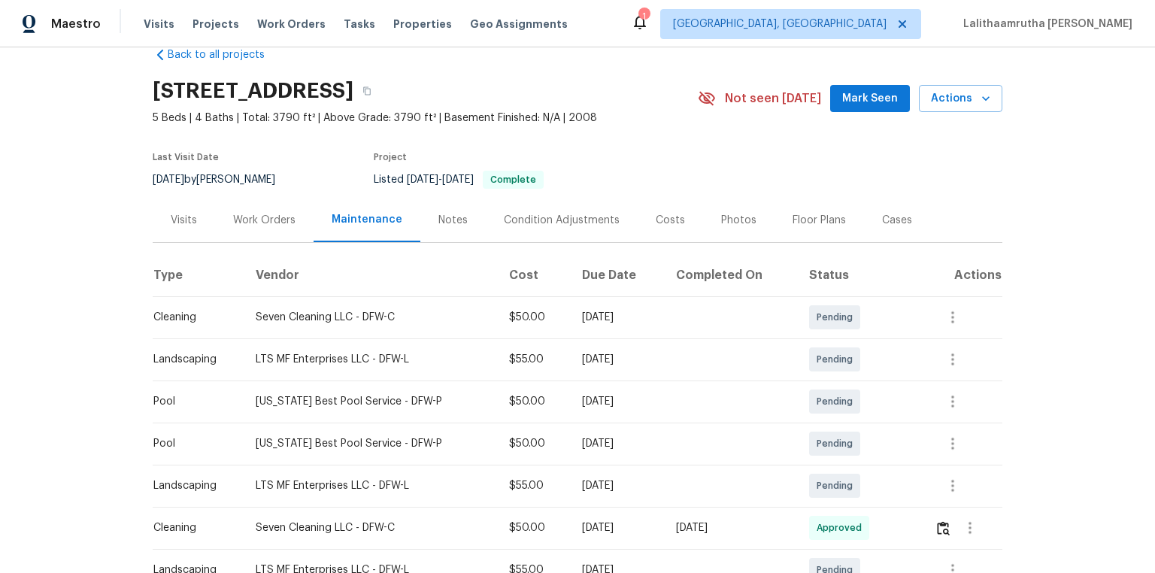
scroll to position [241, 0]
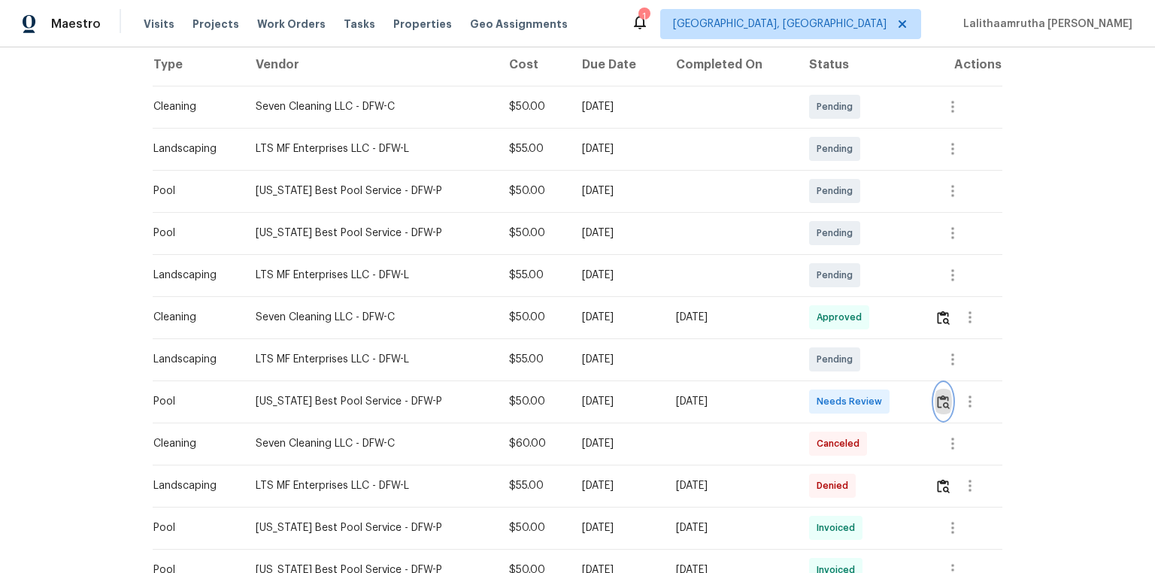
click at [821, 385] on img "button" at bounding box center [943, 402] width 13 height 14
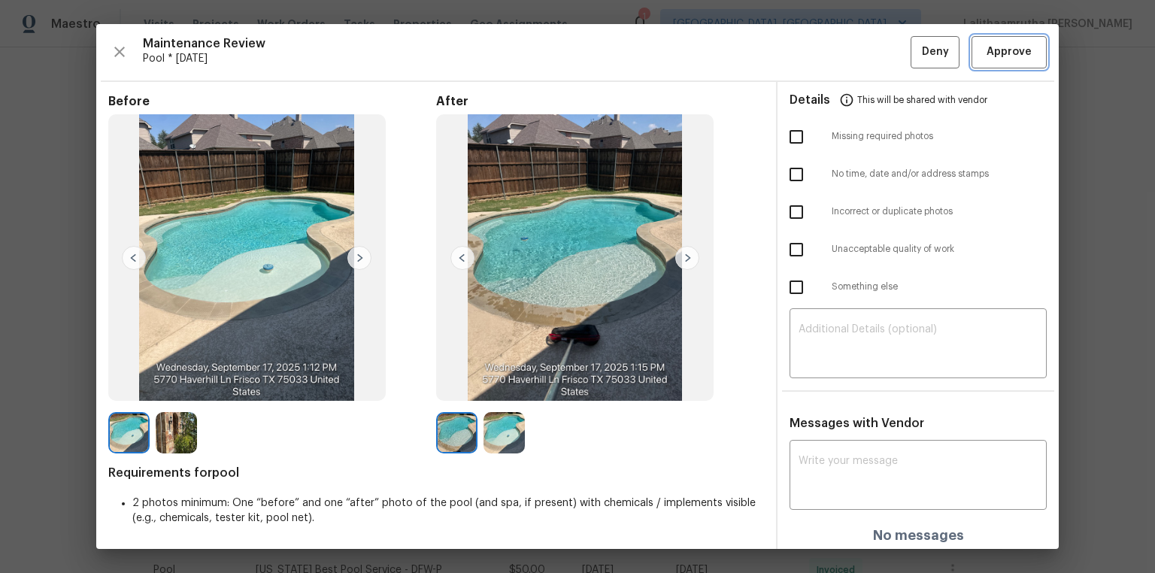
click at [821, 53] on span "Approve" at bounding box center [1009, 52] width 45 height 19
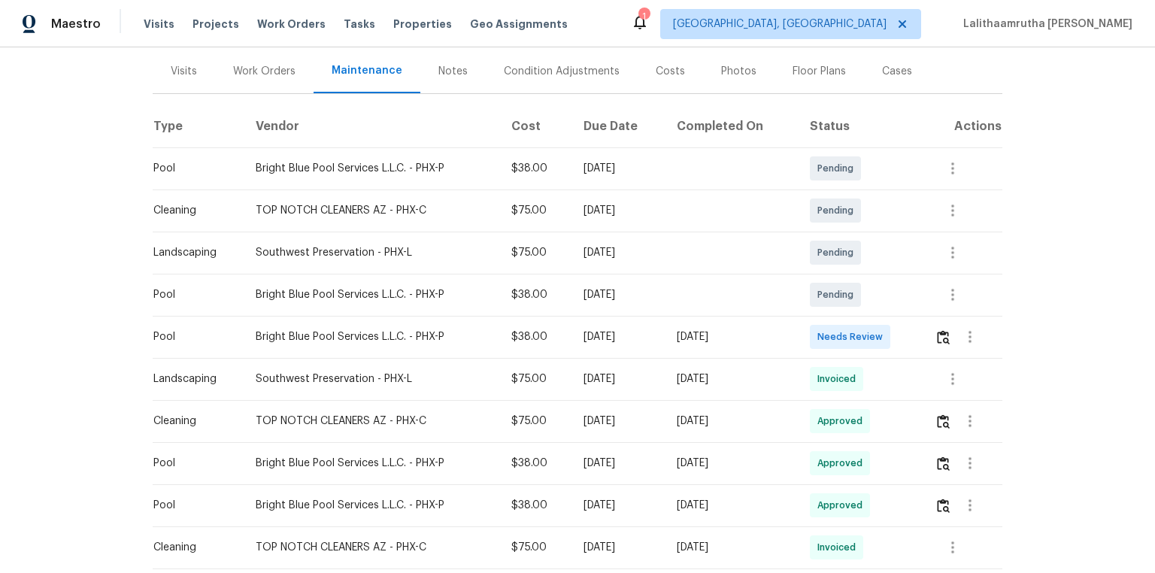
scroll to position [181, 0]
click at [821, 333] on img "button" at bounding box center [943, 336] width 13 height 14
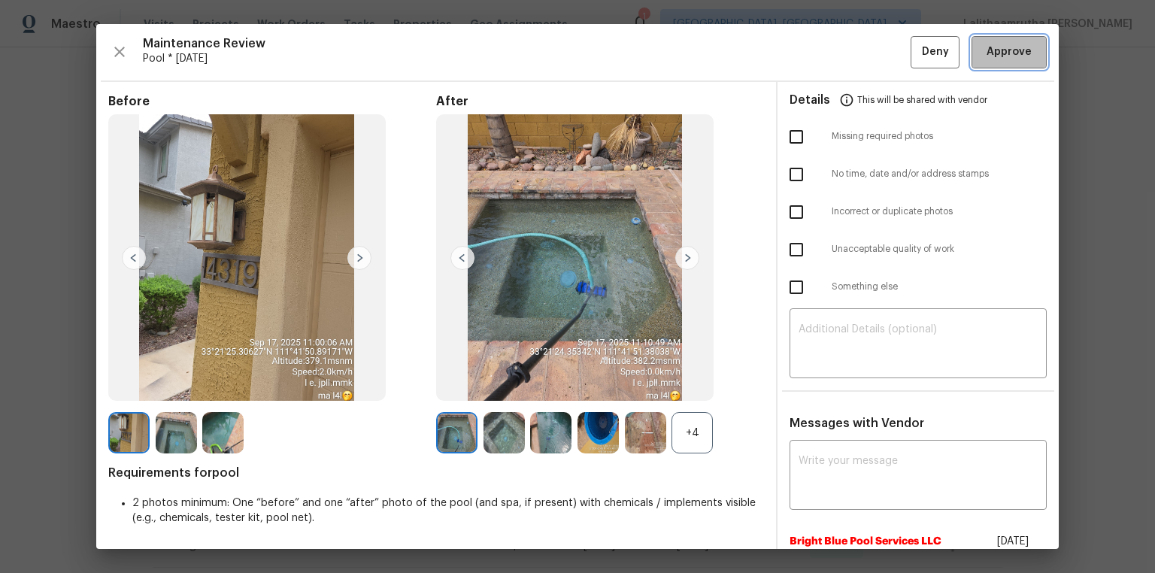
click at [821, 53] on button "Approve" at bounding box center [1009, 52] width 75 height 32
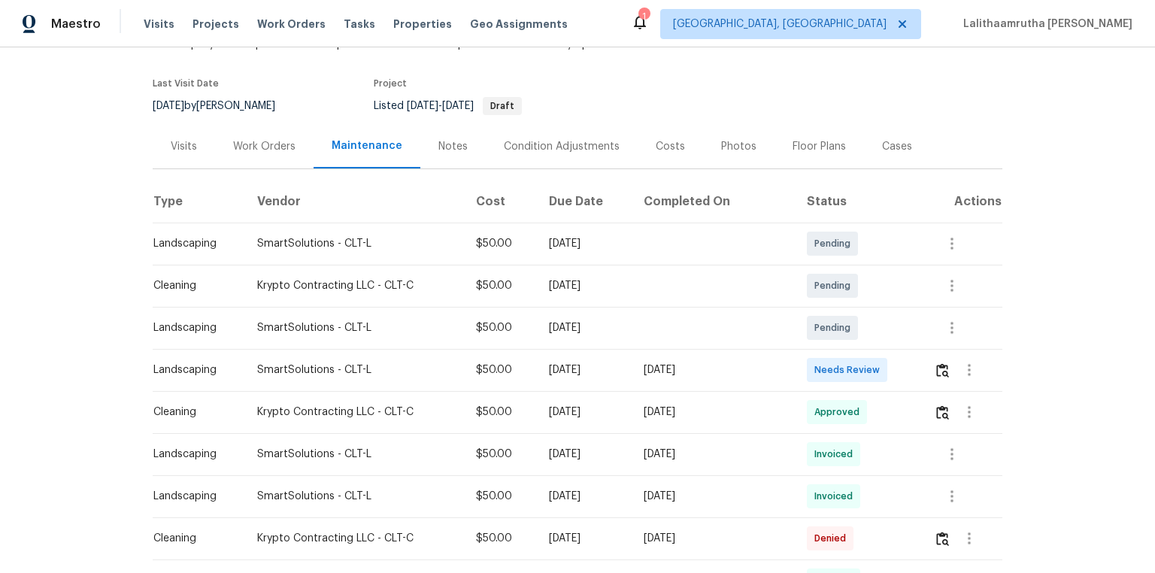
scroll to position [120, 0]
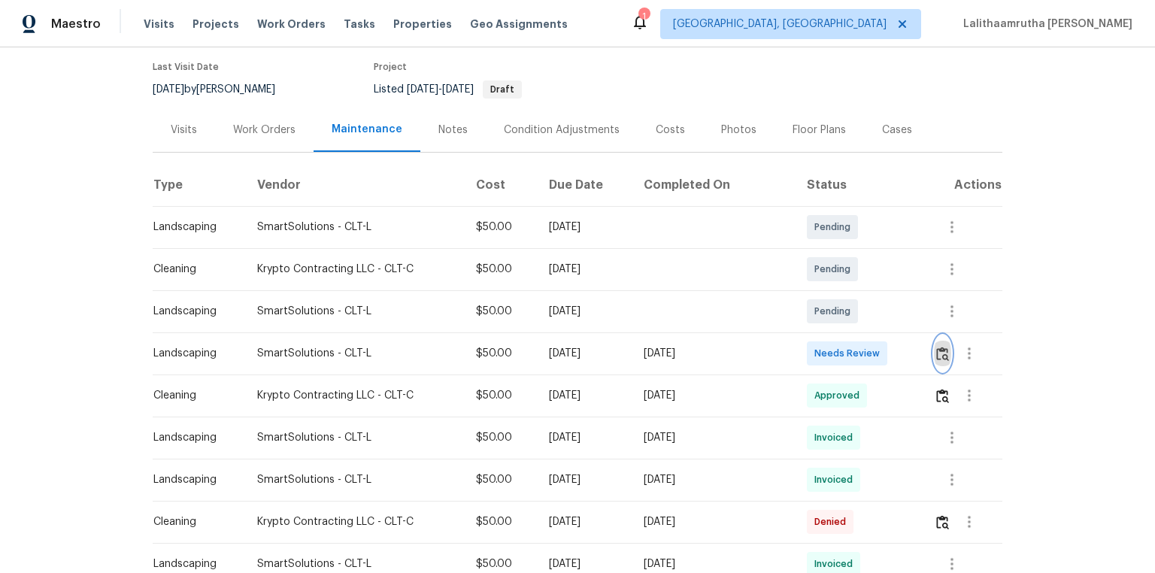
click at [821, 350] on img "button" at bounding box center [942, 354] width 13 height 14
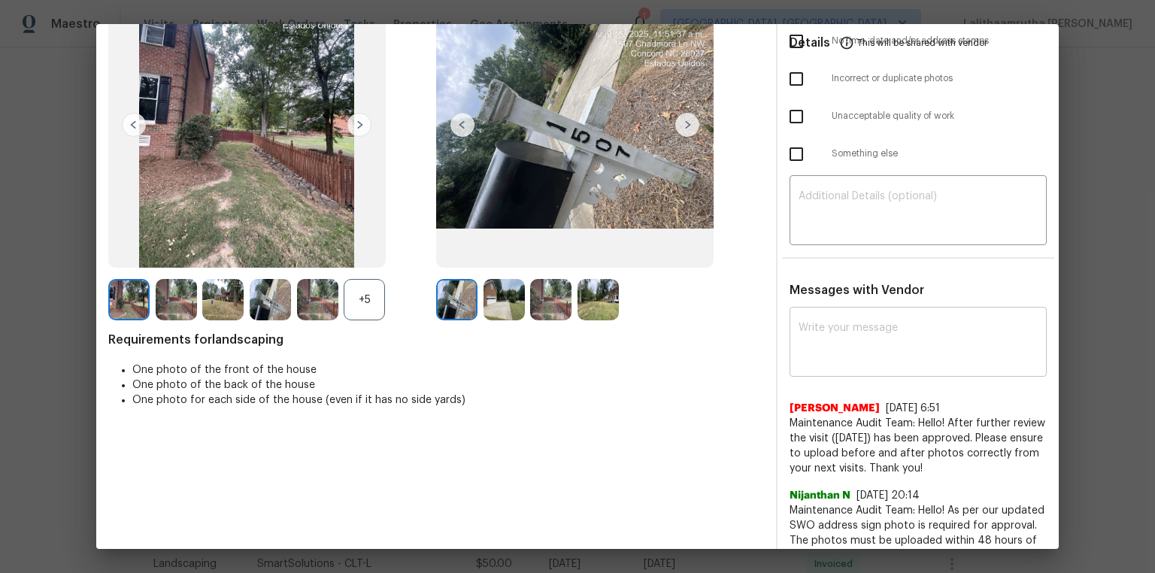
scroll to position [193, 0]
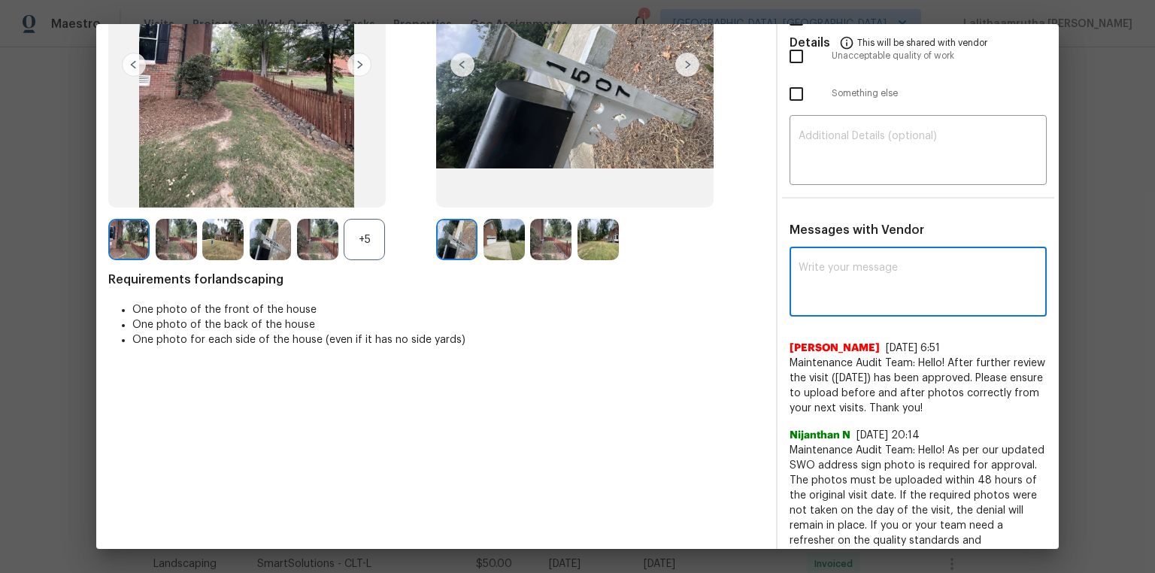
click at [821, 272] on textarea at bounding box center [918, 283] width 239 height 42
paste textarea "Maintenance Audit Team: Hello! Unfortunately, this landscaping visit completed …"
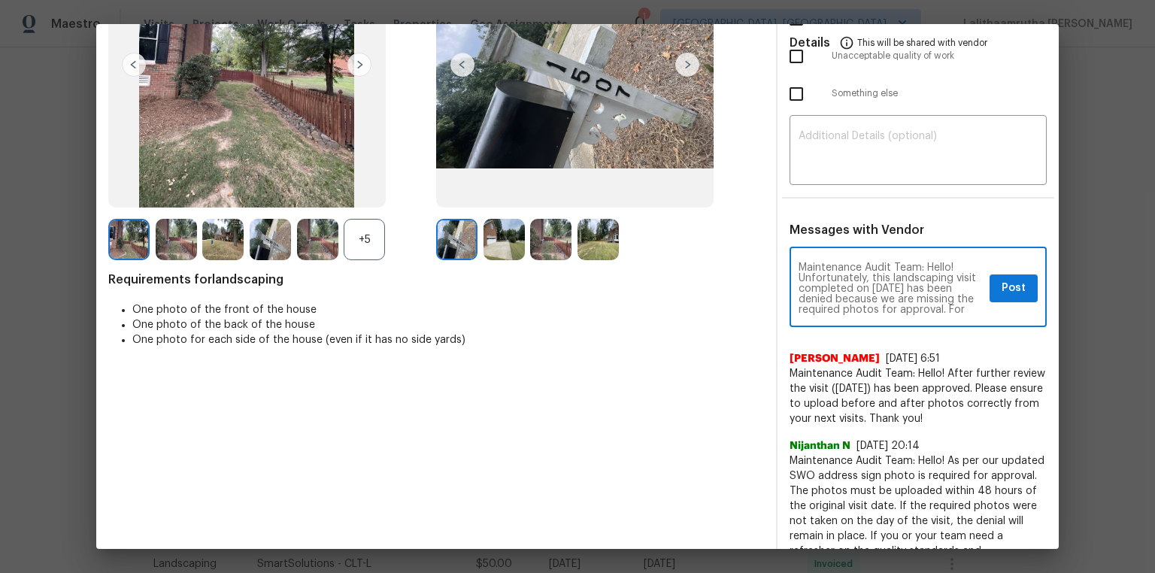
scroll to position [178, 0]
type textarea "Maintenance Audit Team: Hello! Unfortunately, this landscaping visit completed …"
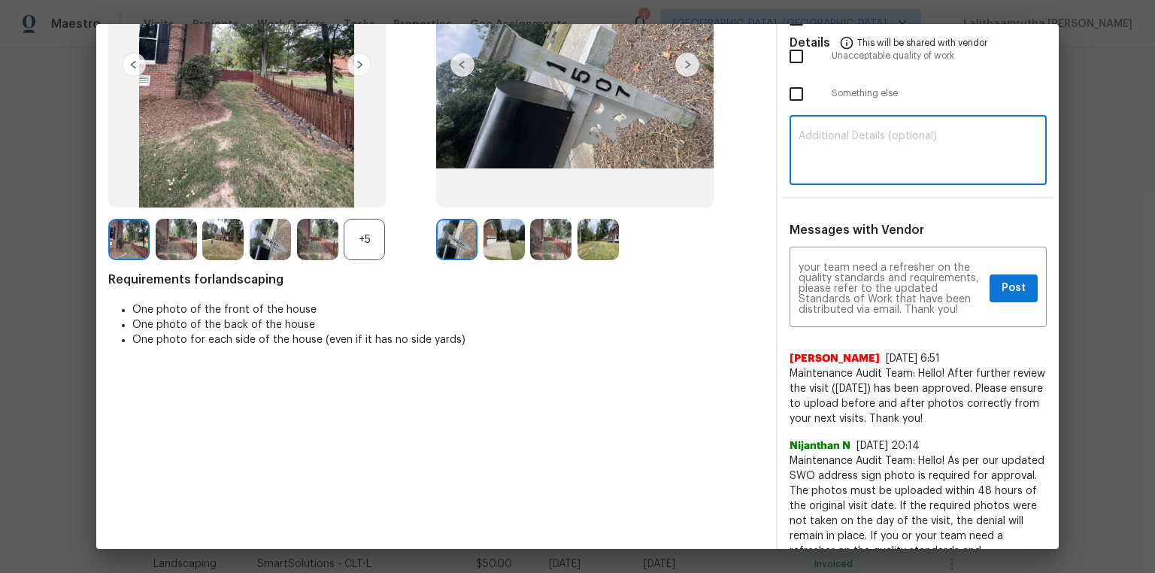
click at [821, 154] on textarea at bounding box center [918, 152] width 239 height 42
paste textarea "Maintenance Audit Team: Hello! Unfortunately, this landscaping visit completed …"
type textarea "Maintenance Audit Team: Hello! Unfortunately, this landscaping visit completed …"
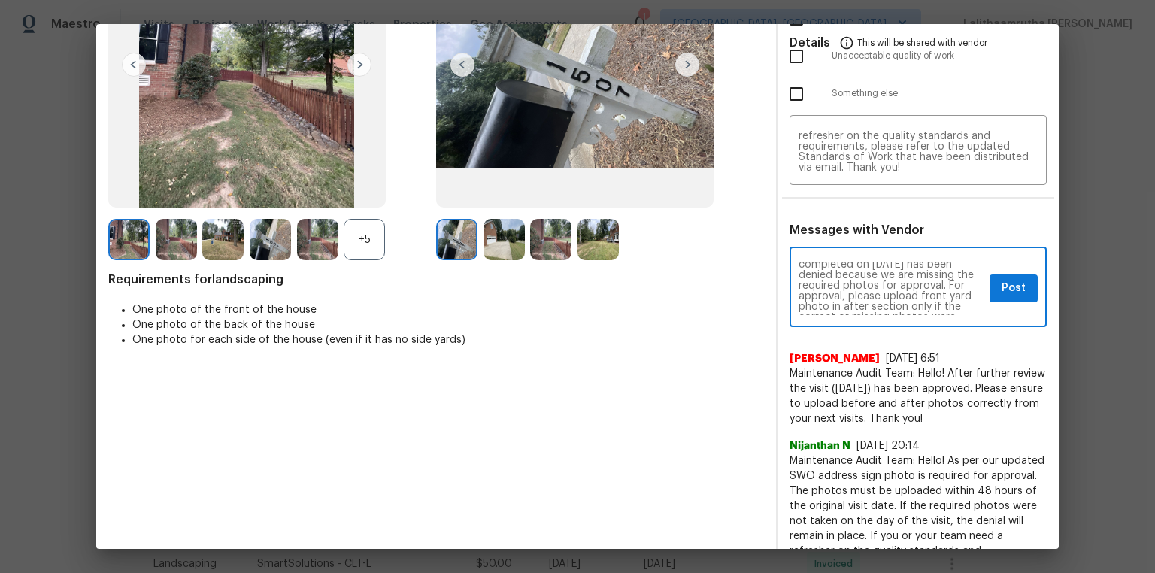
scroll to position [48, 0]
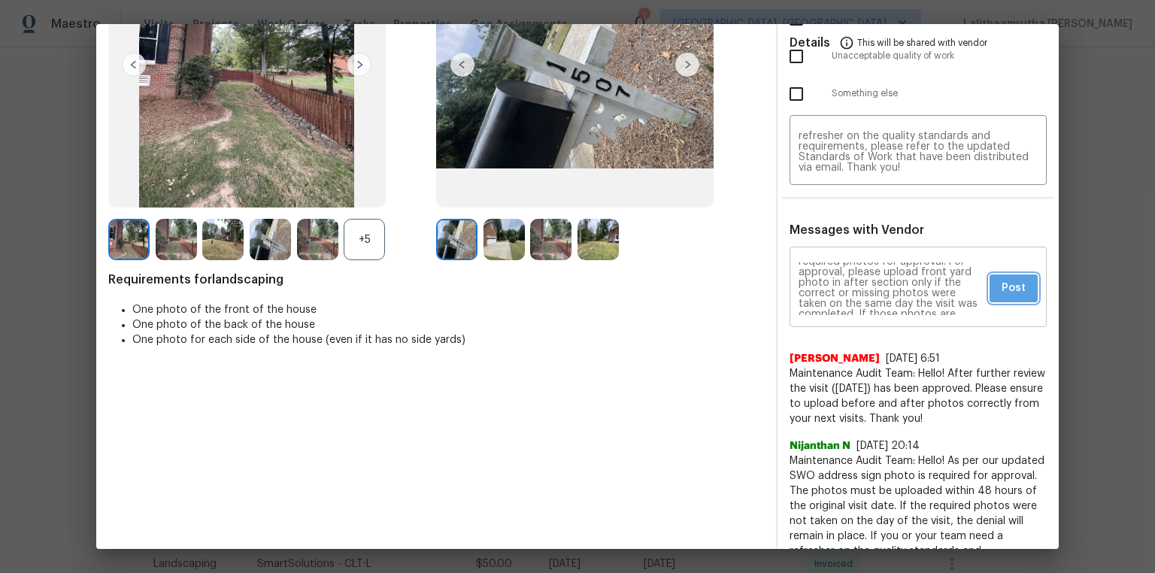
click at [821, 283] on span "Post" at bounding box center [1014, 288] width 24 height 19
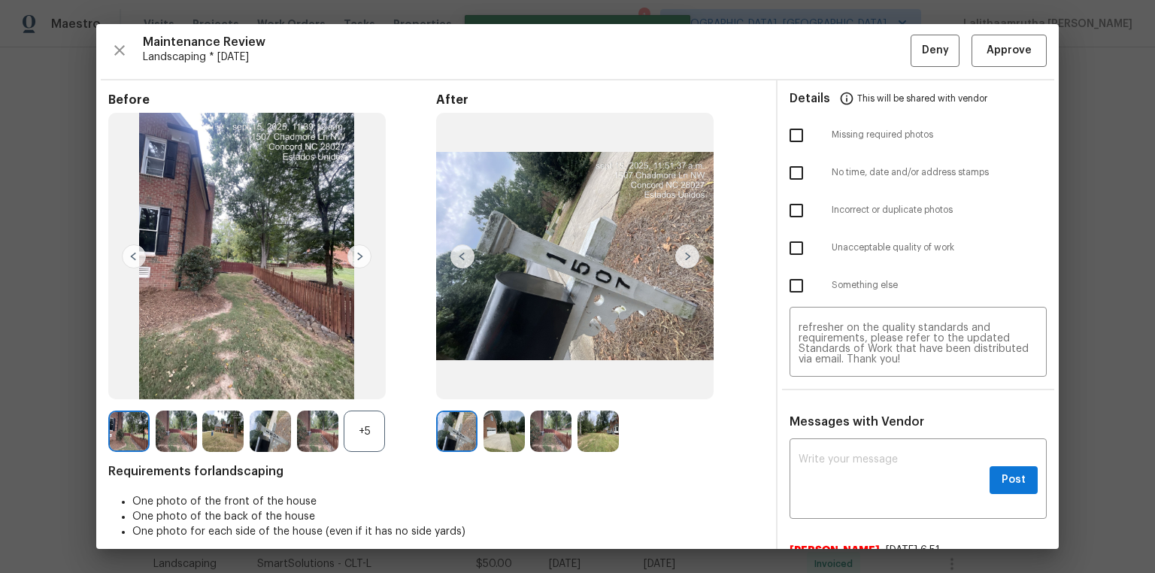
scroll to position [0, 0]
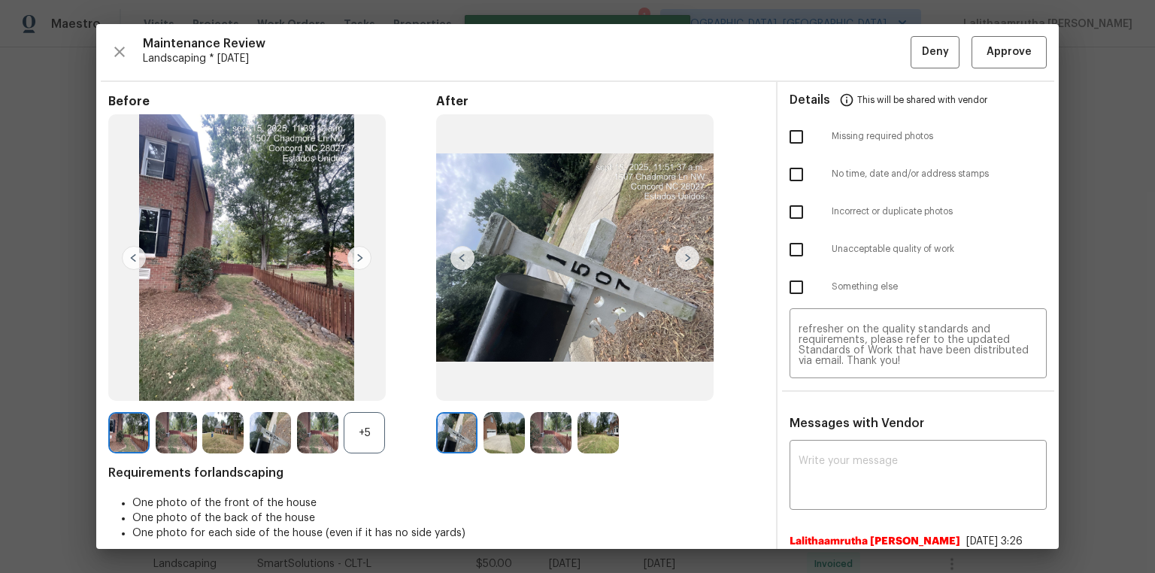
click at [787, 128] on input "checkbox" at bounding box center [797, 137] width 32 height 32
checkbox input "true"
click at [821, 57] on button "Deny" at bounding box center [935, 52] width 49 height 32
